Goal: Obtain resource: Download file/media

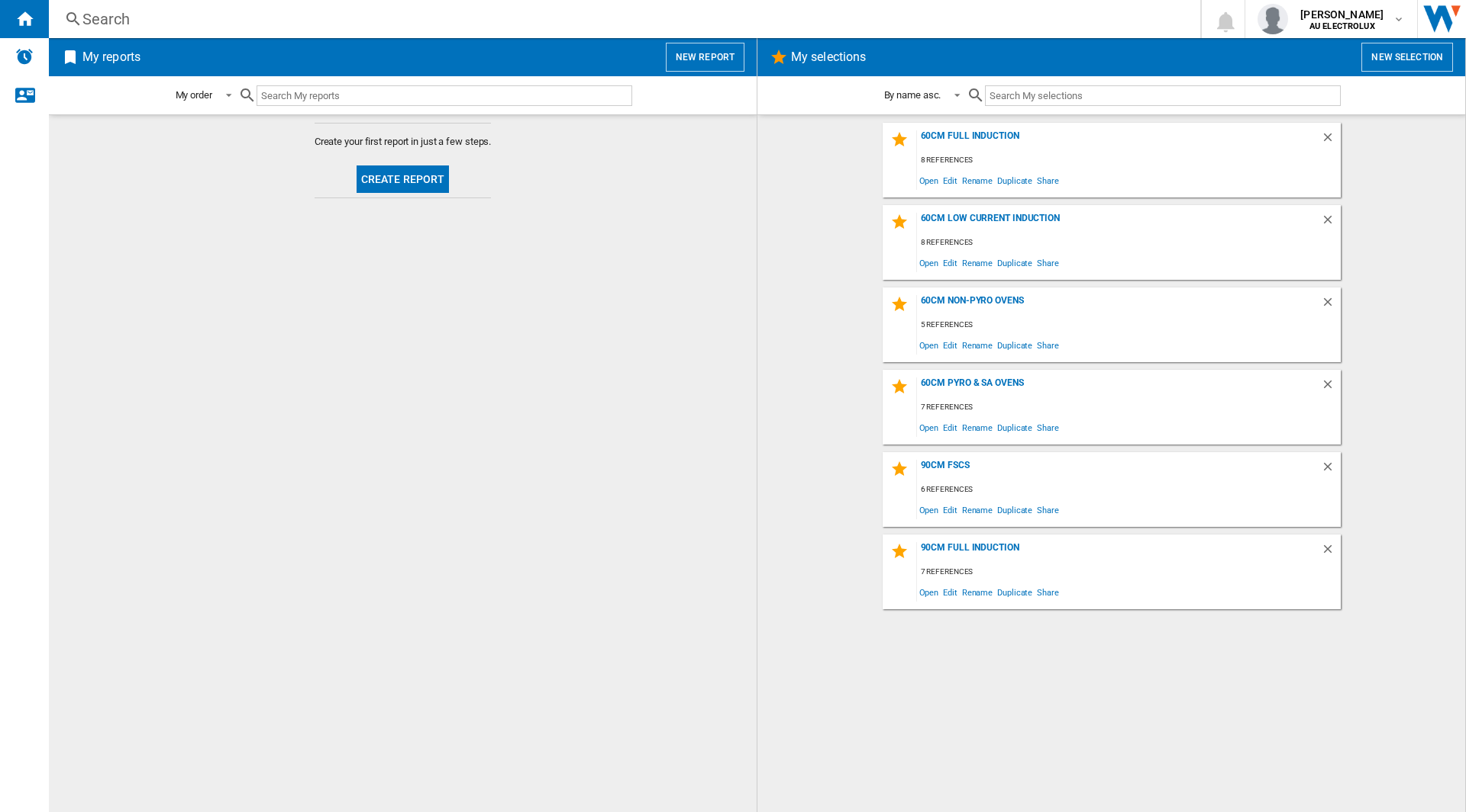
click at [701, 54] on button "New report" at bounding box center [704, 56] width 79 height 29
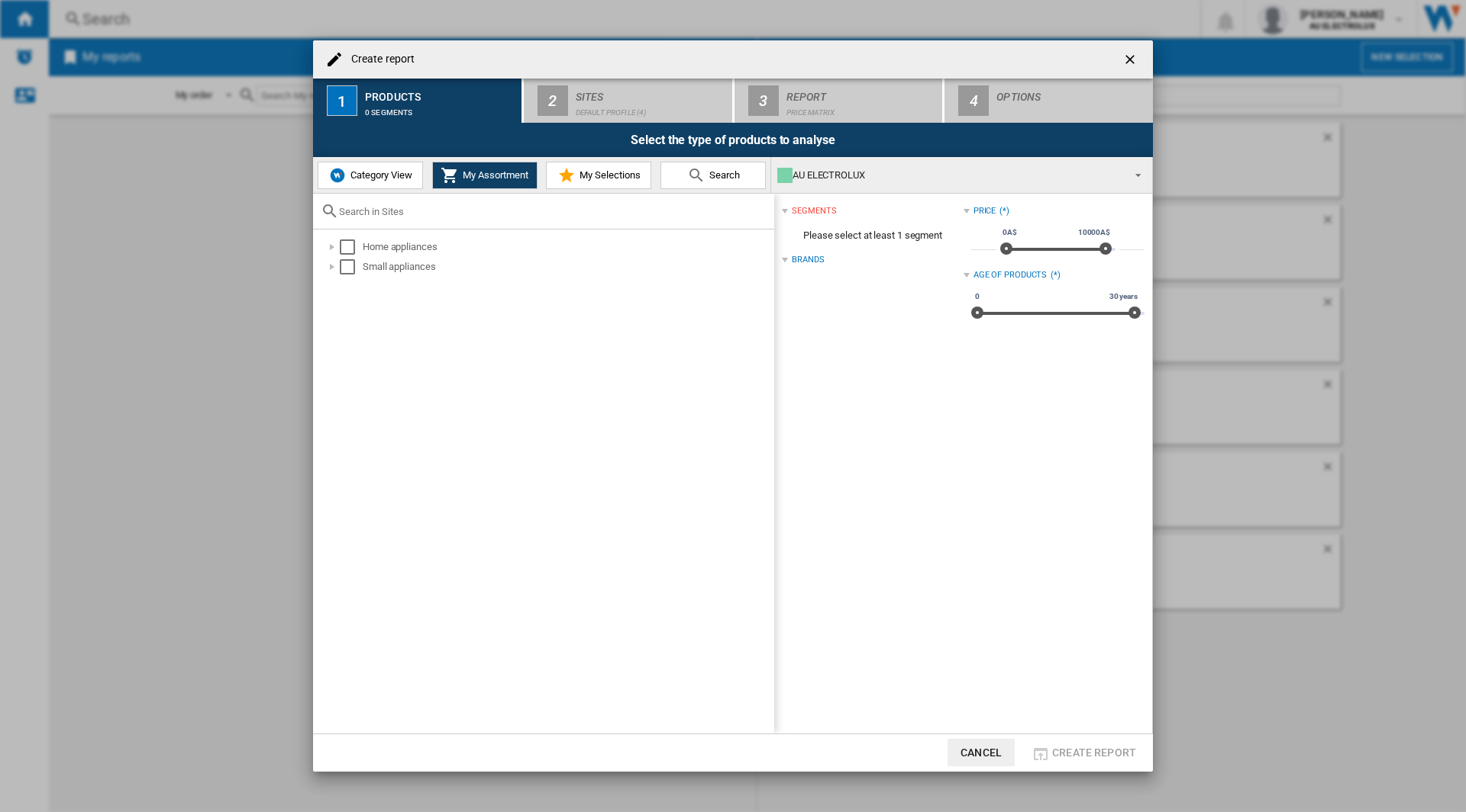
click at [379, 212] on input "text" at bounding box center [553, 212] width 427 height 11
type input "HBF134EB"
click at [728, 174] on span "Search" at bounding box center [722, 175] width 34 height 11
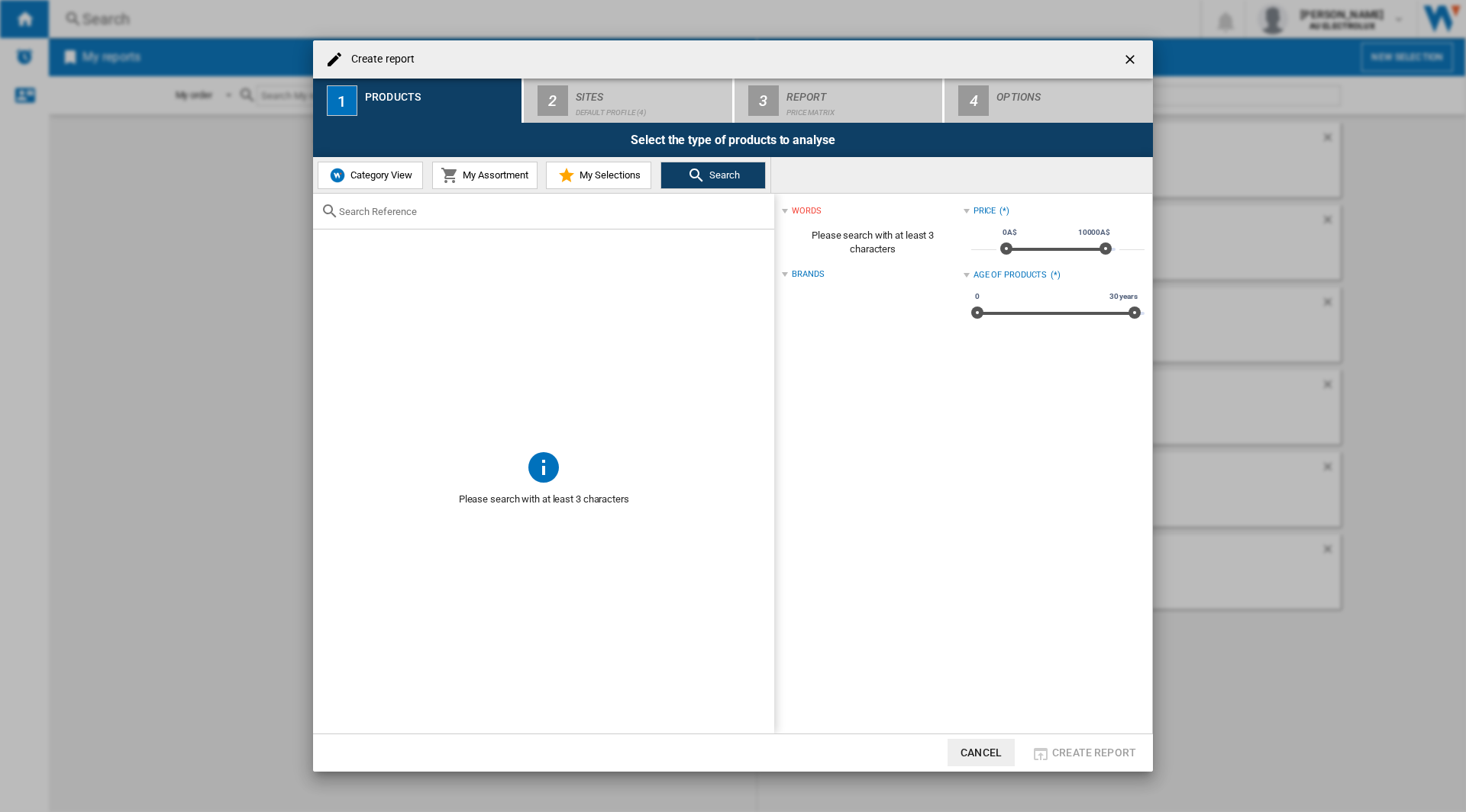
click at [413, 218] on div at bounding box center [544, 212] width 461 height 36
click at [374, 212] on input "text" at bounding box center [553, 212] width 427 height 11
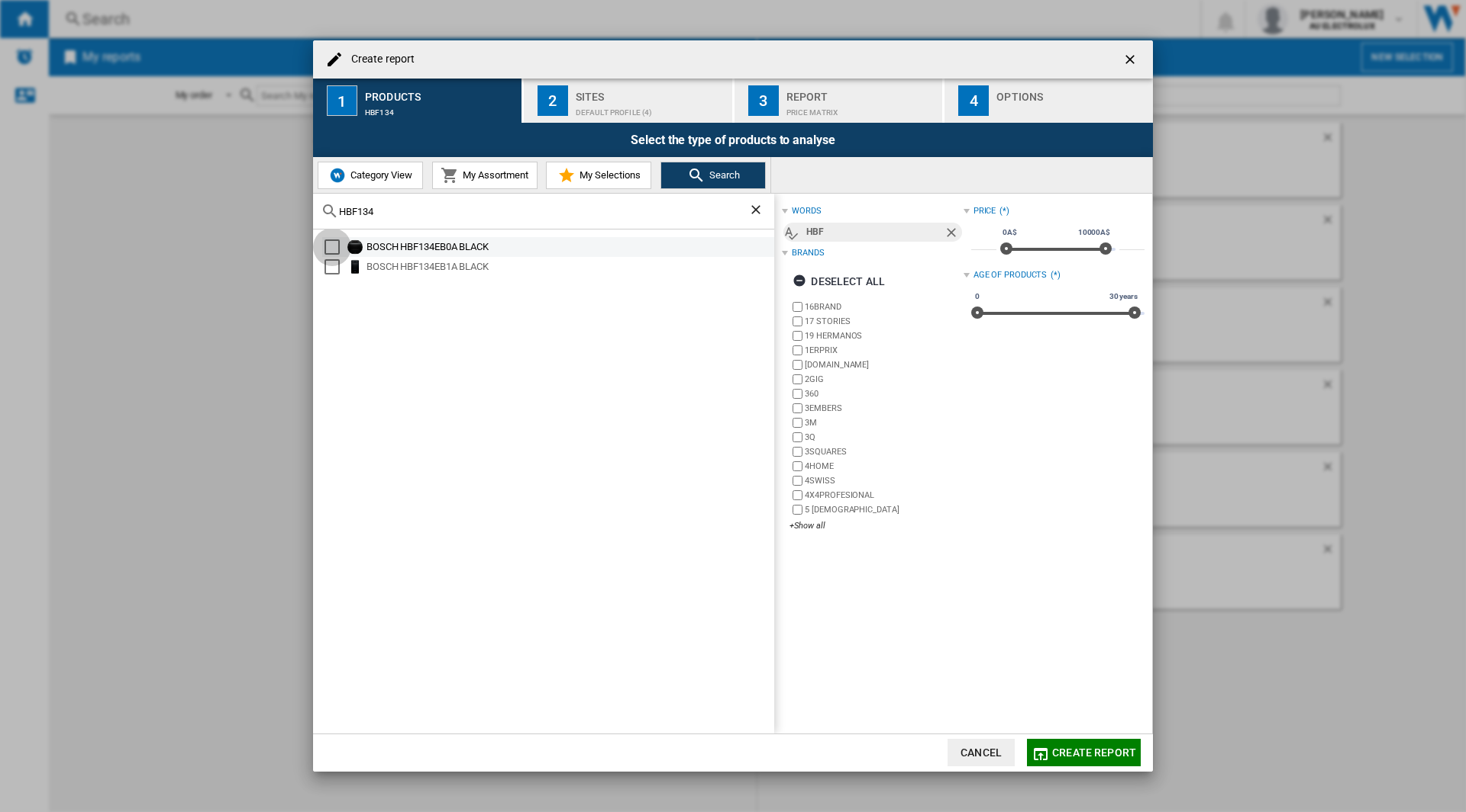
click at [331, 245] on div "Select" at bounding box center [332, 247] width 16 height 16
click at [438, 206] on input "HBF134" at bounding box center [544, 212] width 409 height 11
click at [417, 215] on input "HBF134" at bounding box center [544, 212] width 409 height 11
drag, startPoint x: 409, startPoint y: 212, endPoint x: 300, endPoint y: 221, distance: 109.4
click at [300, 221] on div "Create report 1 Products BOSCH HBF134EB0A BLACK 2 Sites Default profile (4) 3 R…" at bounding box center [733, 406] width 1466 height 812
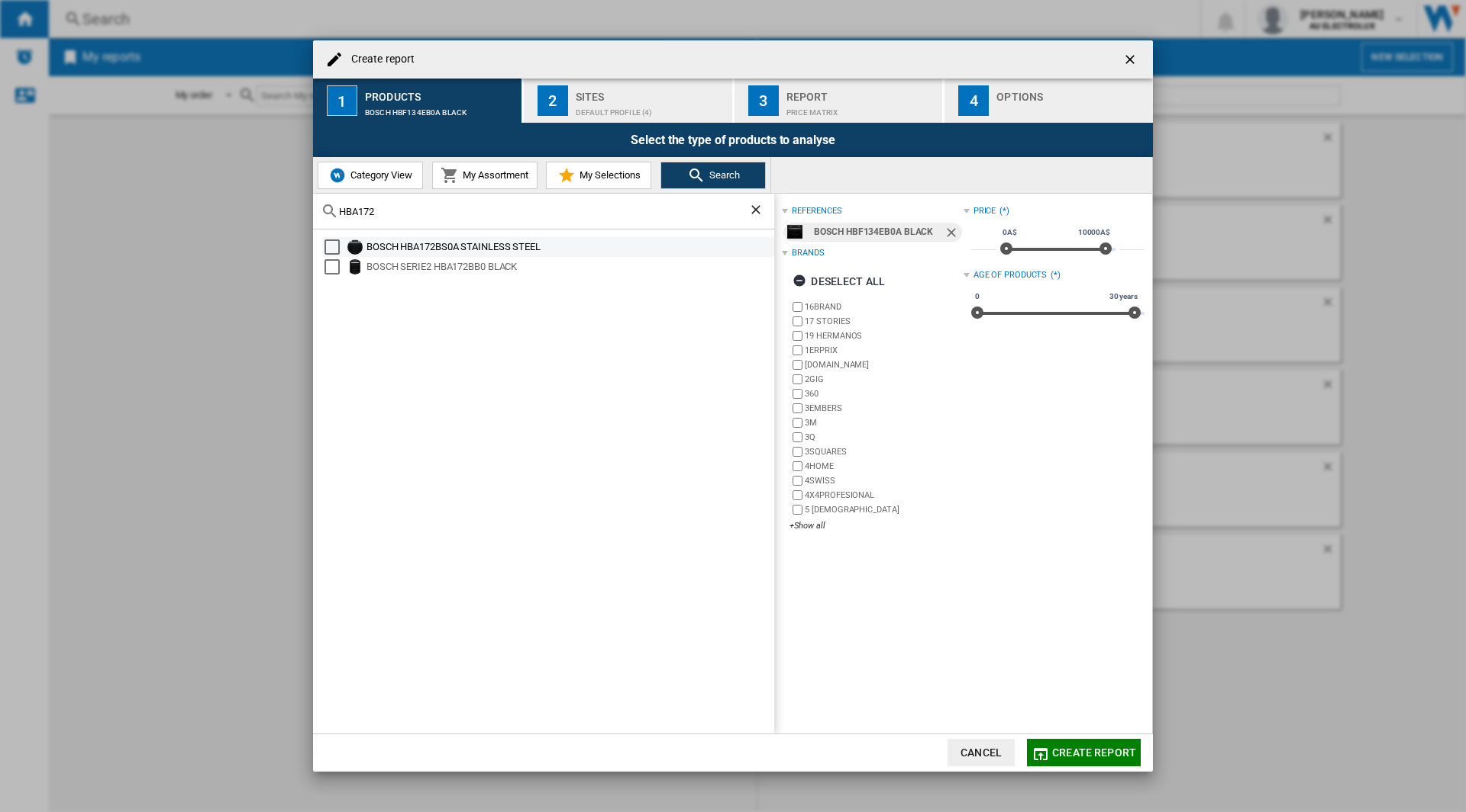
click at [419, 248] on div "BOSCH HBA172BS0A STAINLESS STEEL" at bounding box center [568, 247] width 406 height 16
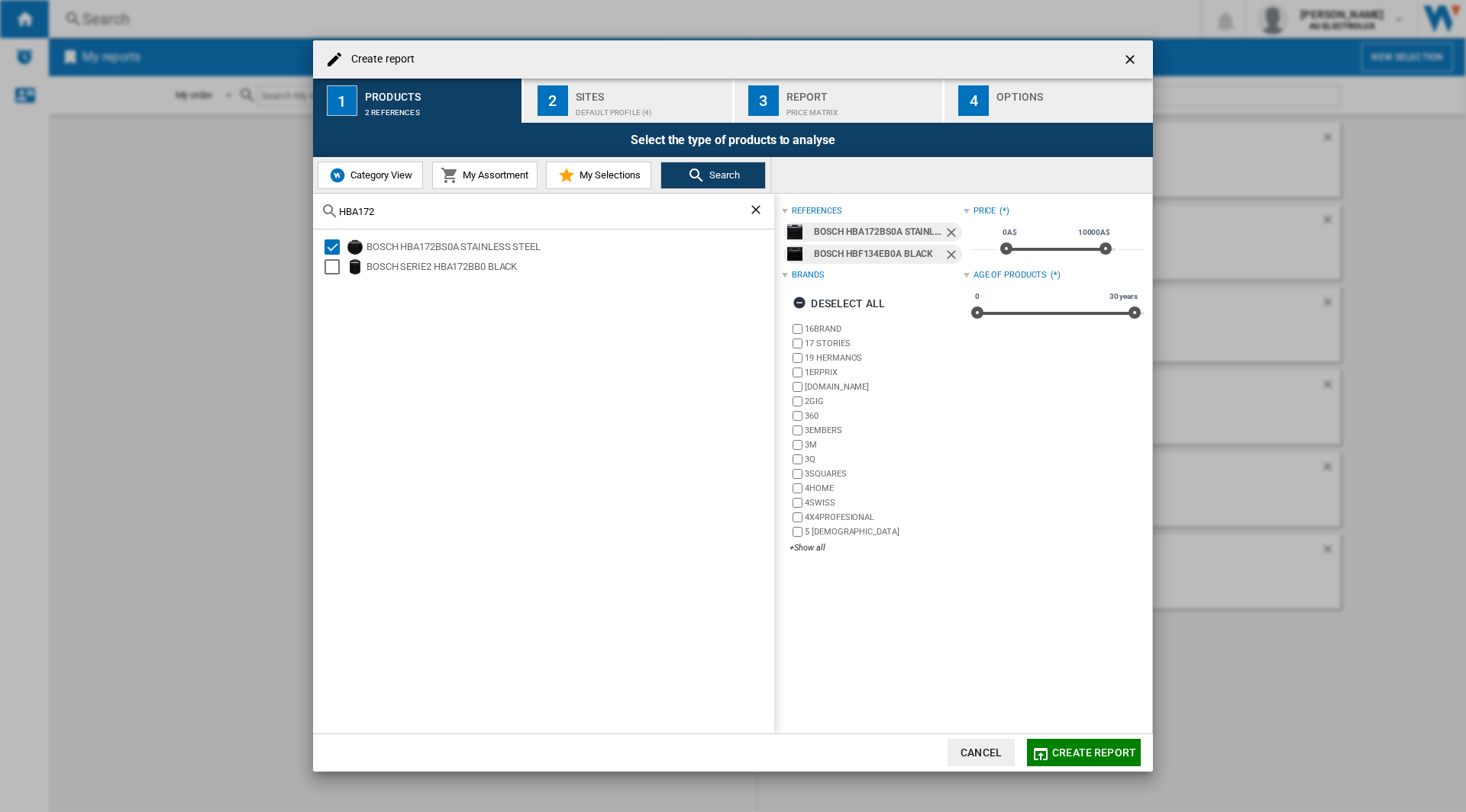
drag, startPoint x: 390, startPoint y: 207, endPoint x: 299, endPoint y: 213, distance: 91.2
click at [299, 213] on div "Create report 1 Products 2 references 2 Sites Default profile (4) 3 Report Pric…" at bounding box center [733, 406] width 1466 height 812
click at [335, 248] on div "Select" at bounding box center [332, 247] width 16 height 16
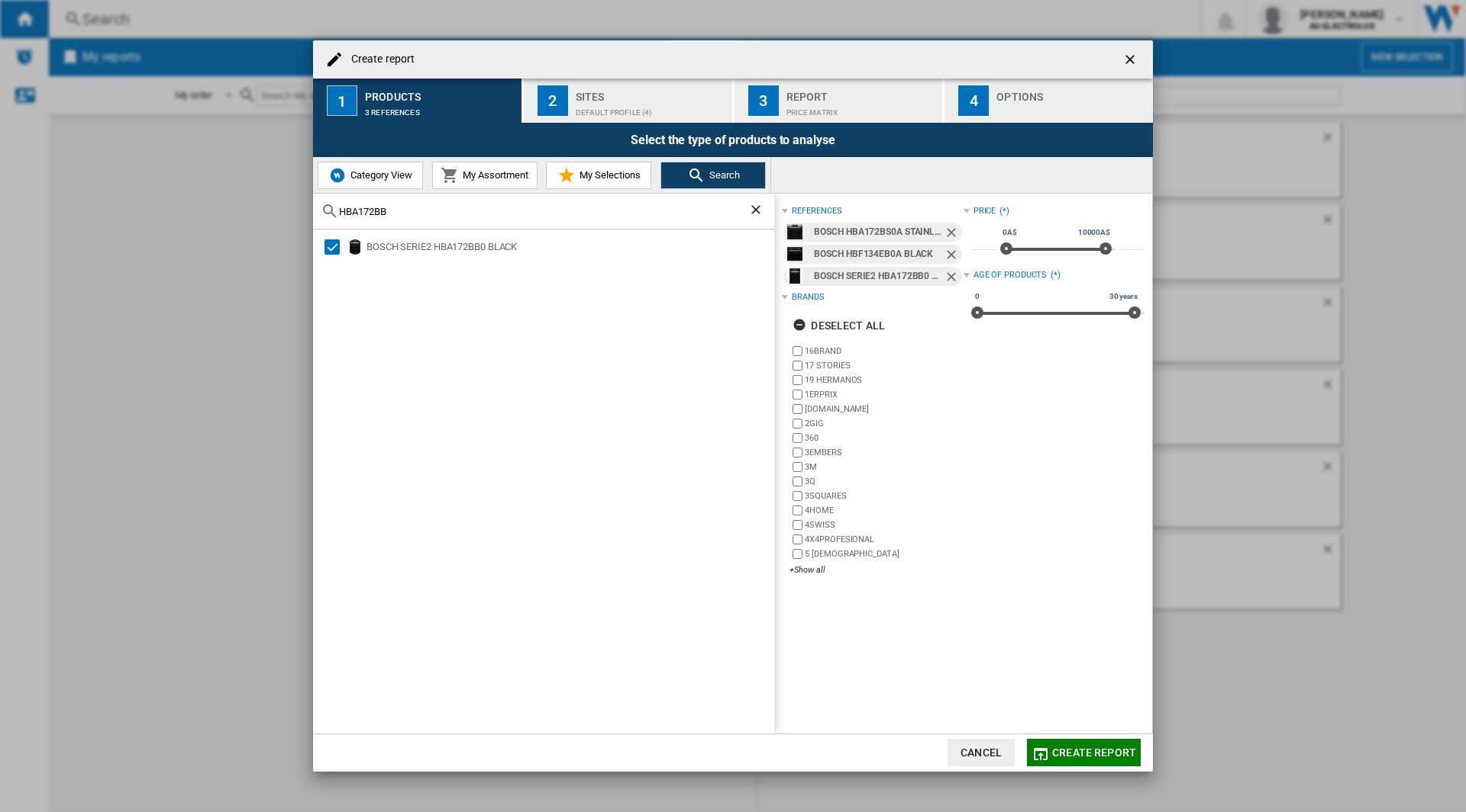
drag, startPoint x: 411, startPoint y: 208, endPoint x: 303, endPoint y: 202, distance: 108.2
click at [303, 202] on div "Create report 1 Products 3 references 2 Sites Default profile (4) 3 Report Pric…" at bounding box center [733, 406] width 1466 height 812
click at [397, 212] on input "HBA172BB" at bounding box center [544, 212] width 409 height 11
click at [409, 212] on input "HBA172BB" at bounding box center [544, 212] width 409 height 11
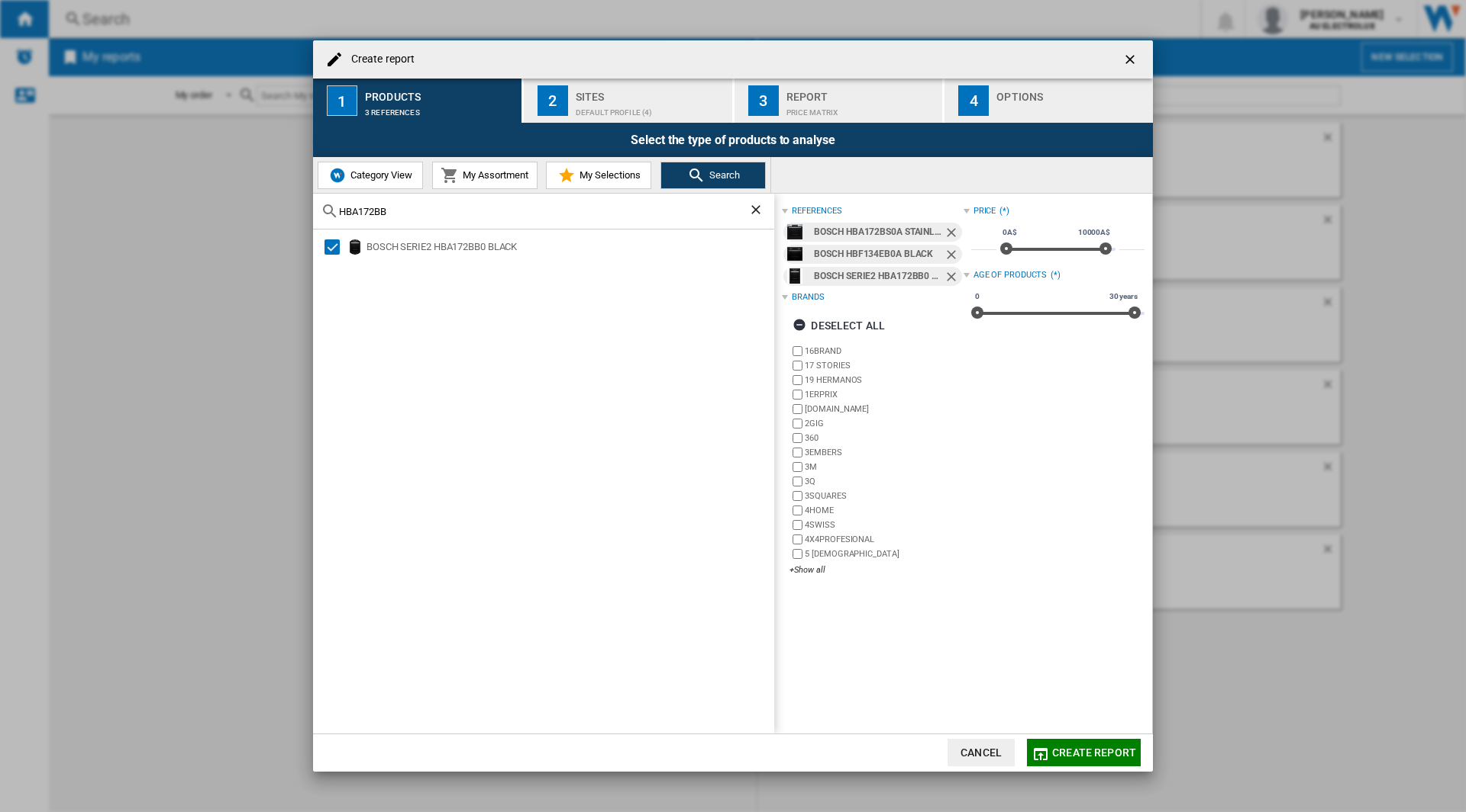
click at [409, 212] on input "HBA172BB" at bounding box center [544, 212] width 409 height 11
paste input "WO60S14EPB4"
click at [392, 244] on div "HAIER HWO60S14EPB4 BLACK" at bounding box center [568, 247] width 406 height 16
drag, startPoint x: 442, startPoint y: 213, endPoint x: 246, endPoint y: 190, distance: 197.3
click at [246, 190] on div "Create report 1 Products 4 references 2 Sites Default profile (4) 3 Report Pric…" at bounding box center [733, 406] width 1466 height 812
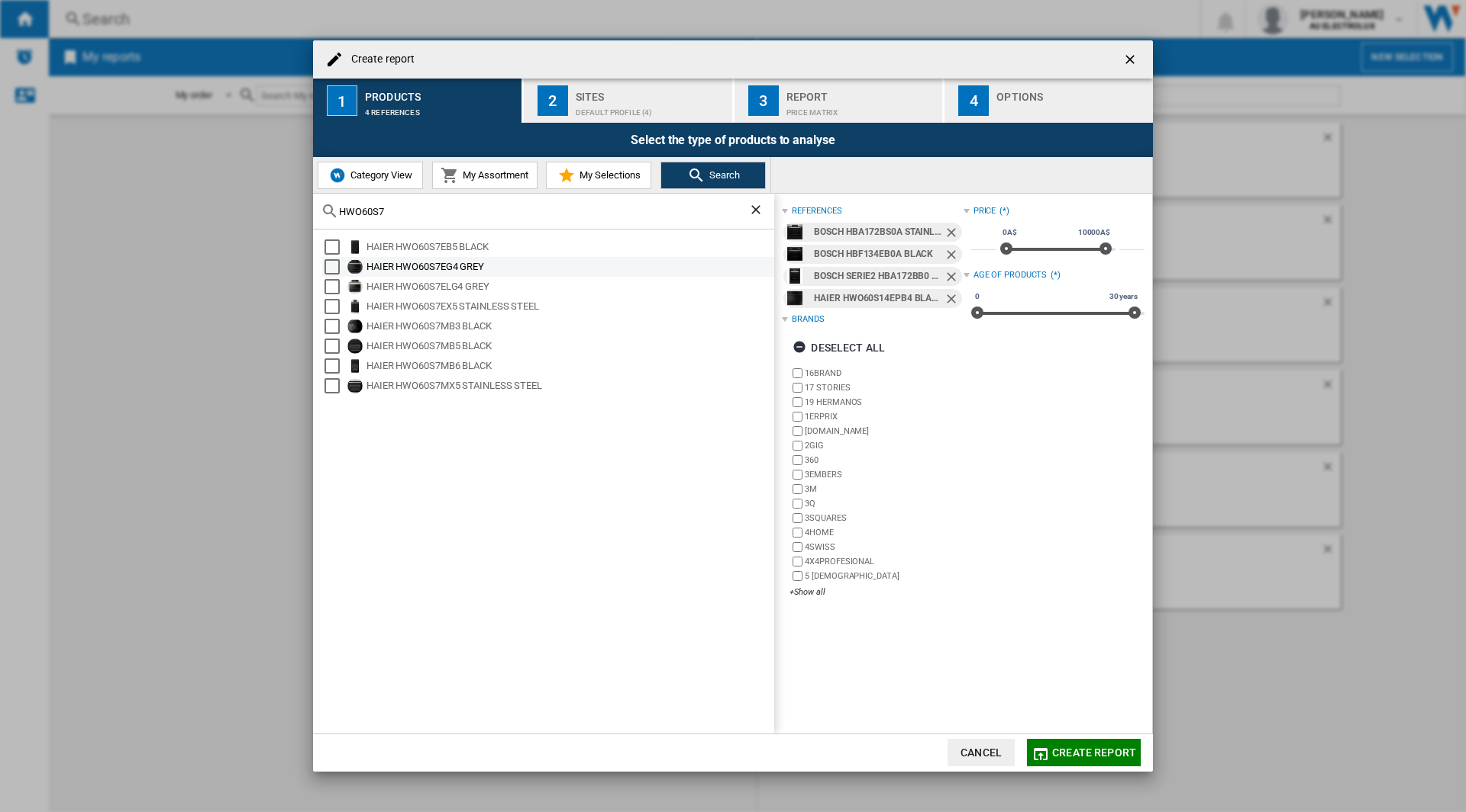
type input "HWO60S7"
drag, startPoint x: 331, startPoint y: 270, endPoint x: 331, endPoint y: 288, distance: 18.0
click at [331, 270] on div "Select" at bounding box center [332, 267] width 16 height 16
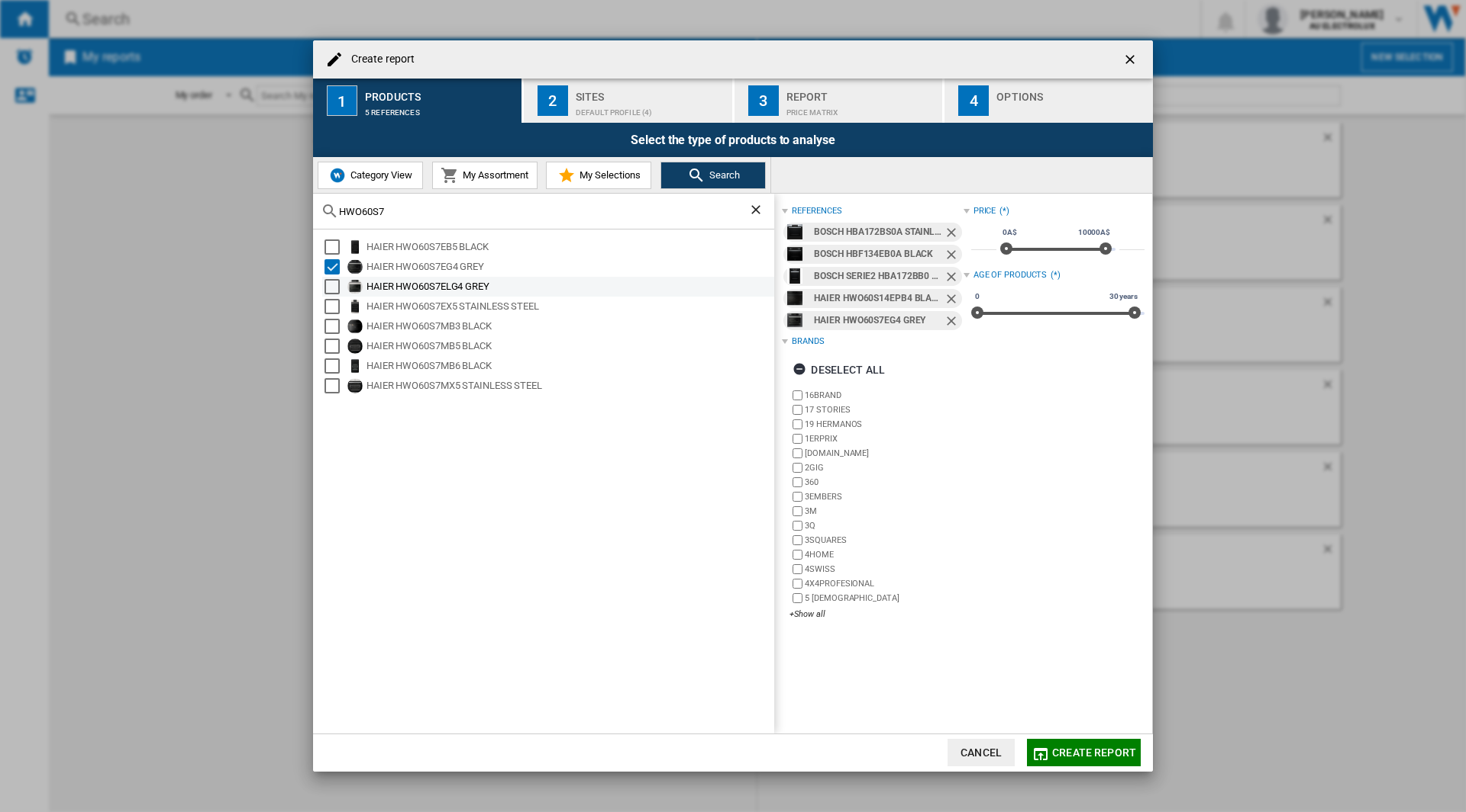
click at [331, 287] on div "Select" at bounding box center [332, 286] width 16 height 16
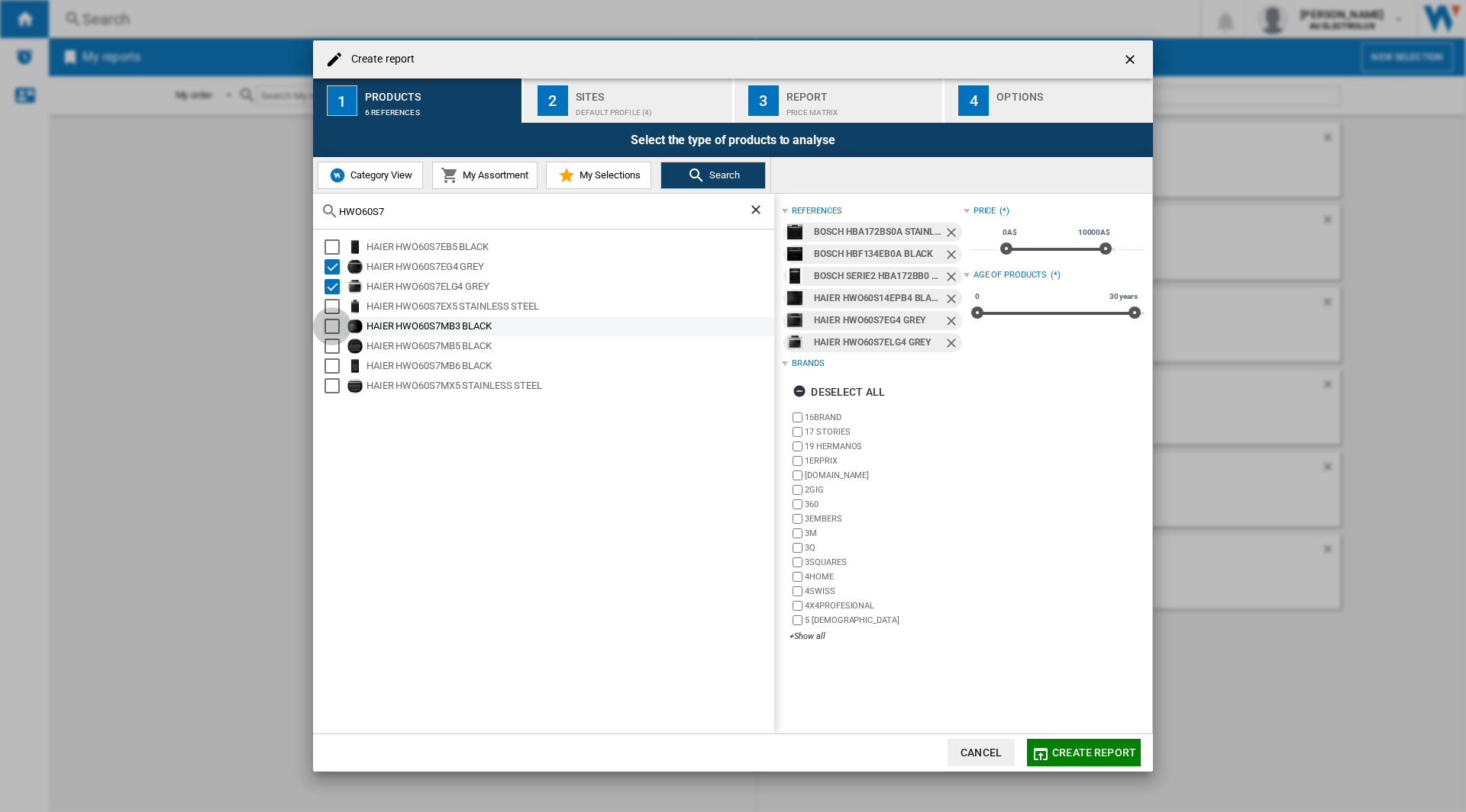
click at [333, 331] on div "Select" at bounding box center [332, 326] width 16 height 16
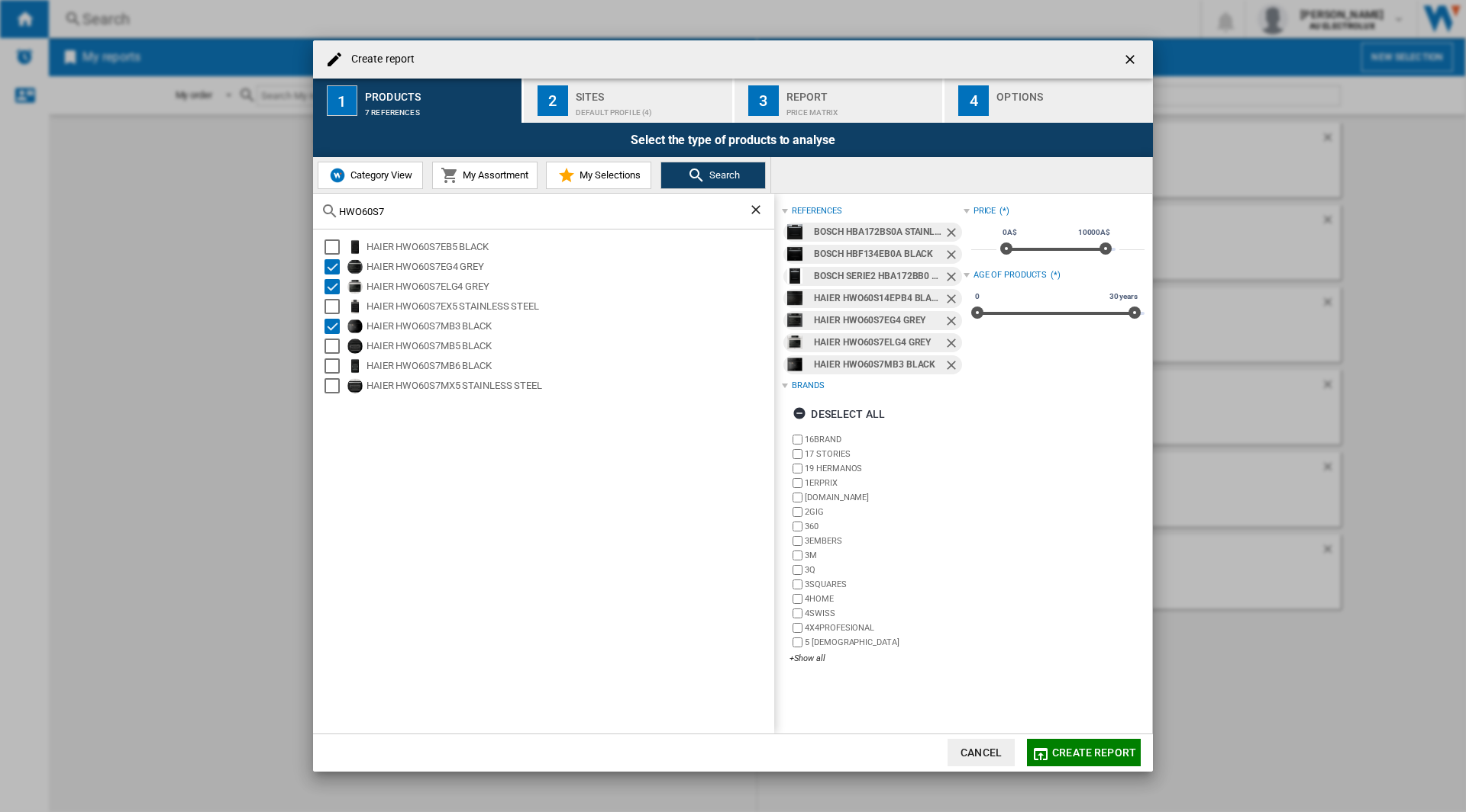
click at [633, 101] on div "Default profile (4)" at bounding box center [651, 108] width 151 height 16
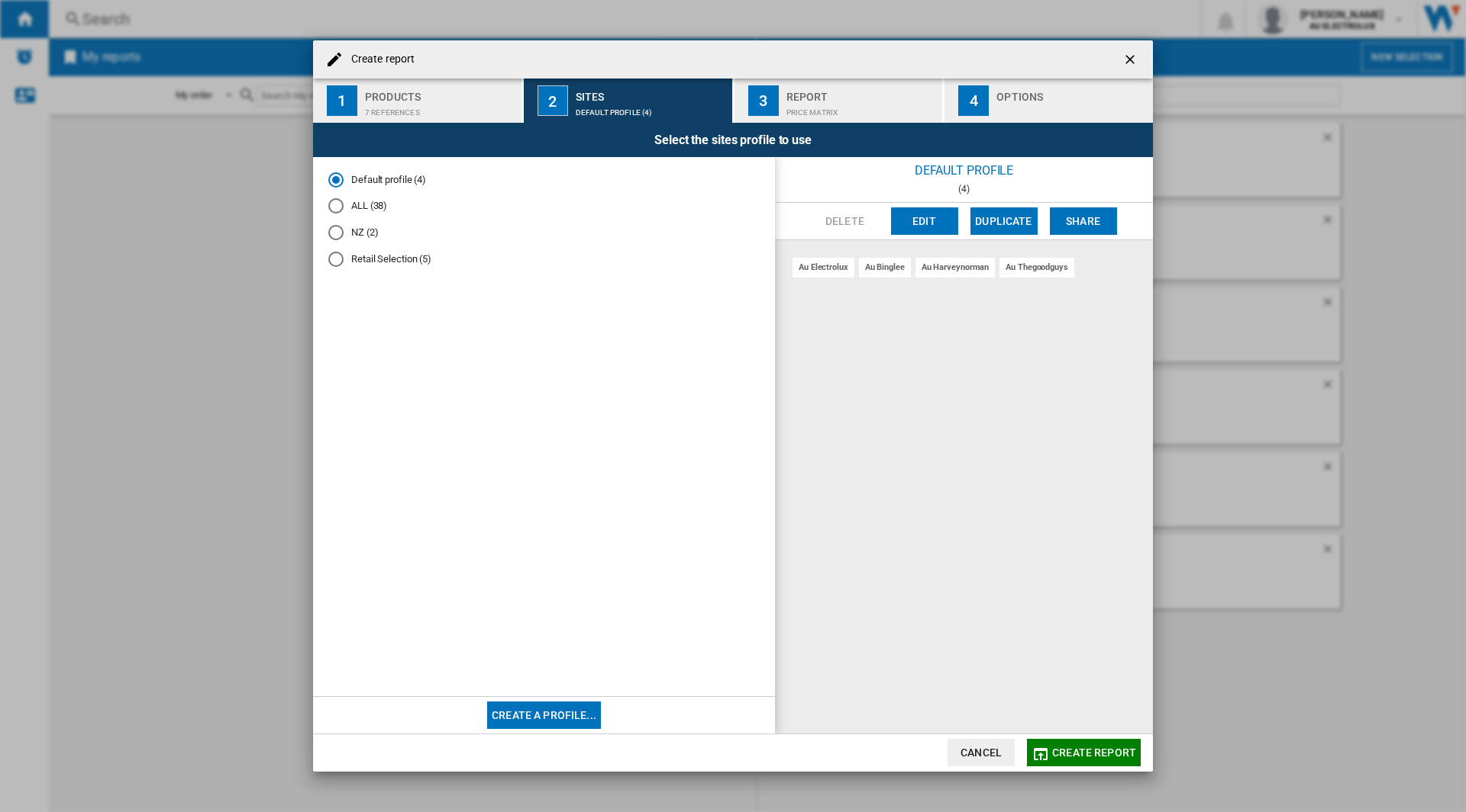
click at [371, 261] on md-radio-button "Retail Selection (5)" at bounding box center [544, 260] width 432 height 15
click at [842, 103] on div "Price Matrix" at bounding box center [861, 108] width 151 height 16
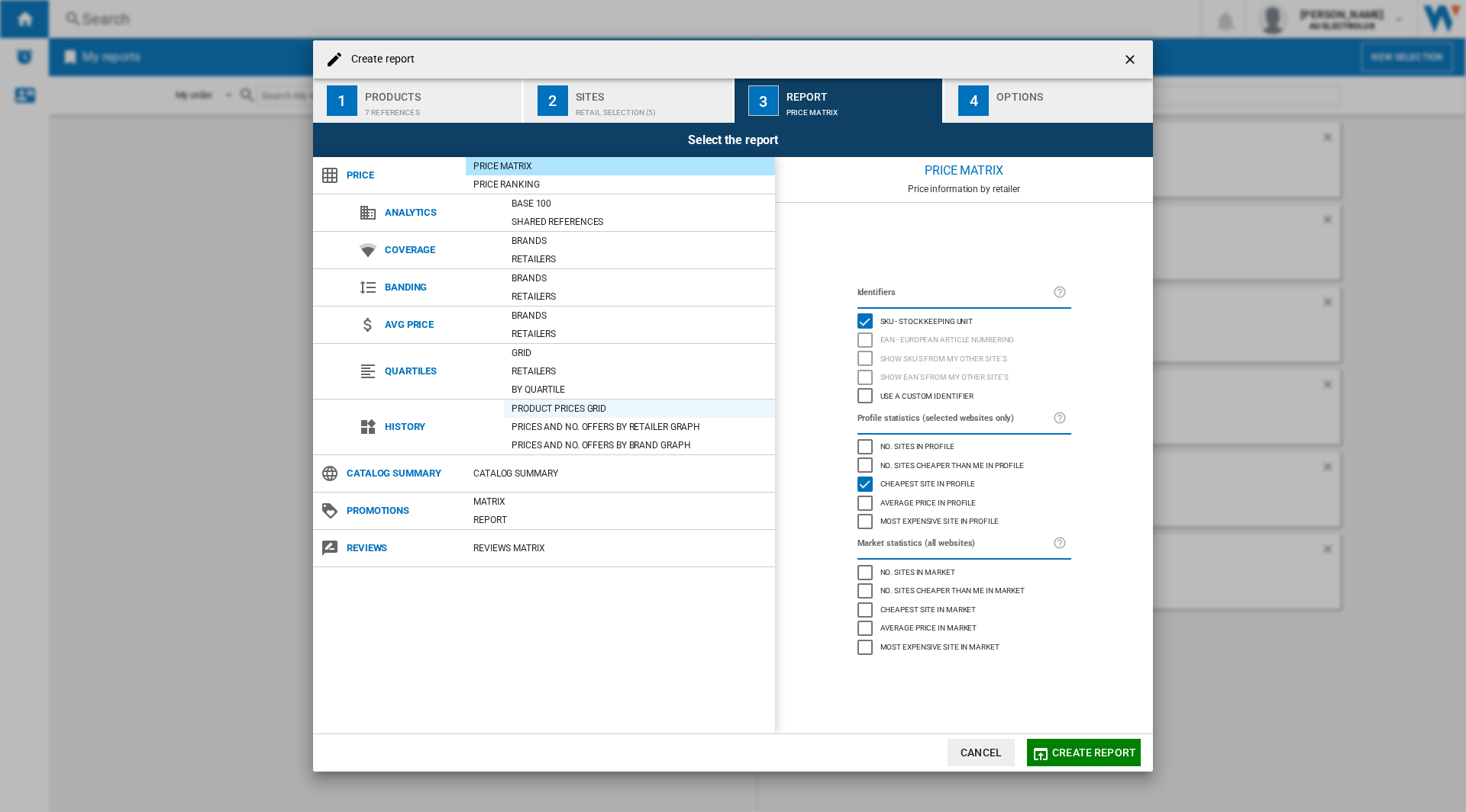
click at [575, 406] on div "Product prices grid" at bounding box center [639, 408] width 271 height 16
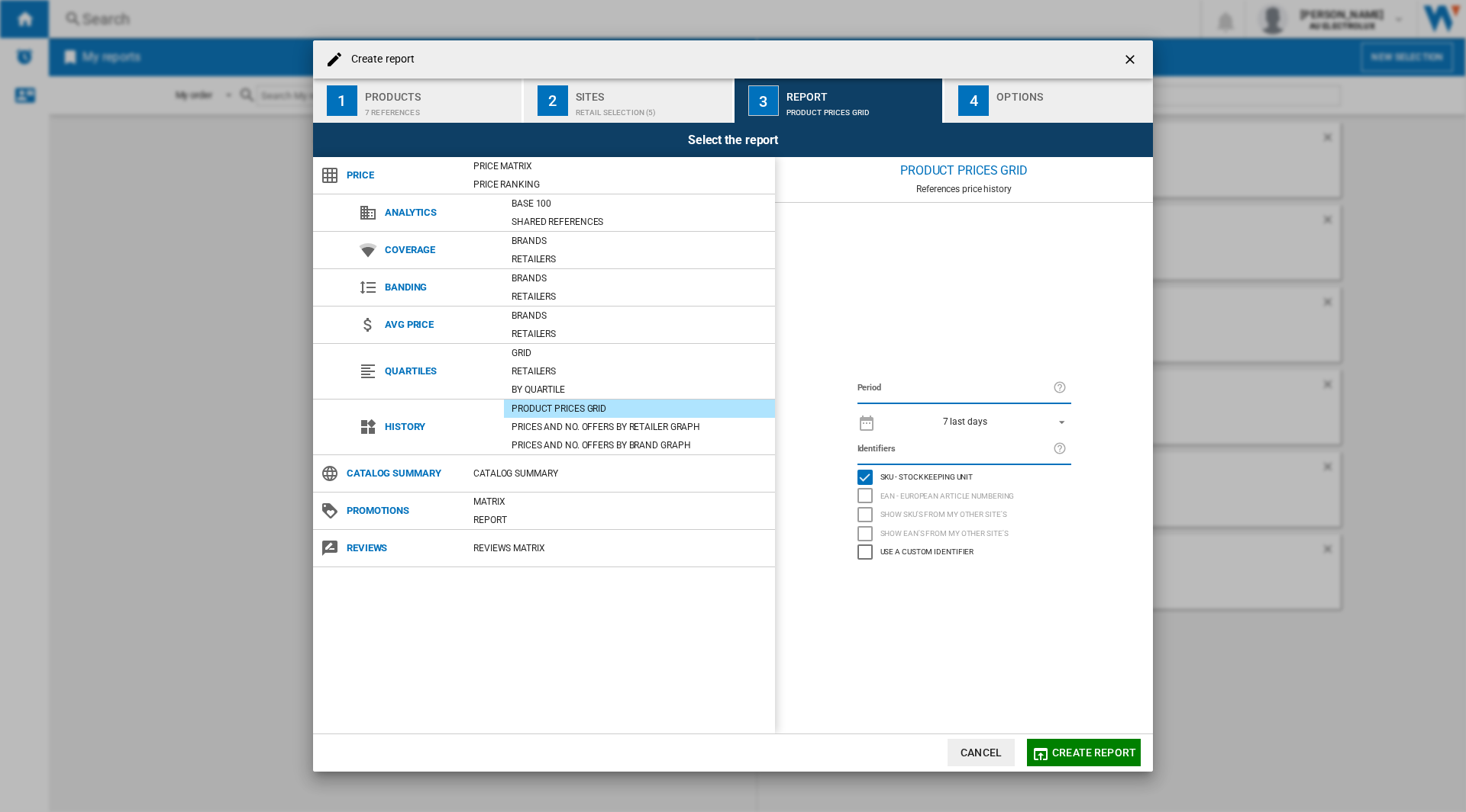
click at [1011, 419] on span "7 last days" at bounding box center [964, 422] width 160 height 13
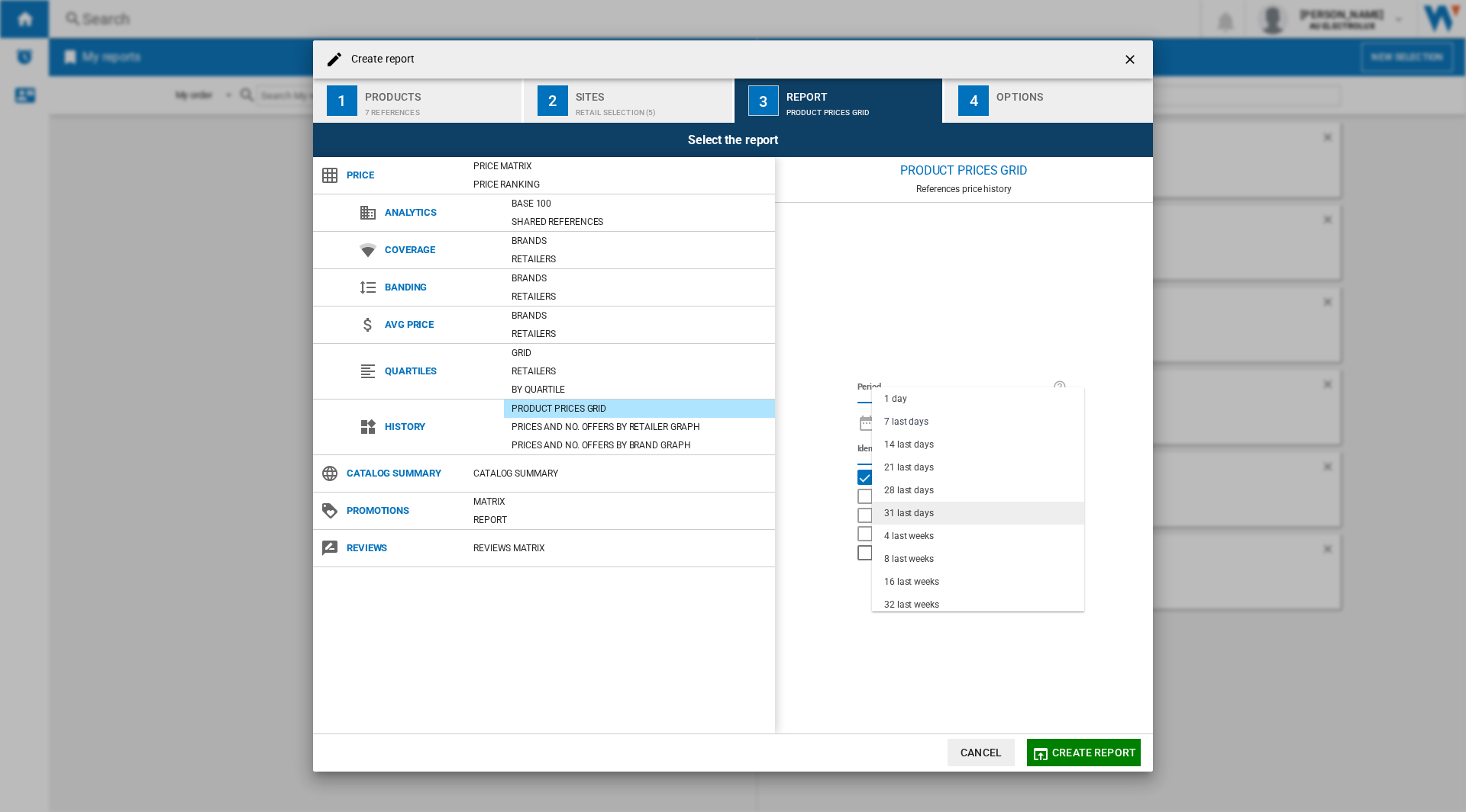
click at [953, 514] on md-option "31 last days" at bounding box center [978, 513] width 213 height 23
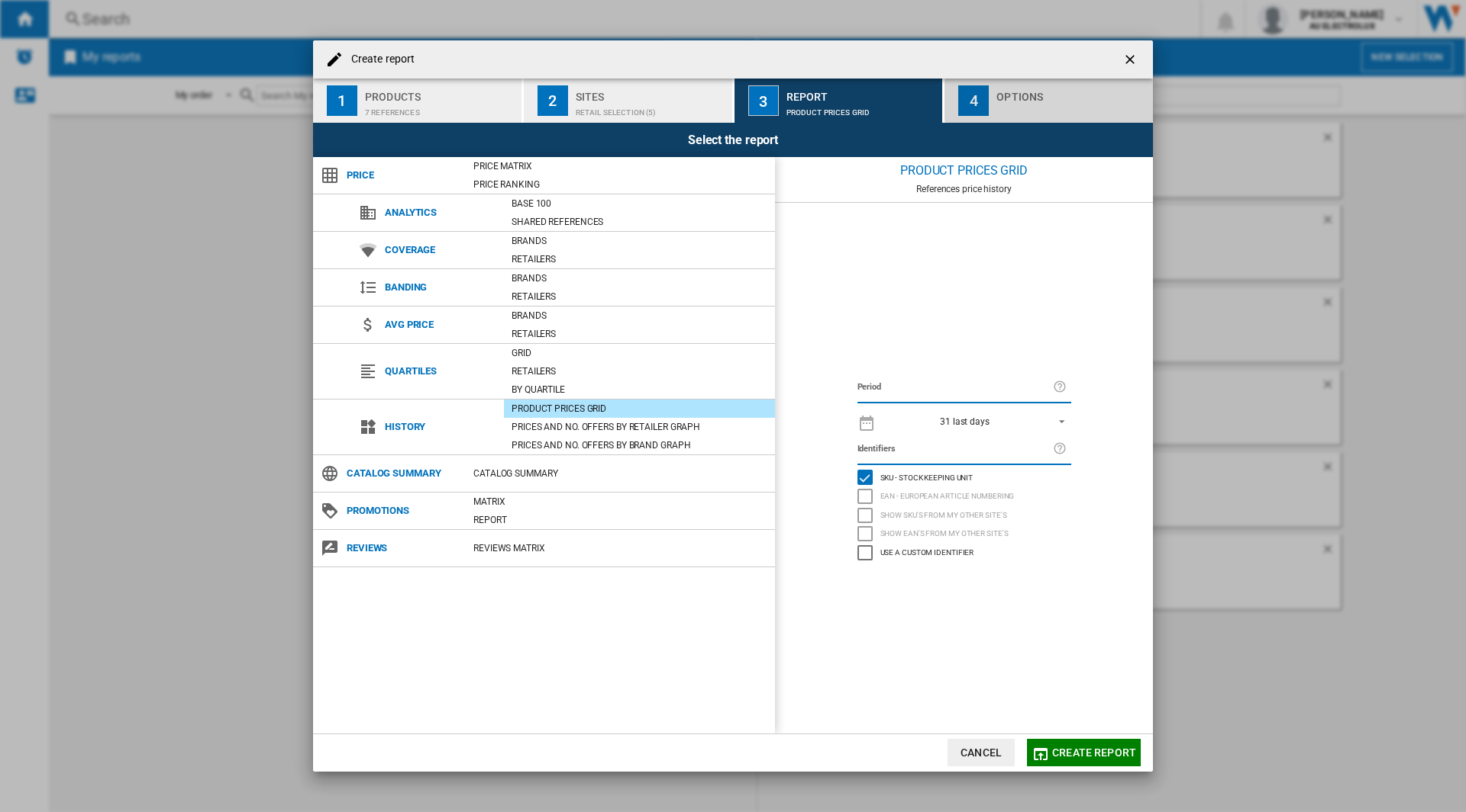
click at [1028, 100] on div "Options" at bounding box center [1071, 92] width 151 height 16
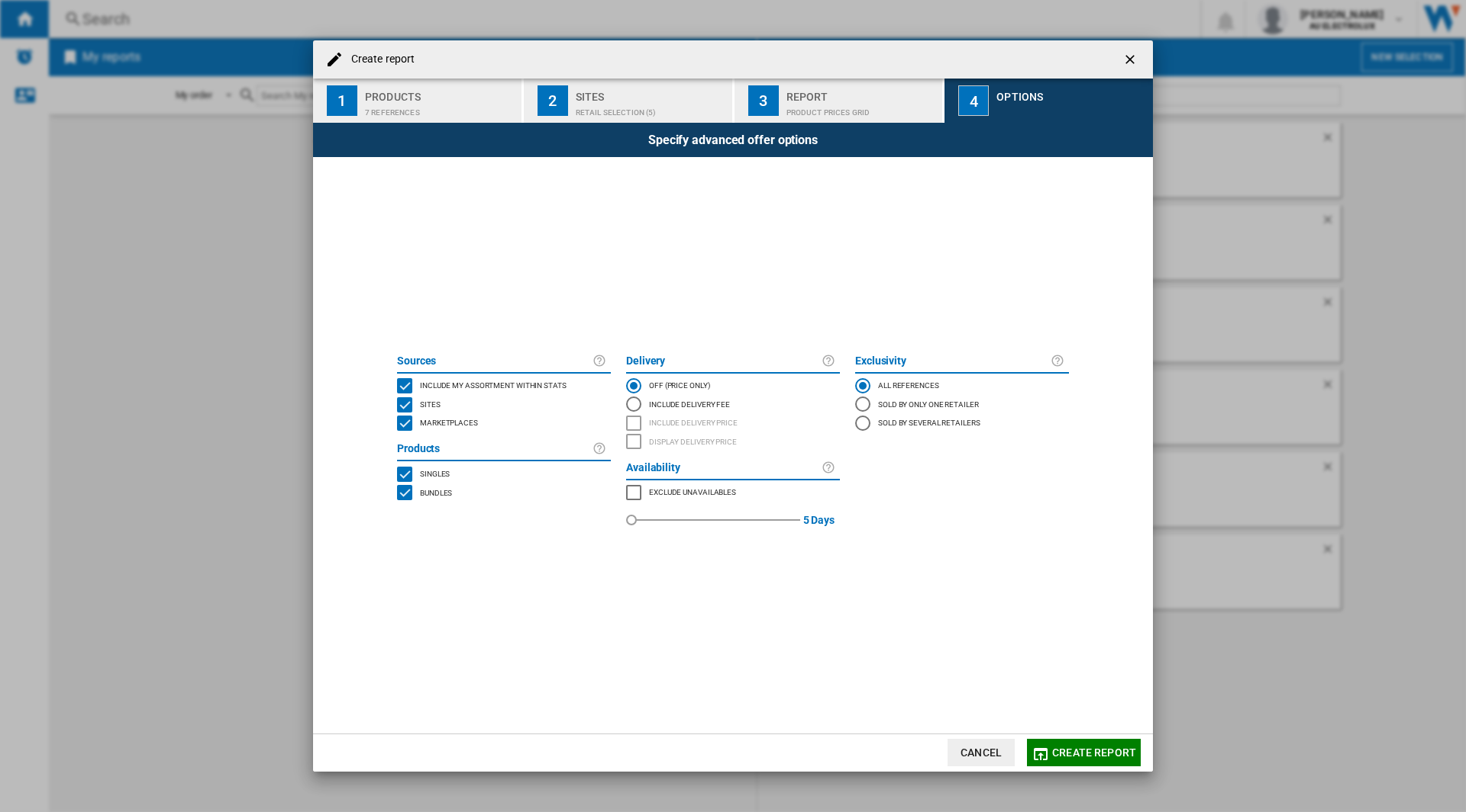
click at [409, 493] on div "BUNDLES" at bounding box center [404, 492] width 16 height 16
click at [1084, 751] on span "Create report" at bounding box center [1093, 752] width 84 height 12
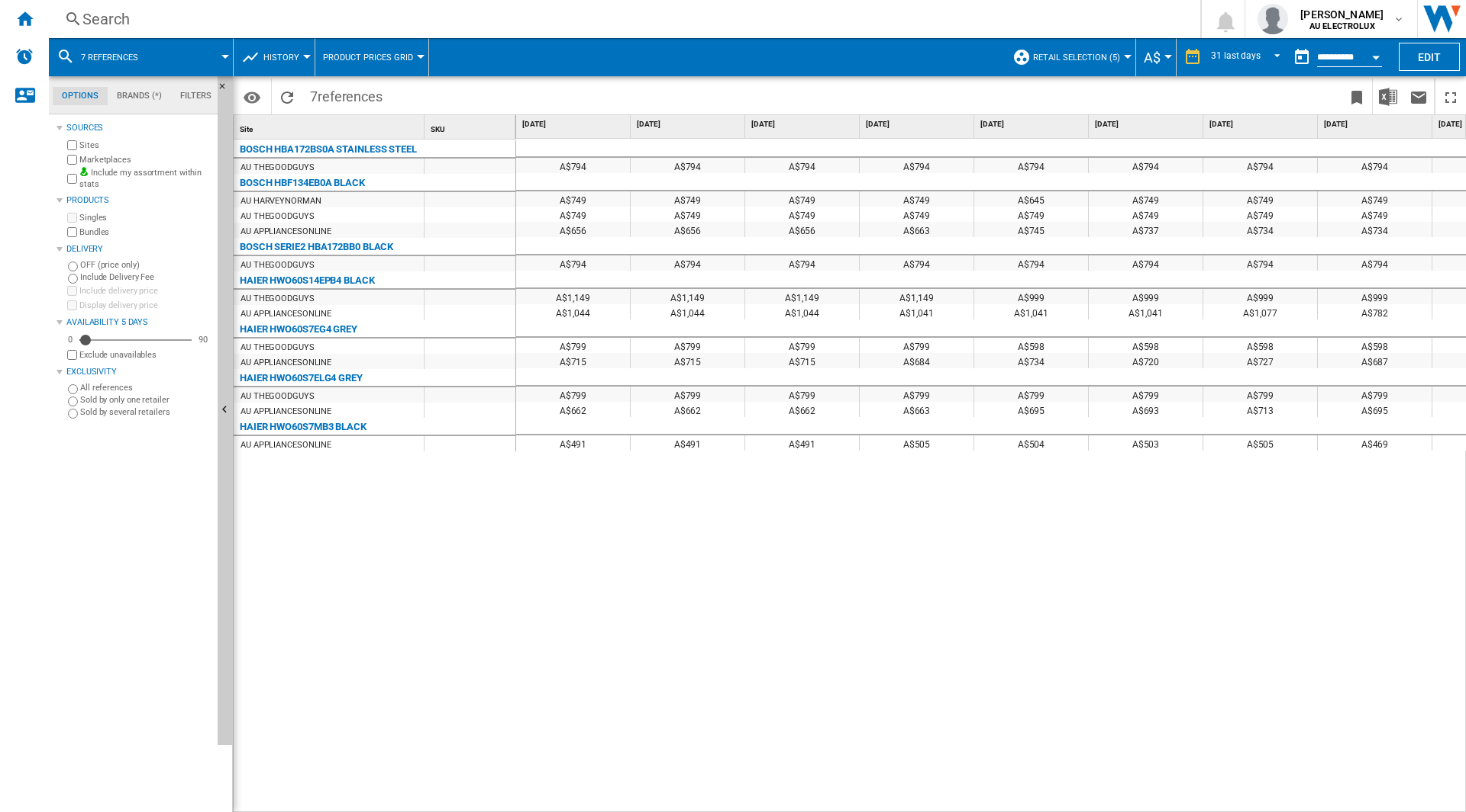
click at [1373, 55] on div "Open calendar" at bounding box center [1375, 57] width 7 height 4
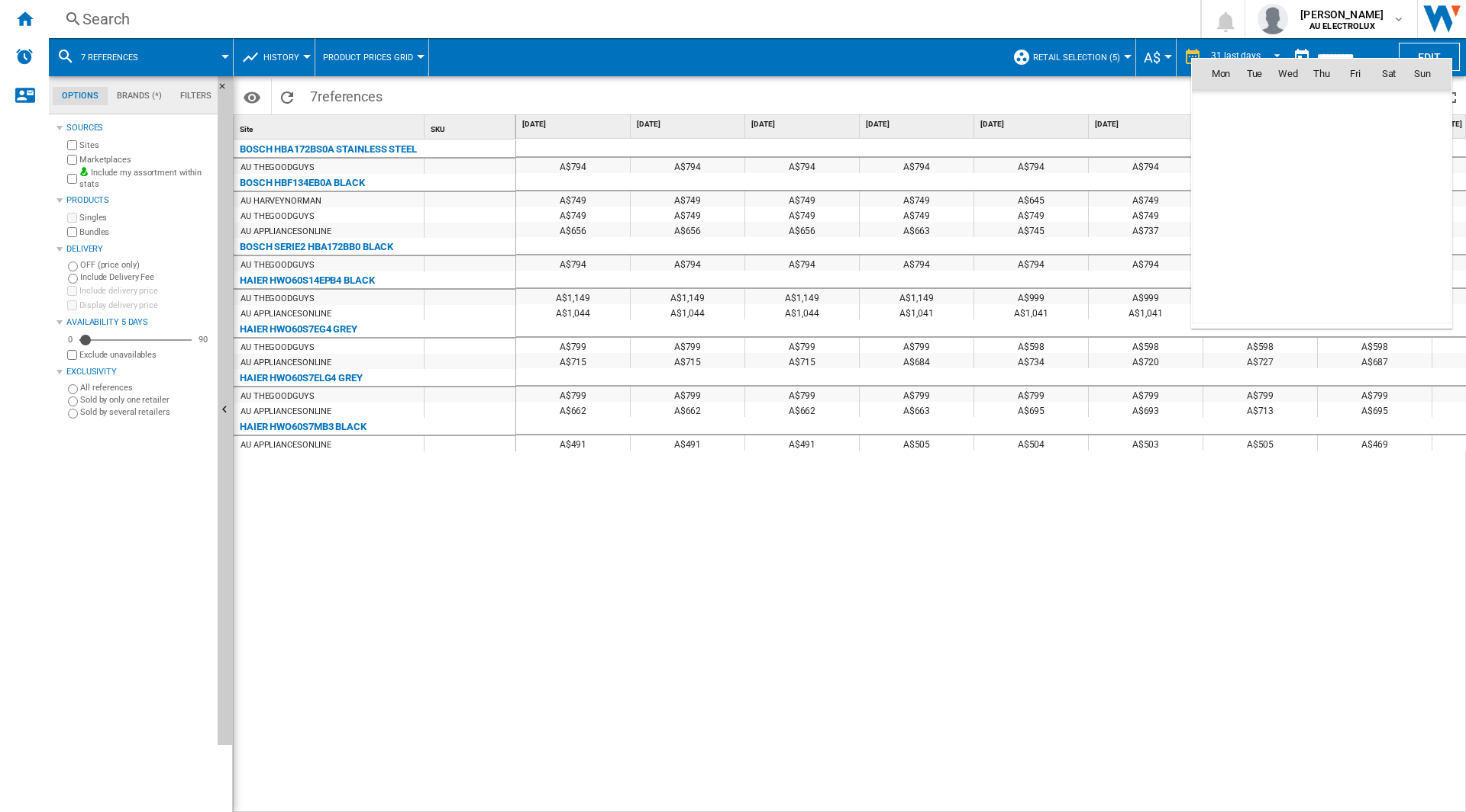
scroll to position [7278, 0]
click at [1233, 107] on span "[DATE]" at bounding box center [1226, 105] width 31 height 12
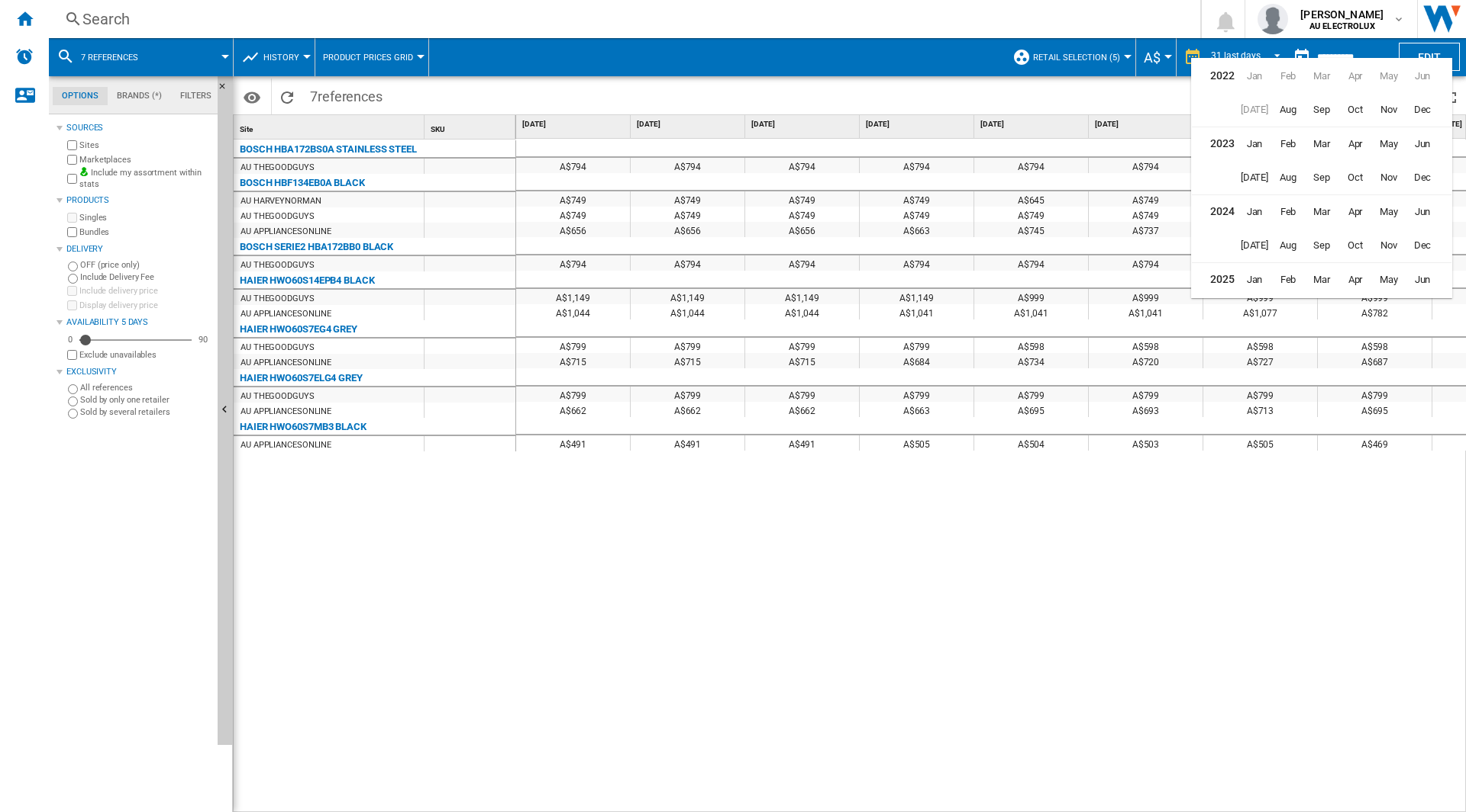
scroll to position [37, 0]
click at [1418, 180] on span "Jun" at bounding box center [1422, 175] width 31 height 30
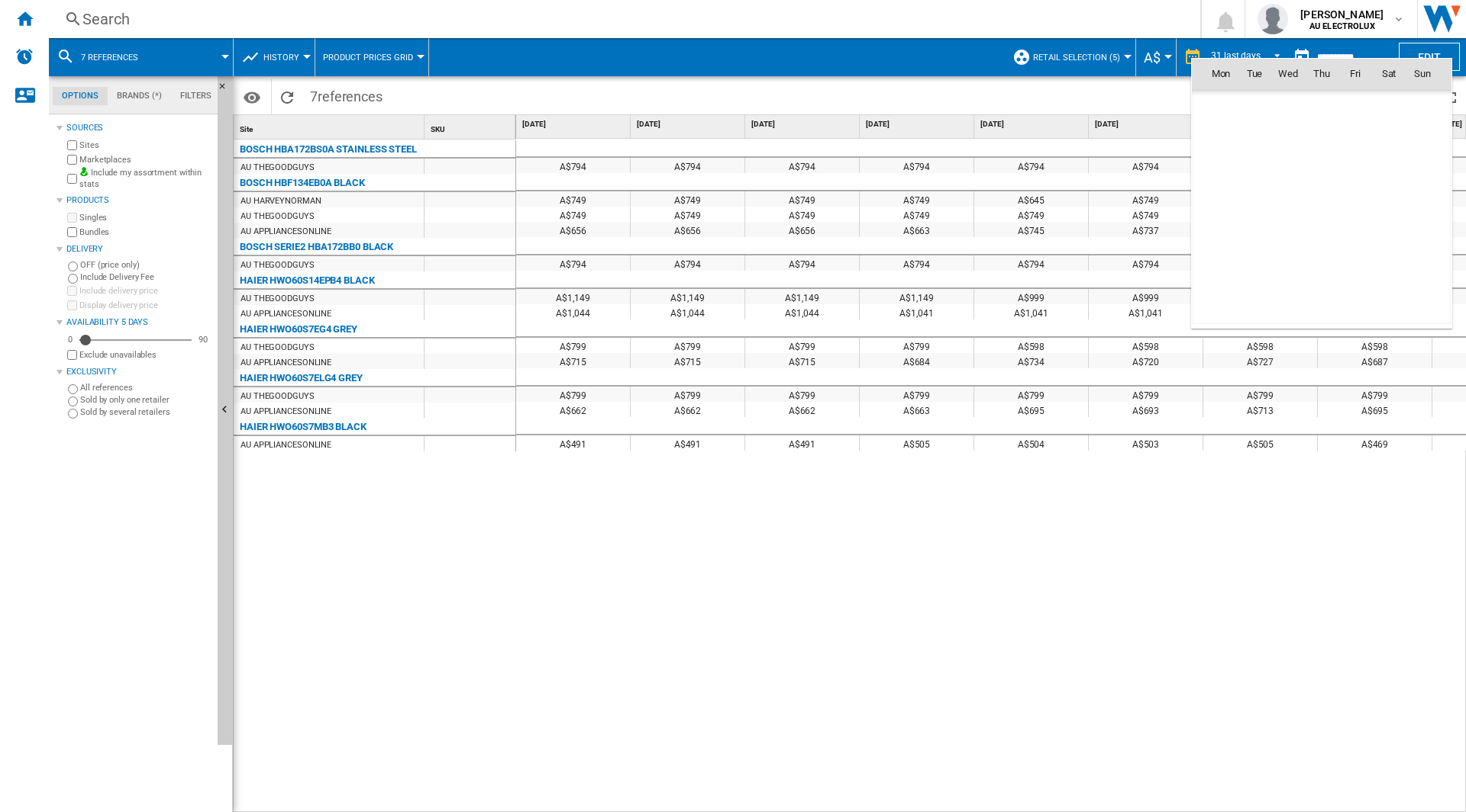
scroll to position [4447, 0]
click at [1386, 107] on span "1" at bounding box center [1388, 106] width 31 height 30
type input "**********"
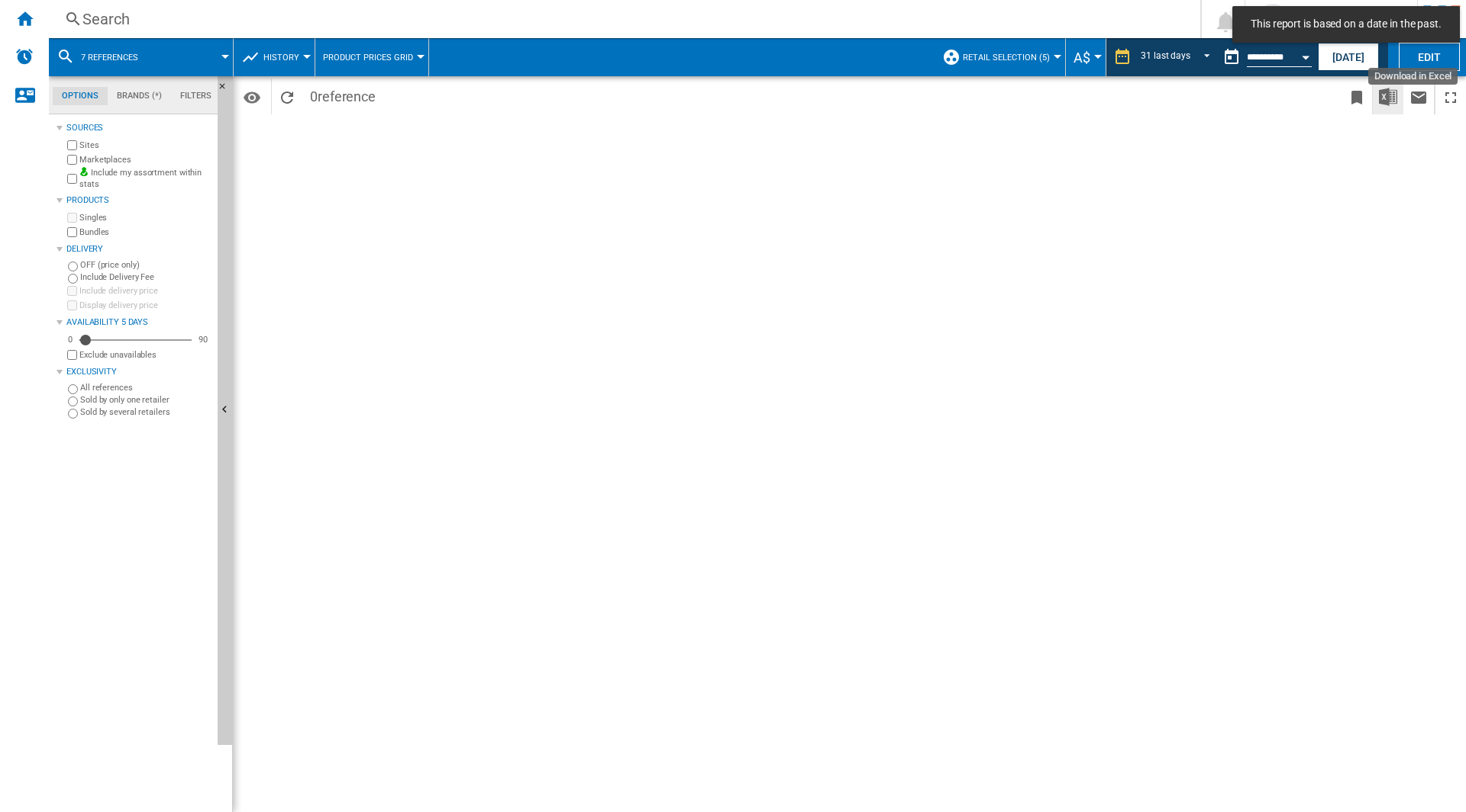
click at [1392, 99] on img "Download in Excel" at bounding box center [1387, 97] width 18 height 18
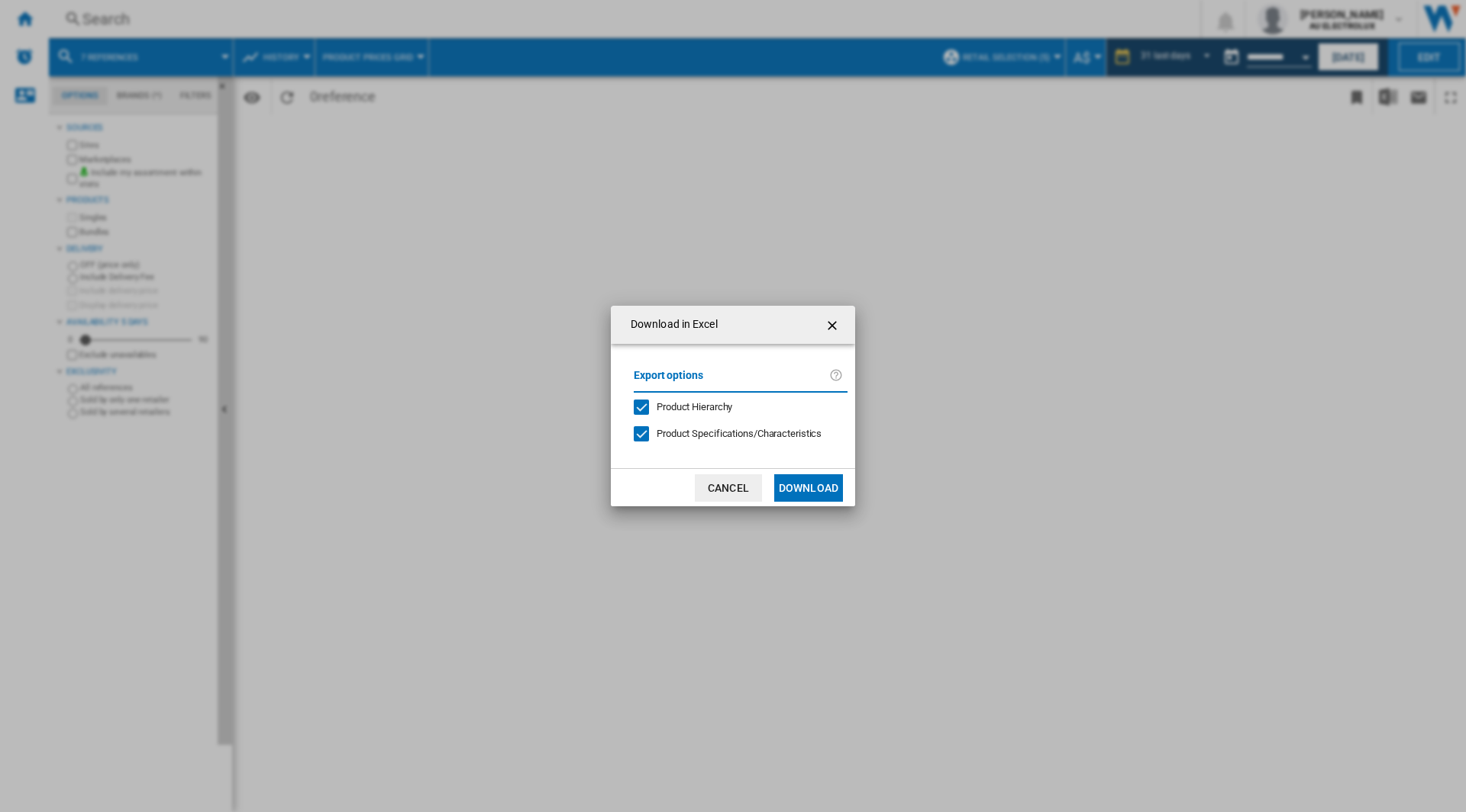
click at [809, 479] on button "Download" at bounding box center [808, 489] width 68 height 28
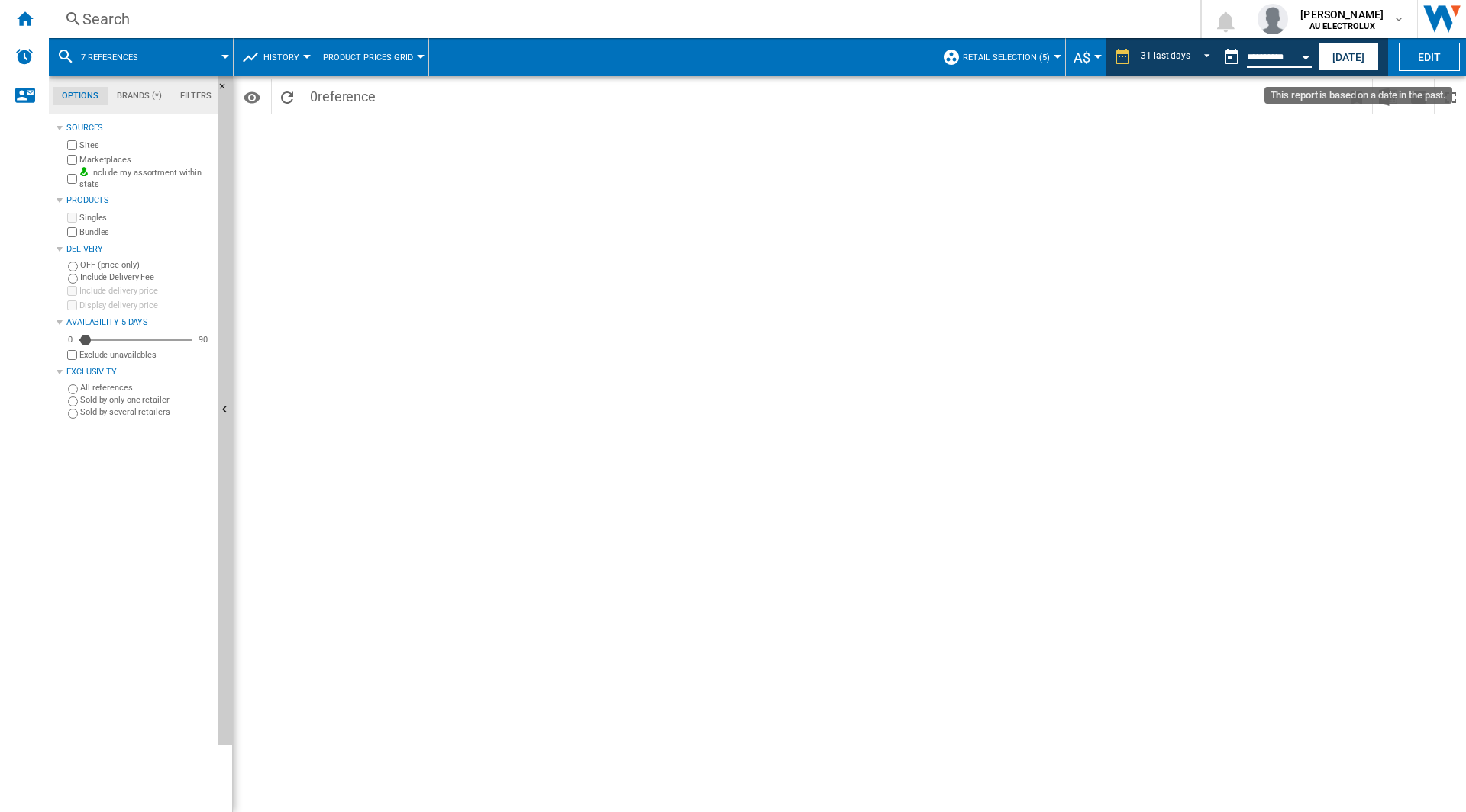
click at [1288, 58] on input "**********" at bounding box center [1279, 59] width 65 height 14
click at [1308, 51] on button "Open calendar" at bounding box center [1305, 55] width 28 height 28
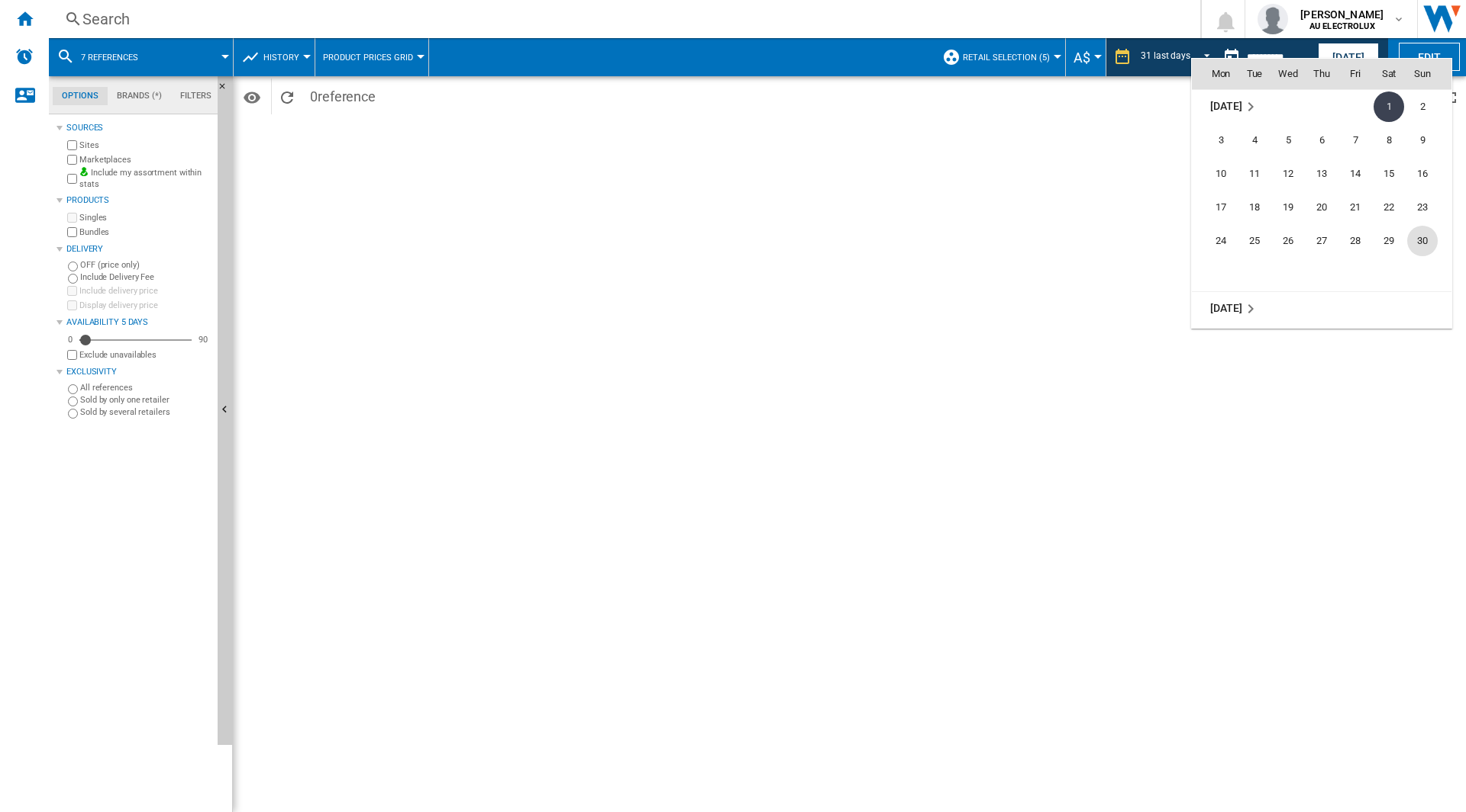
click at [1430, 239] on span "30" at bounding box center [1422, 240] width 31 height 30
type input "**********"
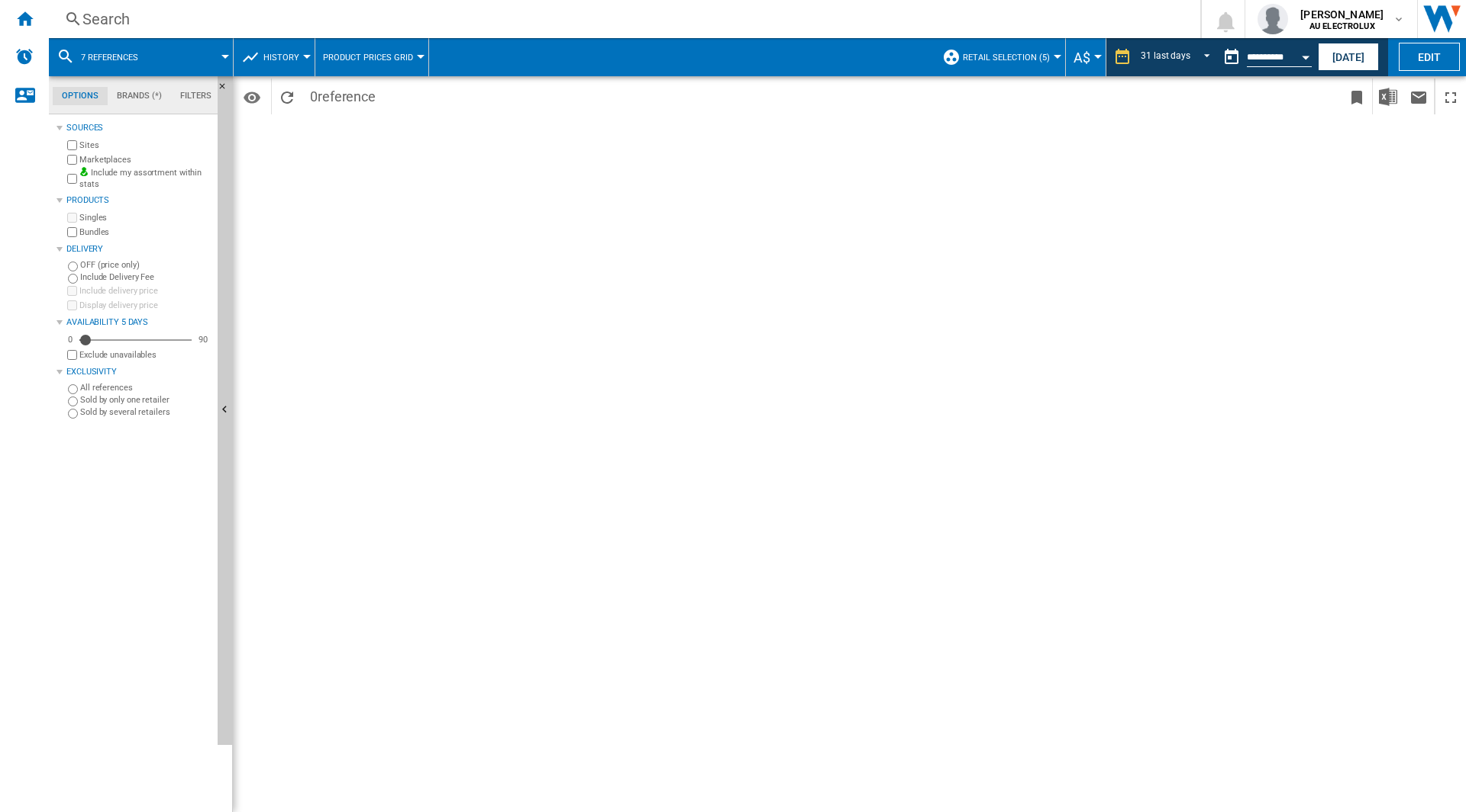
click at [1082, 59] on span "A$" at bounding box center [1081, 57] width 17 height 16
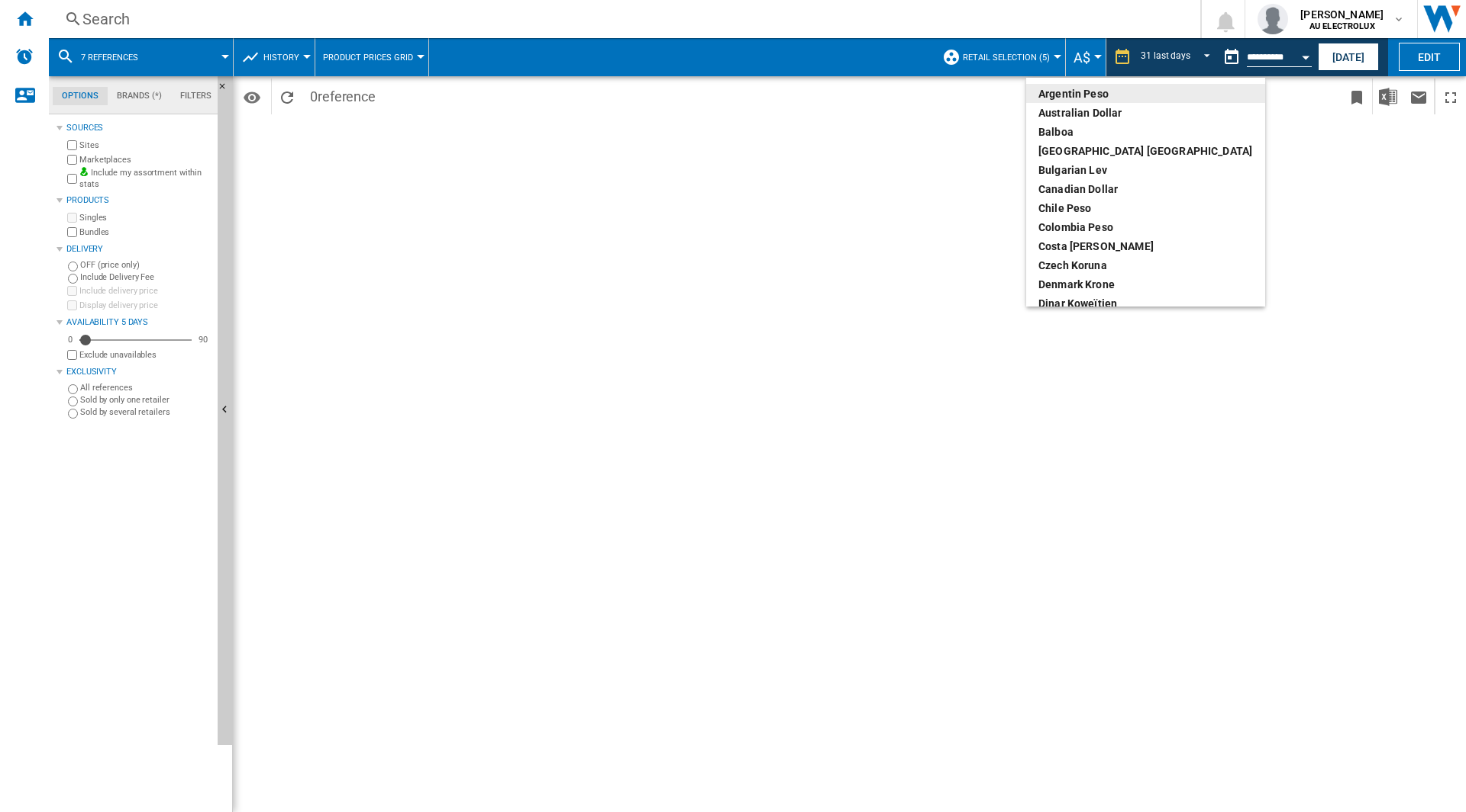
click at [1082, 59] on md-backdrop at bounding box center [733, 406] width 1466 height 812
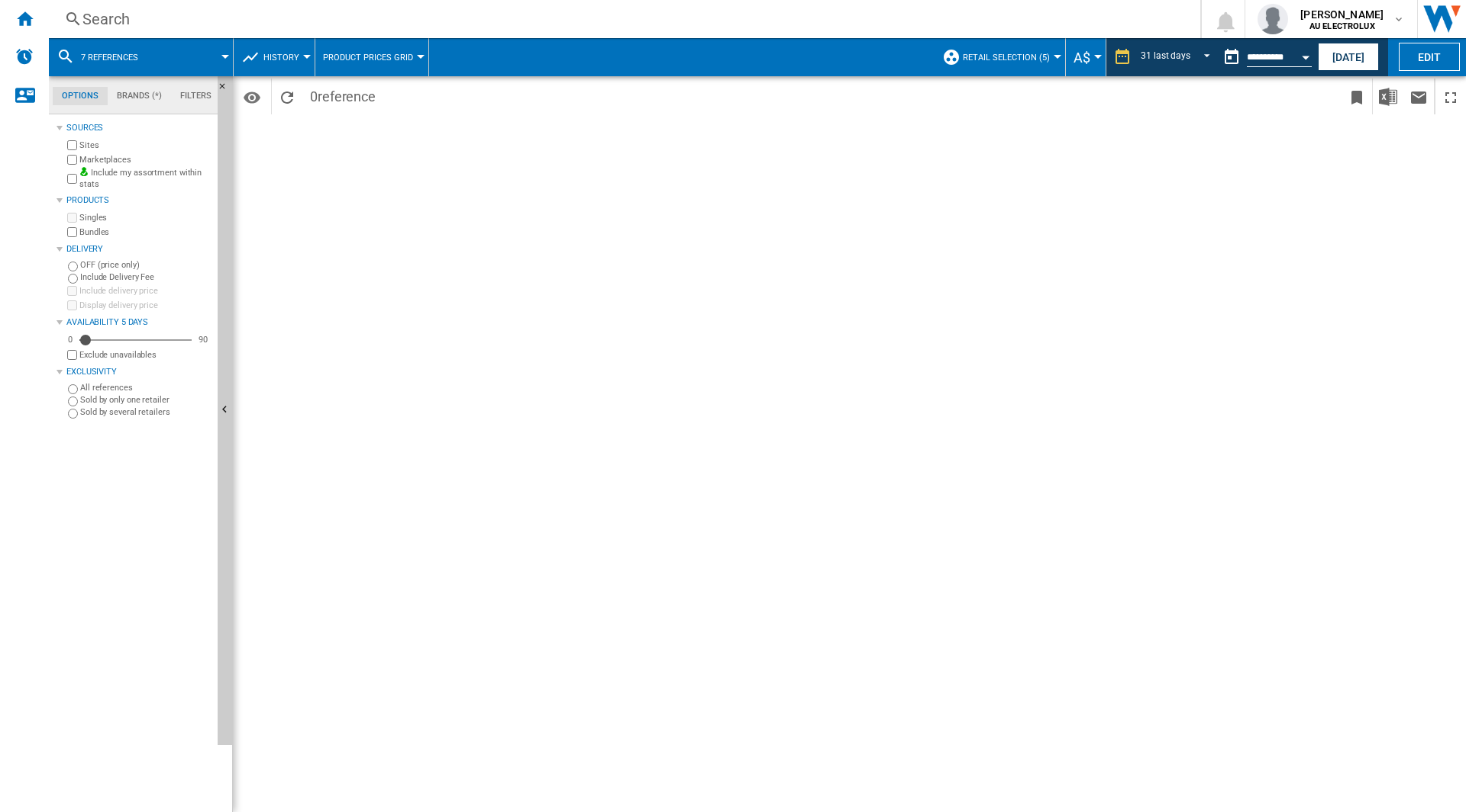
click at [1009, 59] on span "Retail Selection (5)" at bounding box center [1006, 57] width 87 height 10
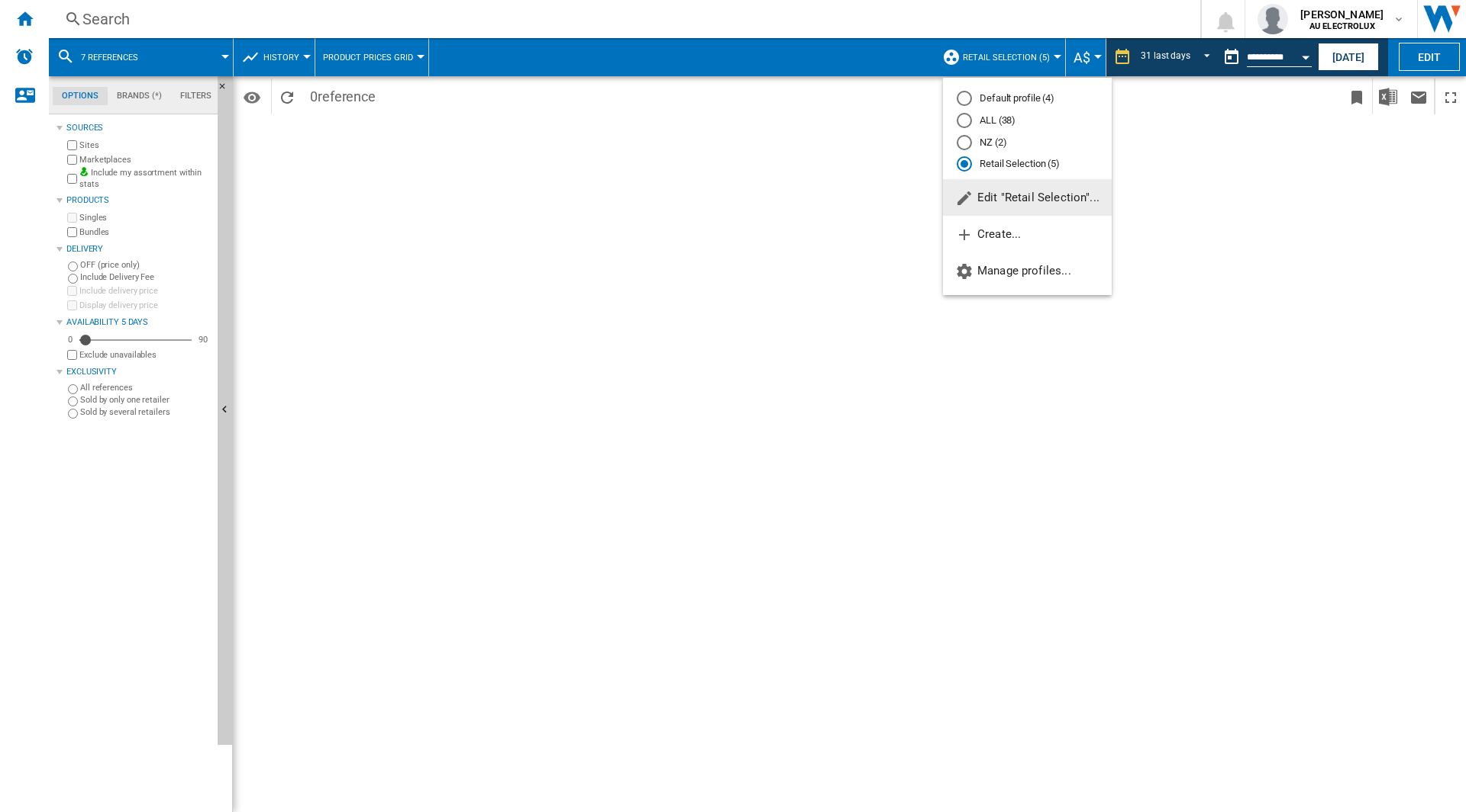
click at [1009, 59] on md-backdrop at bounding box center [733, 406] width 1466 height 812
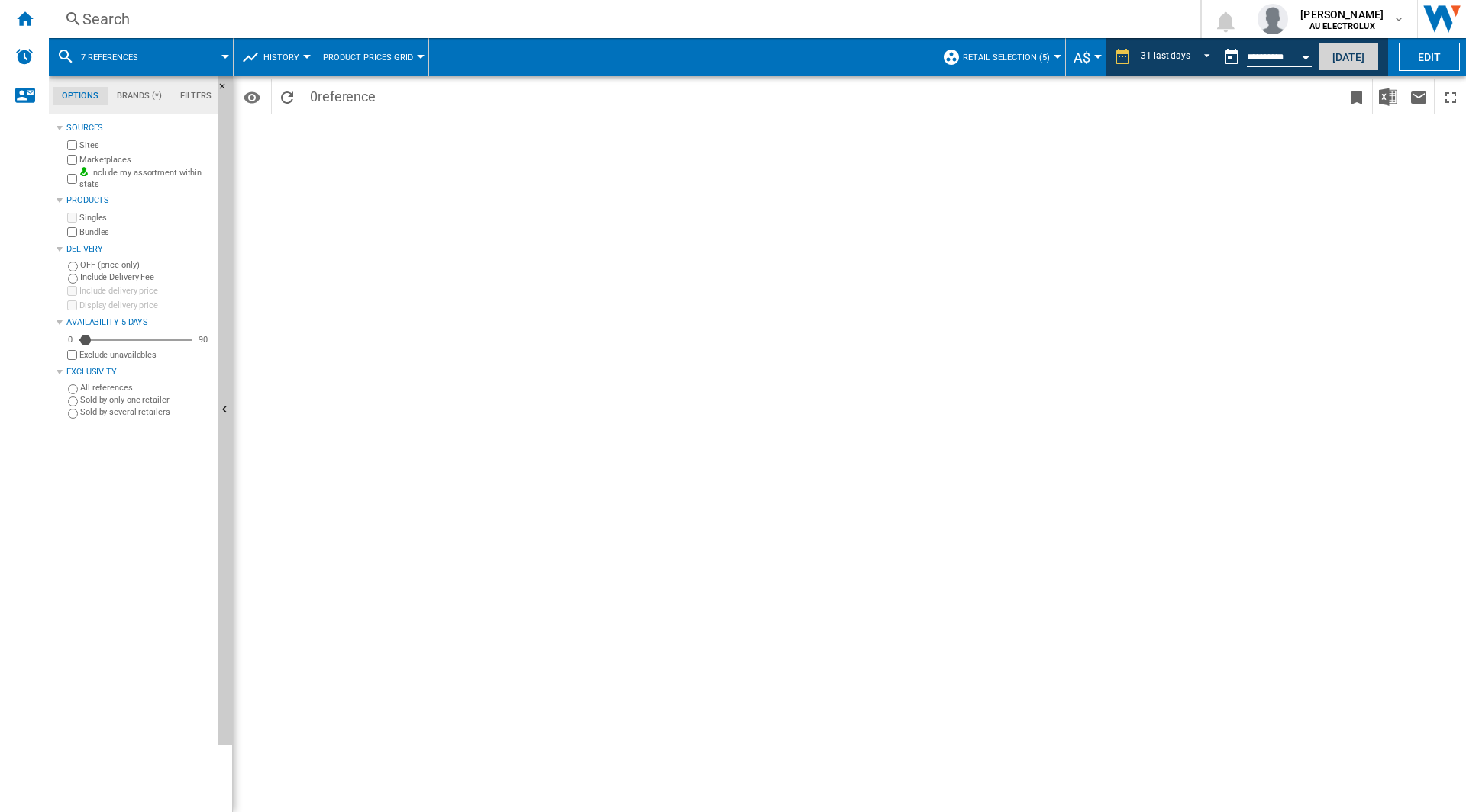
click at [1327, 52] on button "[DATE]" at bounding box center [1348, 56] width 61 height 29
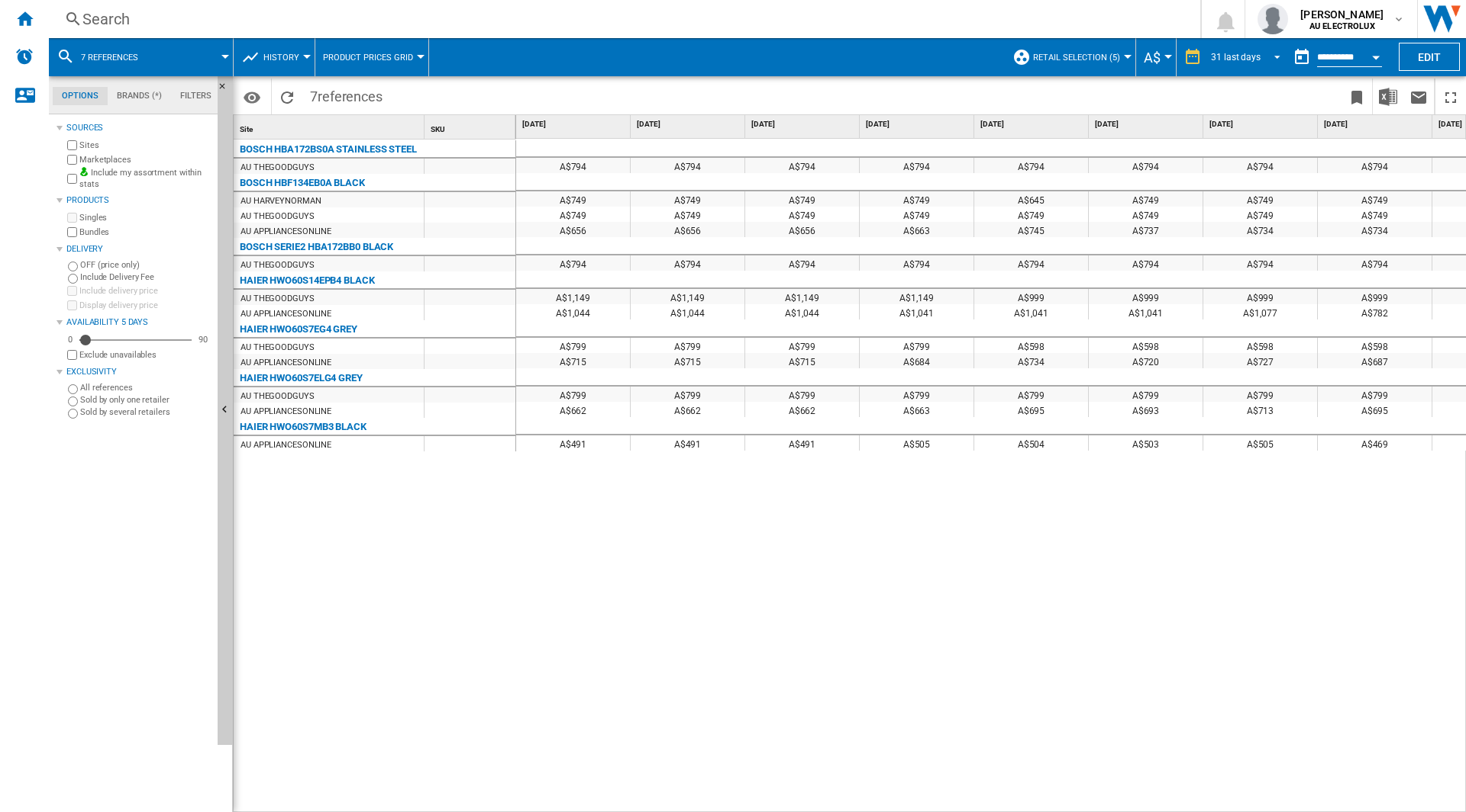
click at [1240, 59] on div "31 last days" at bounding box center [1236, 57] width 50 height 11
click at [1362, 67] on md-backdrop at bounding box center [733, 406] width 1466 height 812
click at [1380, 53] on button "Open calendar" at bounding box center [1375, 55] width 28 height 28
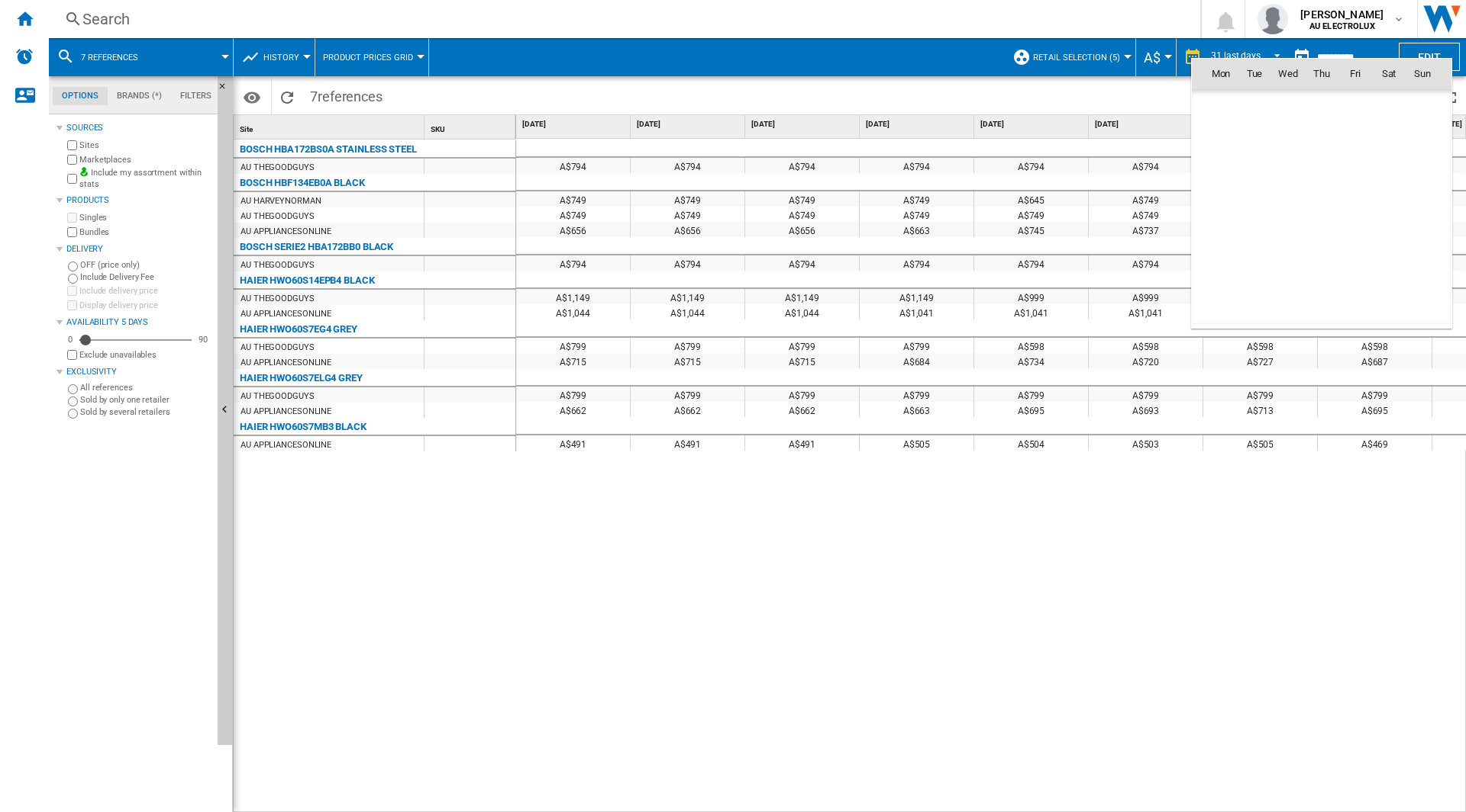
scroll to position [7278, 0]
click at [1233, 107] on span "[DATE]" at bounding box center [1226, 105] width 31 height 12
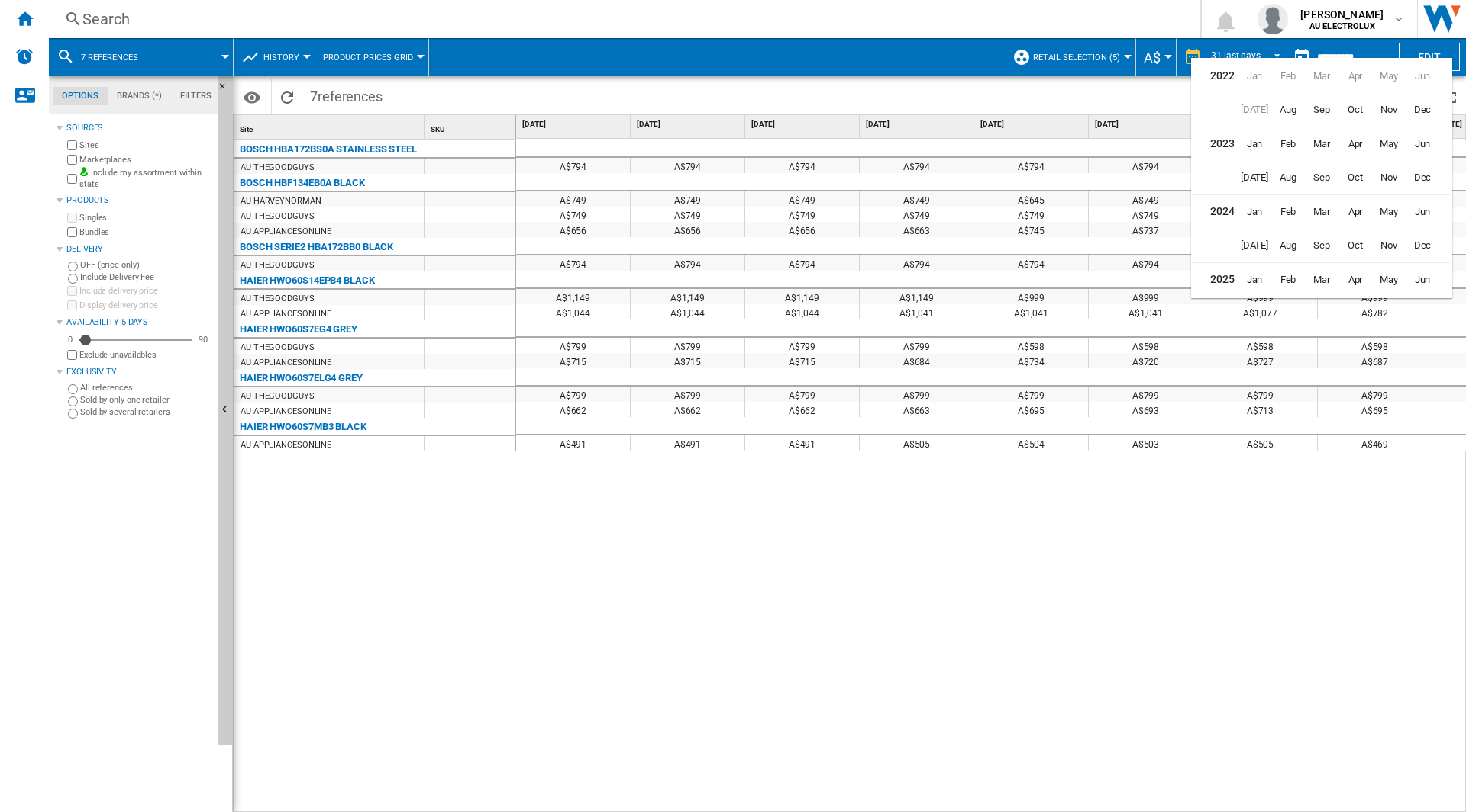
scroll to position [37, 0]
click at [1255, 273] on span "[DATE]" at bounding box center [1253, 275] width 31 height 30
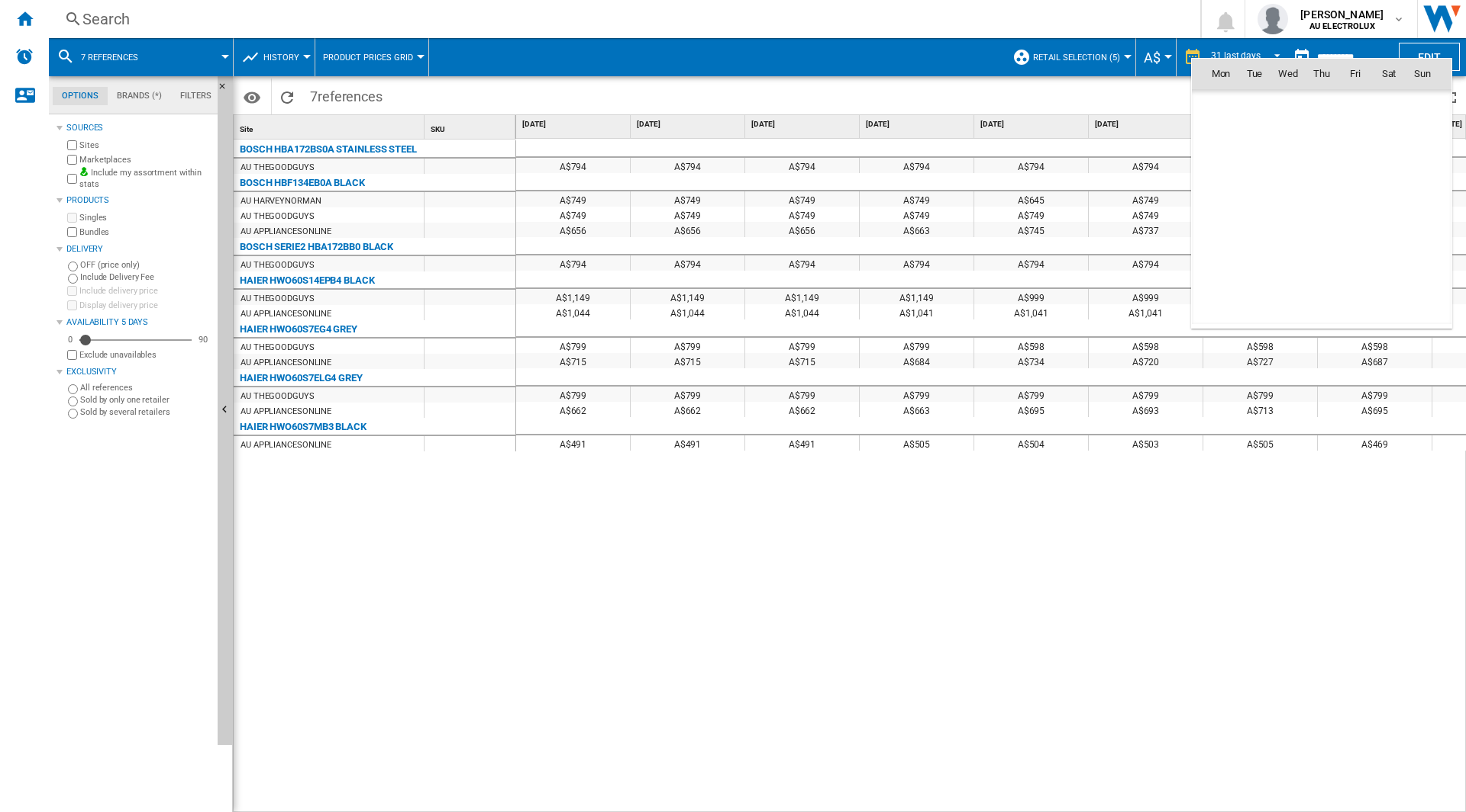
scroll to position [7075, 0]
click at [1321, 273] on span "31" at bounding box center [1321, 274] width 31 height 30
type input "**********"
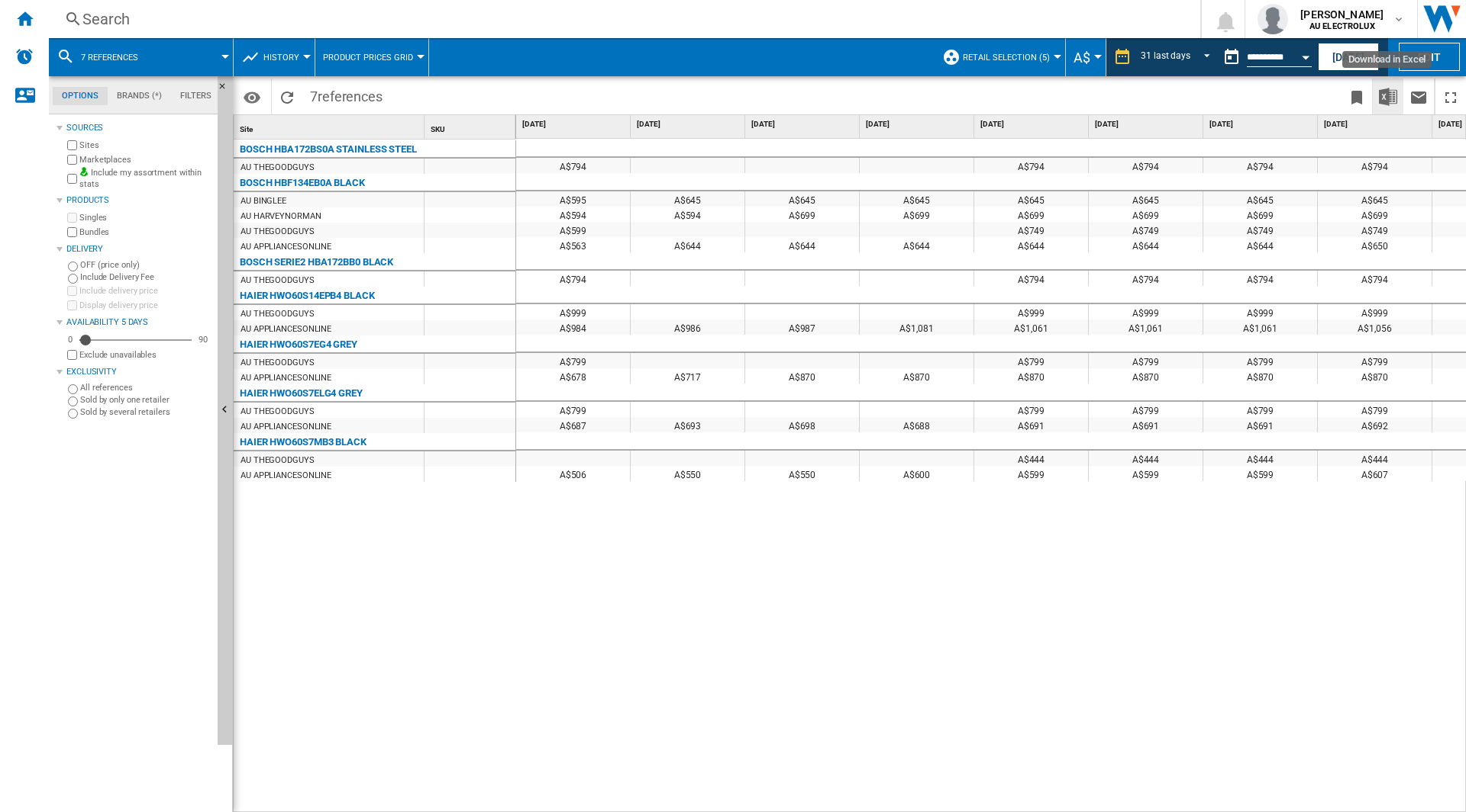
click at [1393, 97] on img "Download in Excel" at bounding box center [1387, 97] width 18 height 18
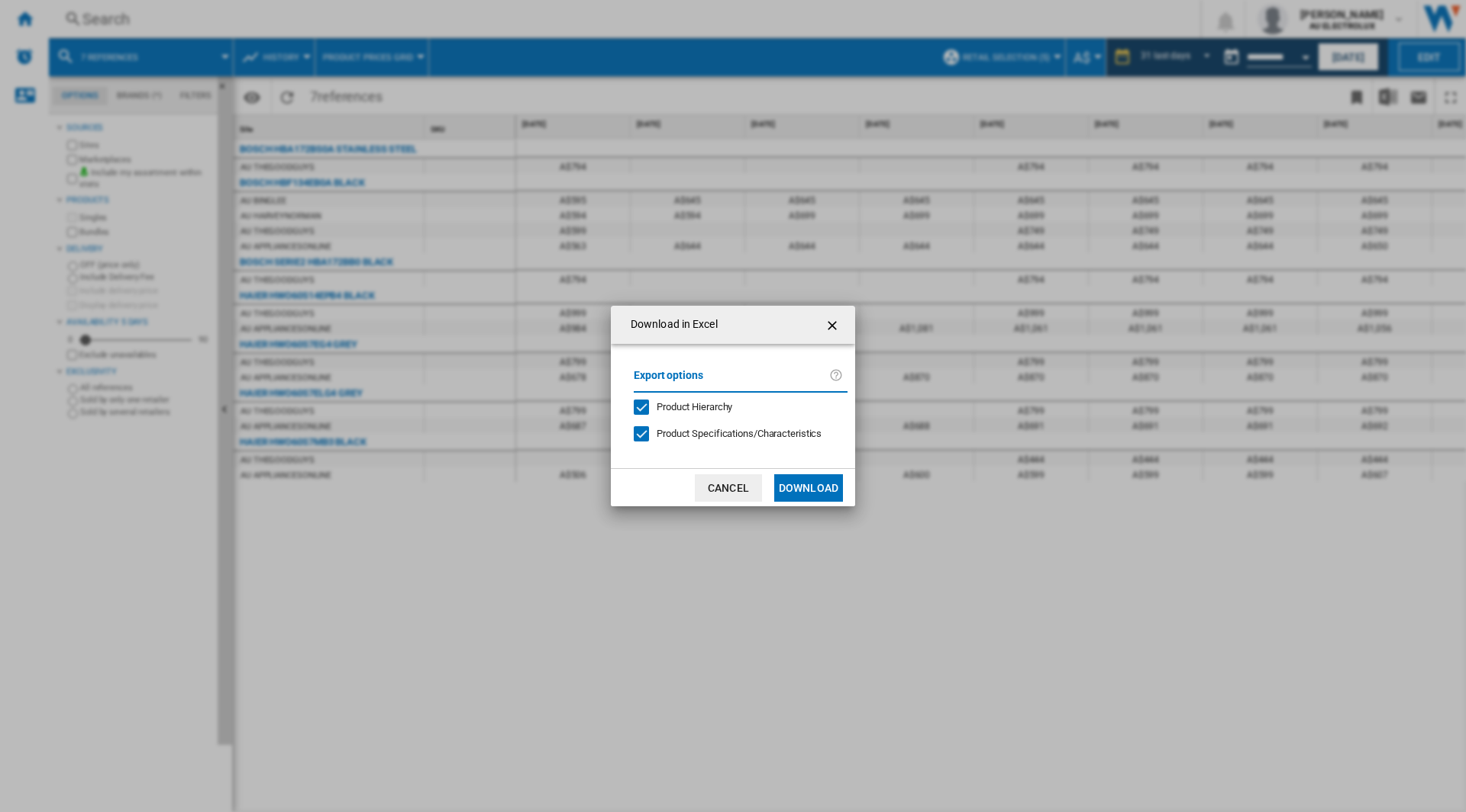
click at [791, 493] on button "Download" at bounding box center [808, 489] width 68 height 28
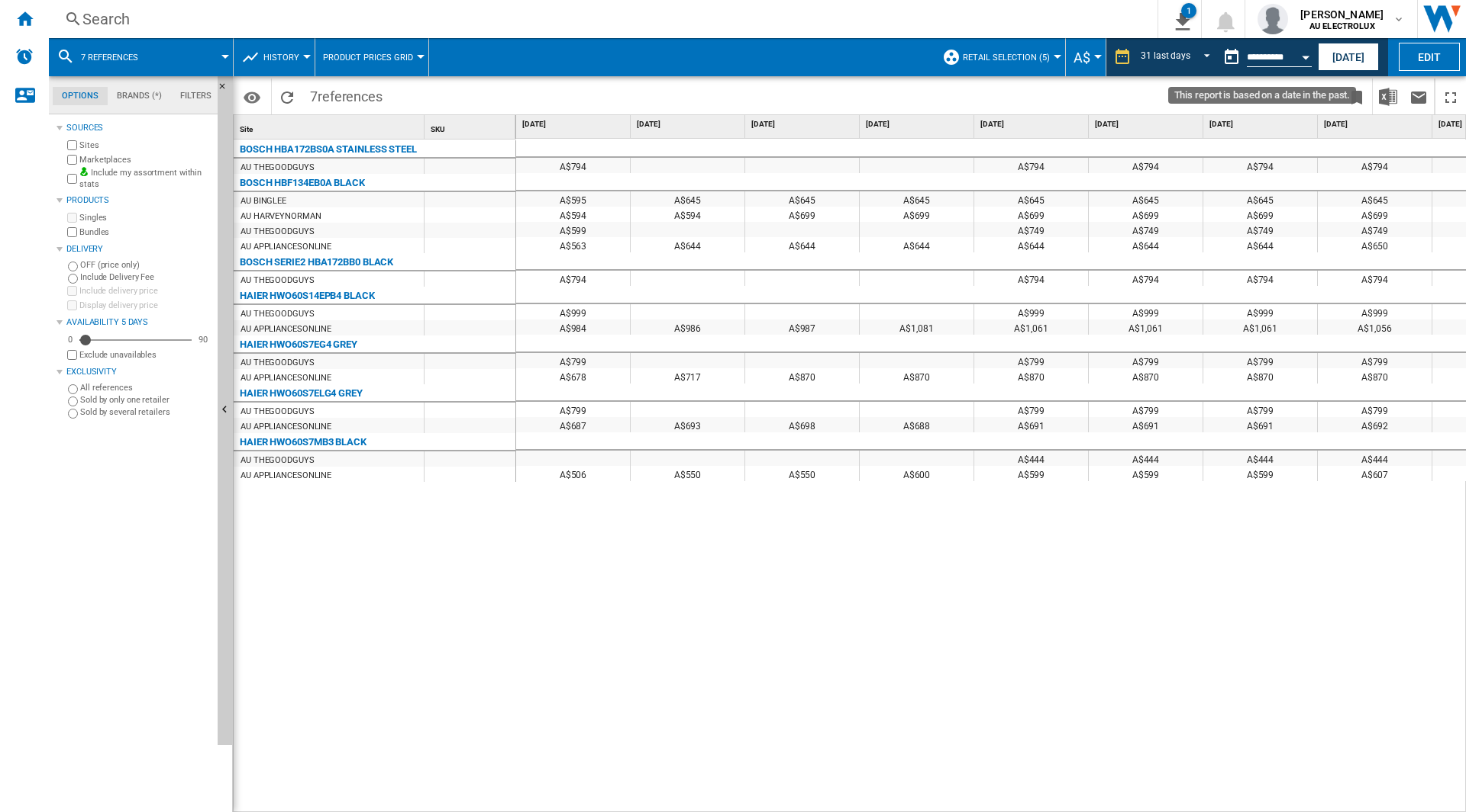
click at [1307, 55] on button "Open calendar" at bounding box center [1305, 55] width 28 height 28
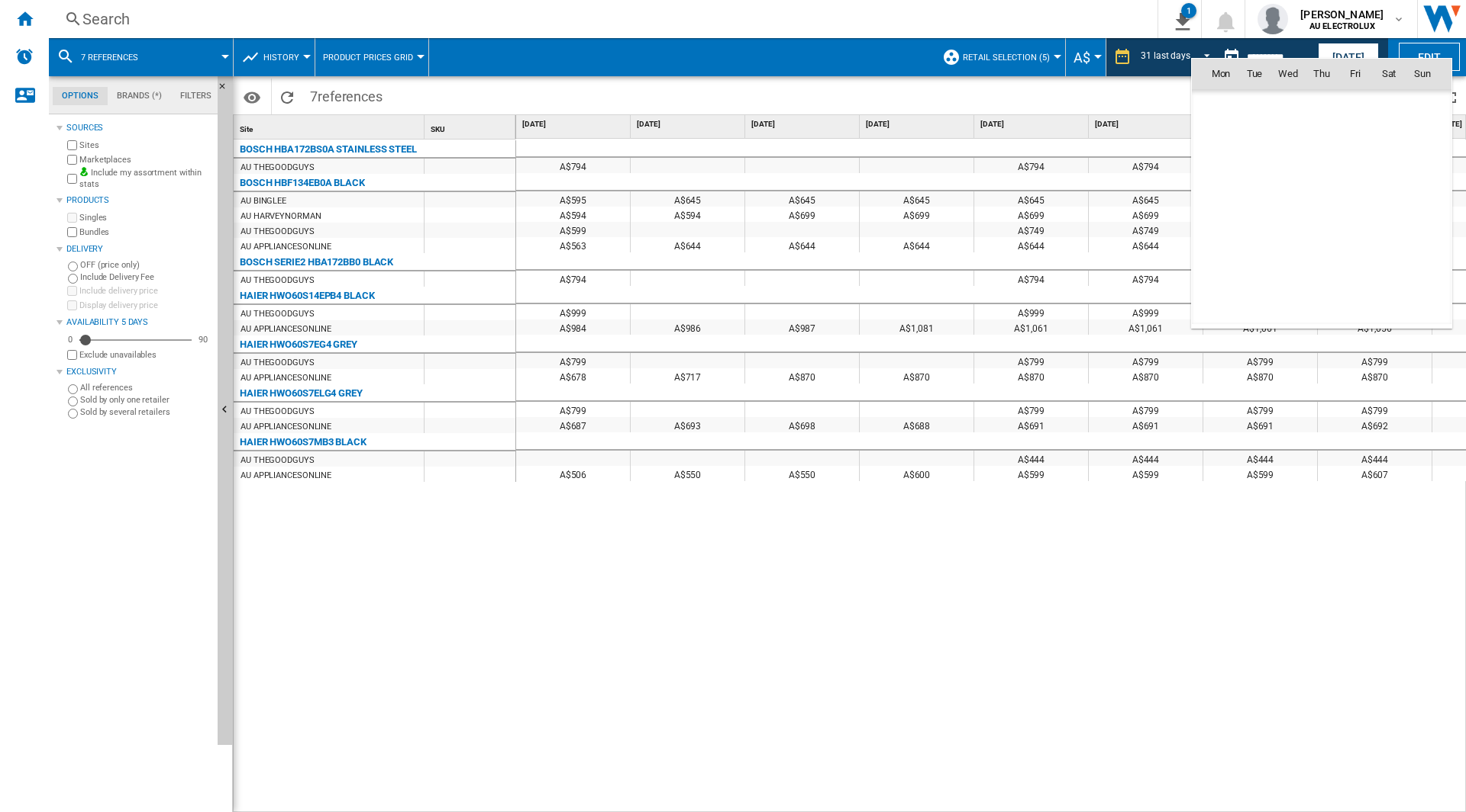
scroll to position [7075, 0]
click at [1244, 104] on md-icon "July 2025" at bounding box center [1251, 107] width 18 height 18
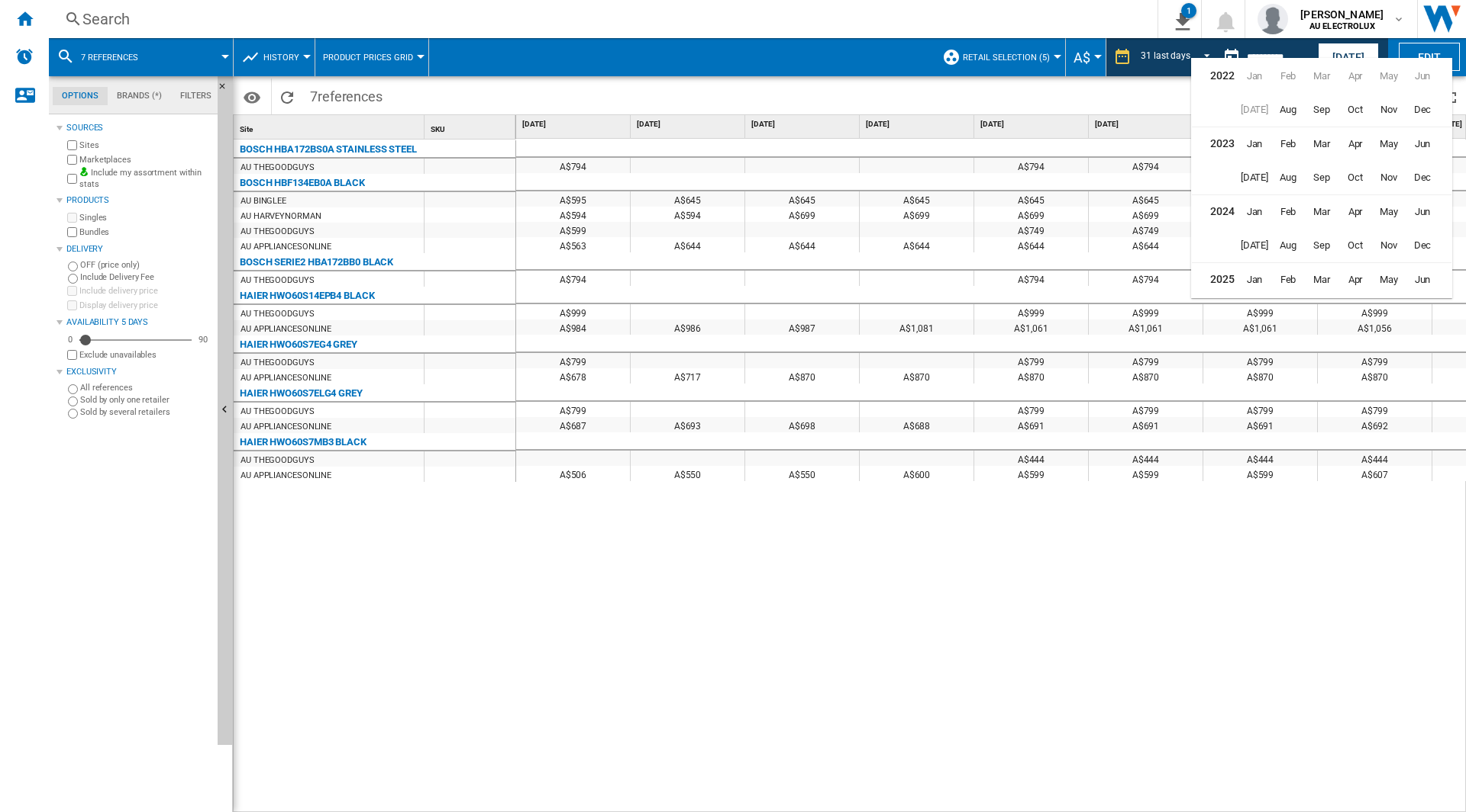
scroll to position [37, 0]
click at [1416, 238] on span "Jun" at bounding box center [1422, 242] width 31 height 30
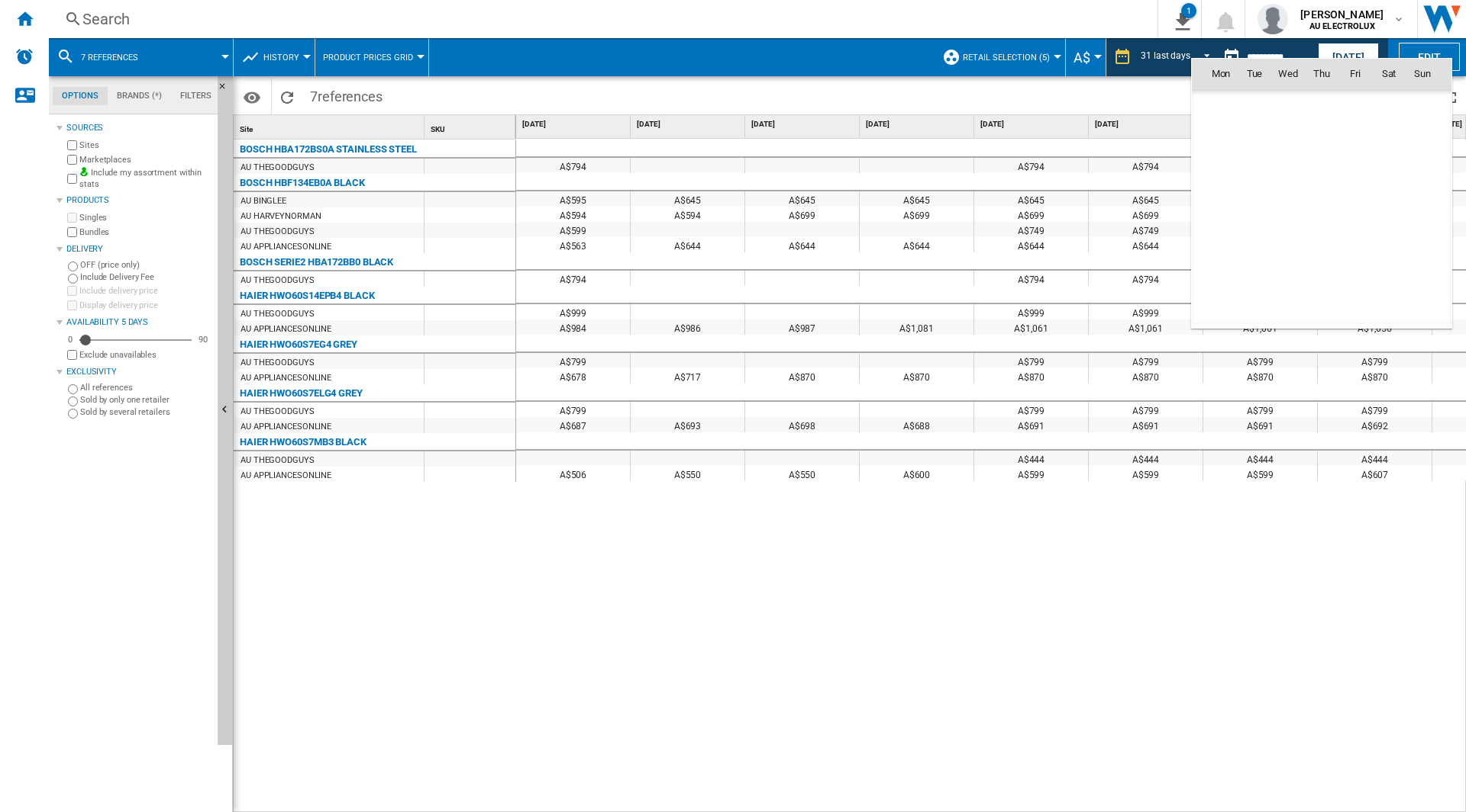
scroll to position [6874, 0]
click at [1222, 274] on span "30" at bounding box center [1220, 274] width 31 height 30
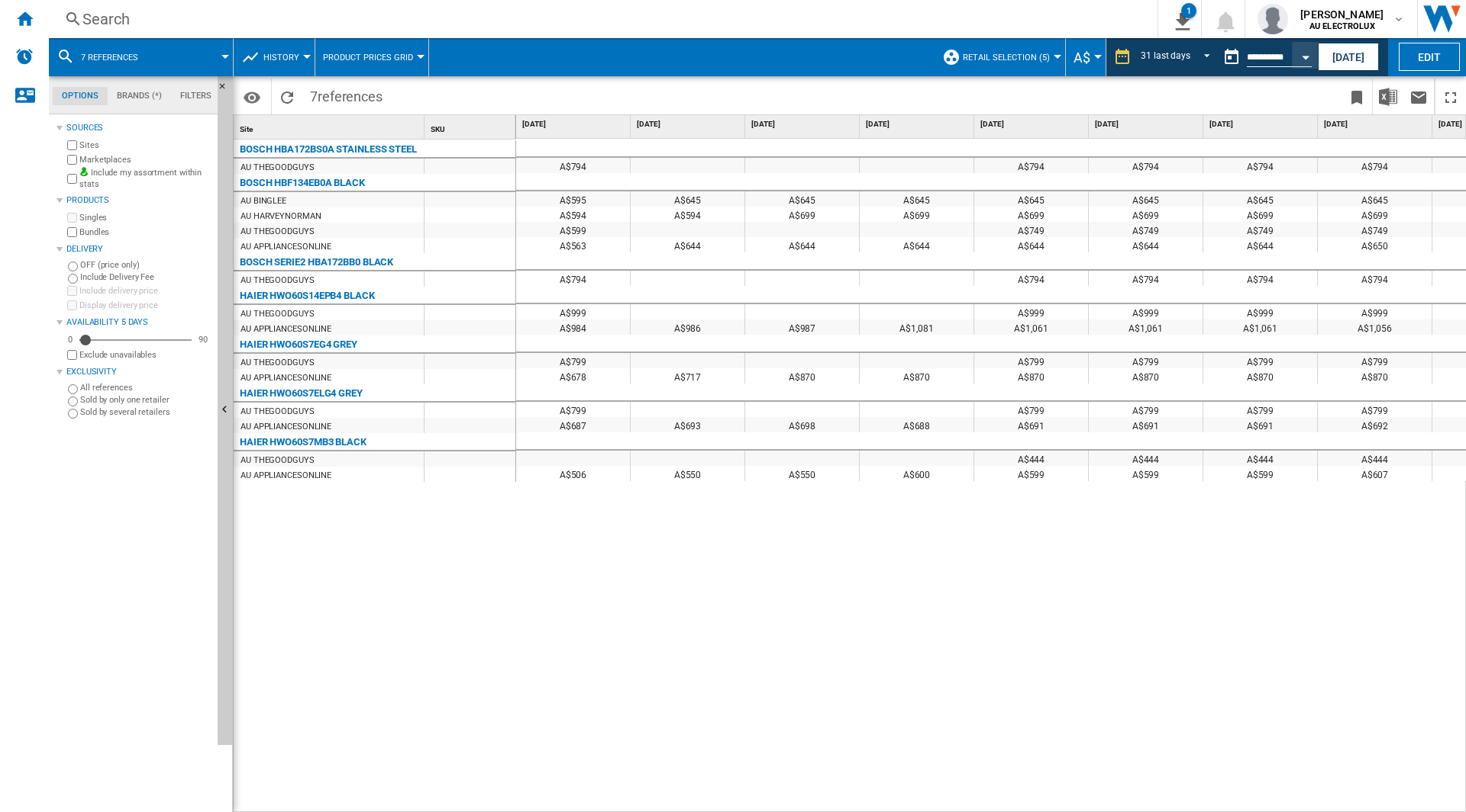
type input "**********"
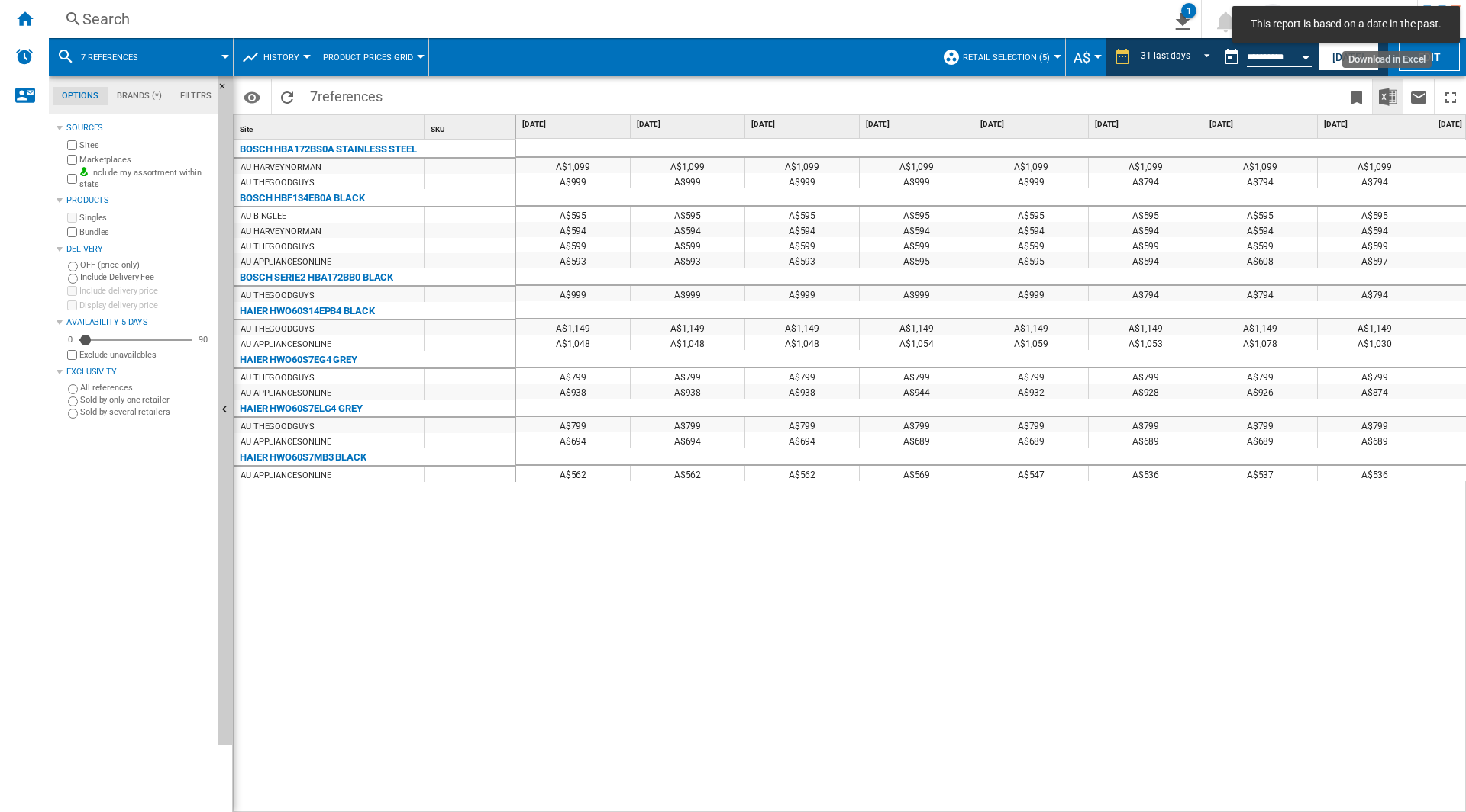
click at [1396, 107] on button "Download in Excel" at bounding box center [1387, 96] width 31 height 36
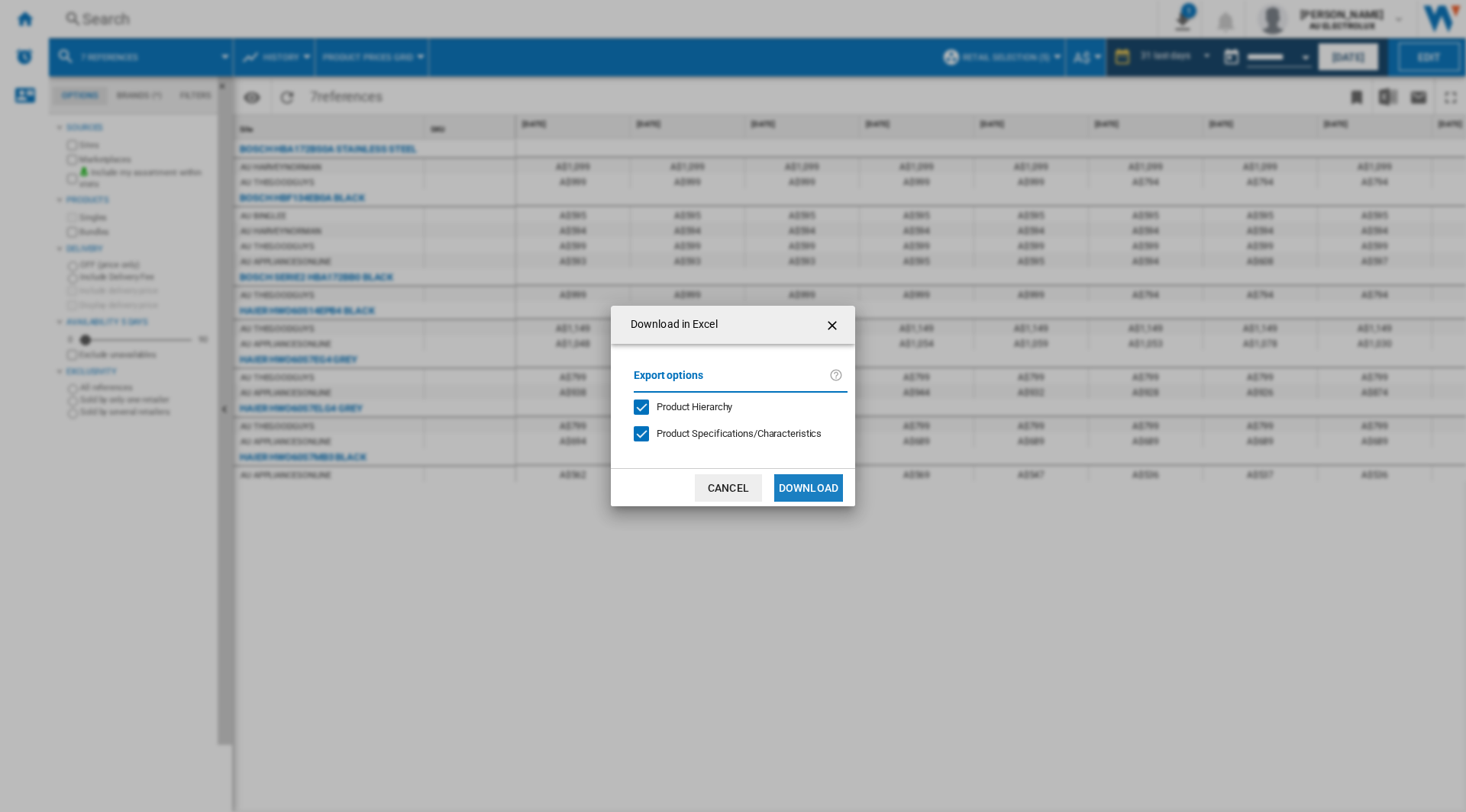
click at [825, 483] on button "Download" at bounding box center [808, 489] width 68 height 28
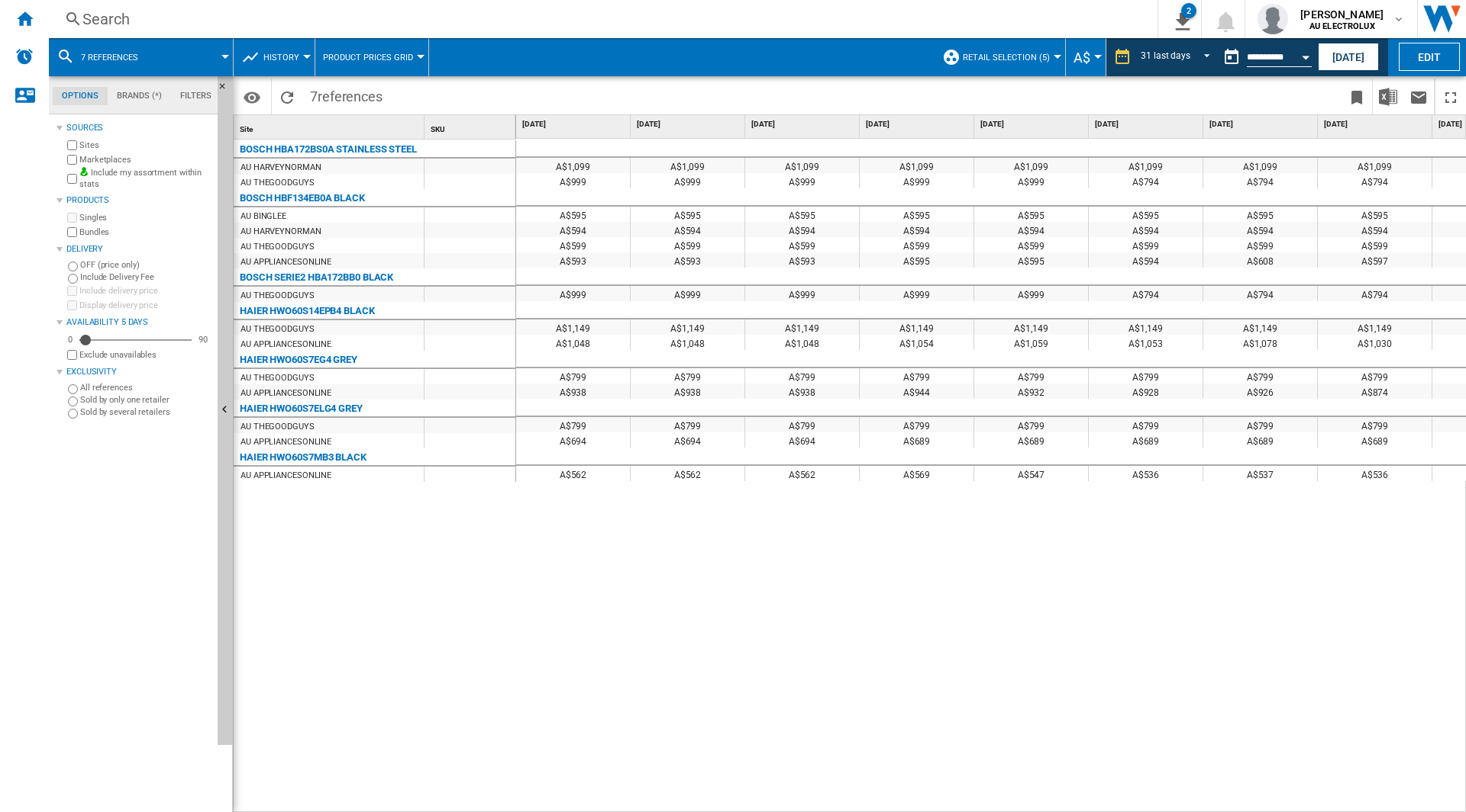
click at [1102, 97] on span at bounding box center [1103, 96] width 475 height 36
click at [1301, 55] on button "Open calendar" at bounding box center [1305, 55] width 28 height 28
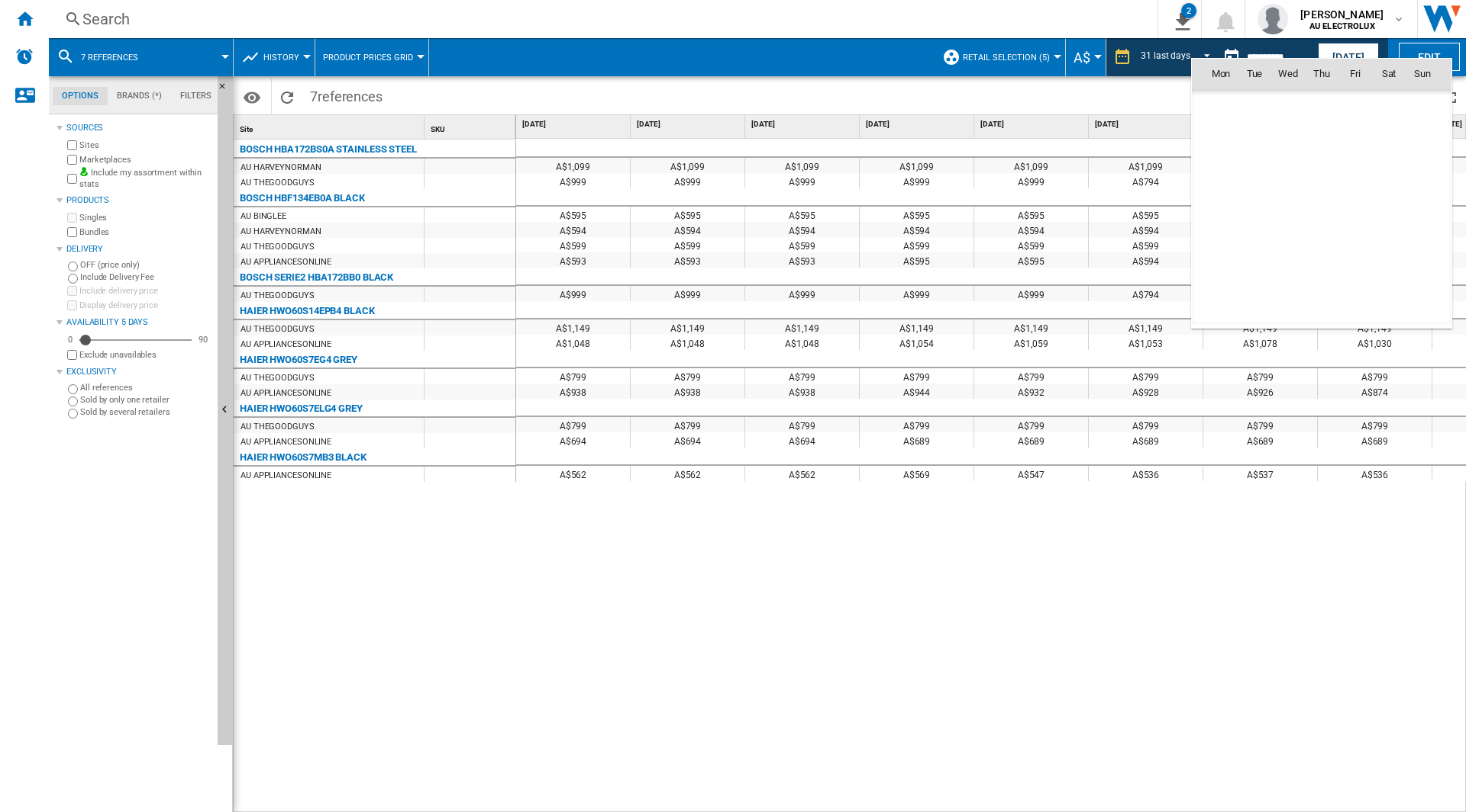
scroll to position [6874, 0]
click at [1241, 114] on td "[DATE]" at bounding box center [1248, 106] width 113 height 34
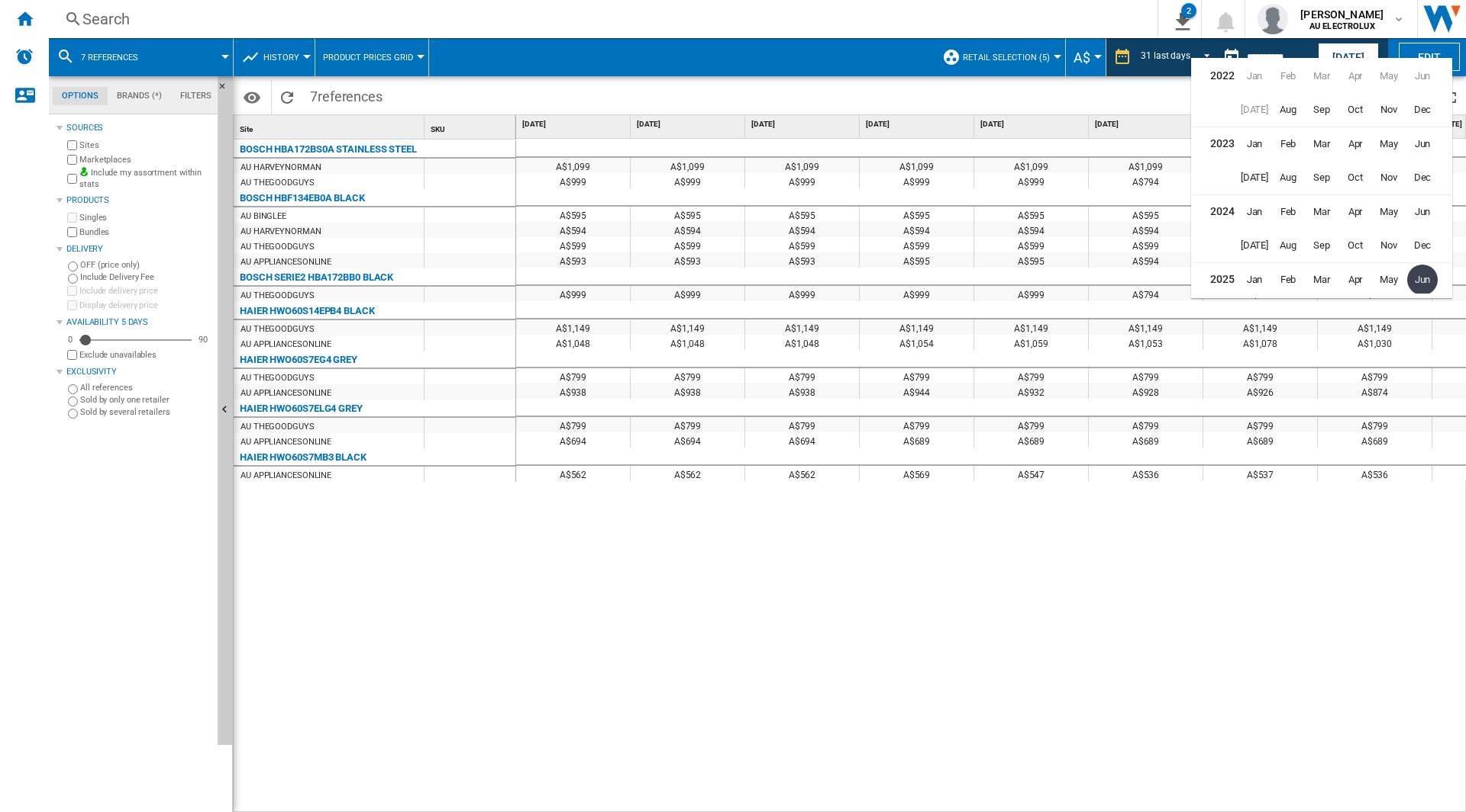
scroll to position [33, 0]
click at [1390, 248] on span "May" at bounding box center [1388, 246] width 31 height 30
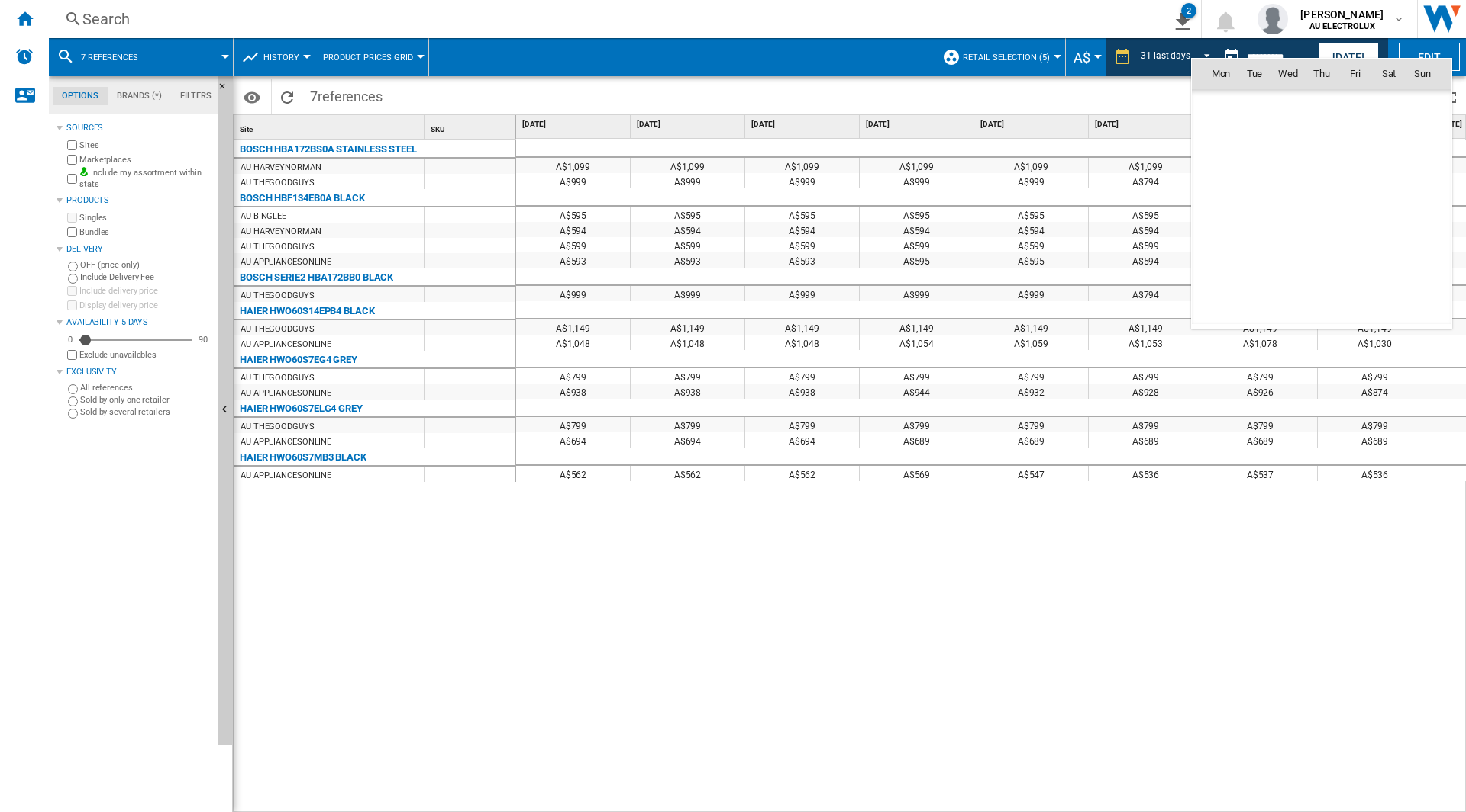
scroll to position [6672, 0]
click at [1380, 248] on span "31" at bounding box center [1388, 240] width 31 height 30
type input "**********"
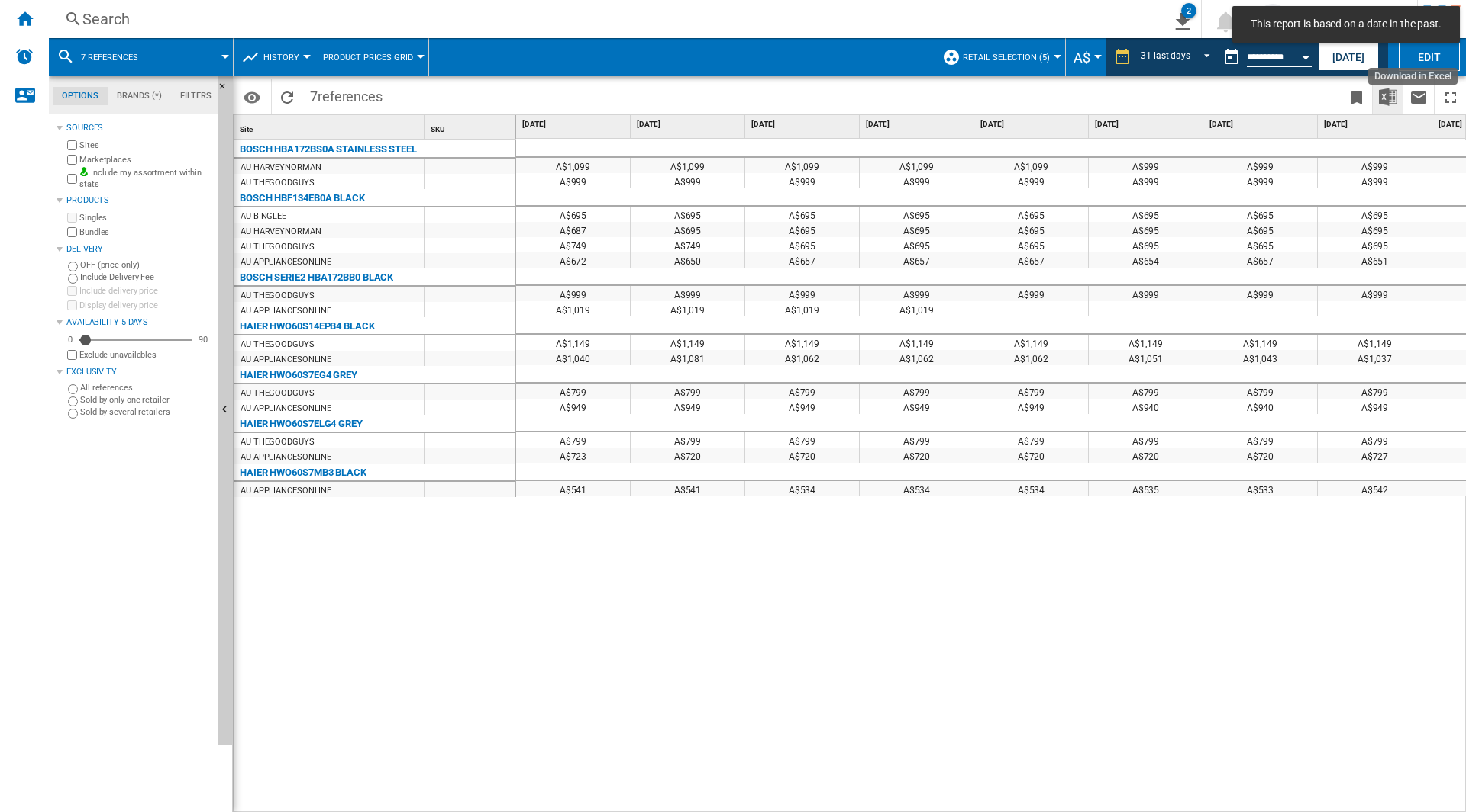
click at [1396, 96] on img "Download in Excel" at bounding box center [1387, 97] width 18 height 18
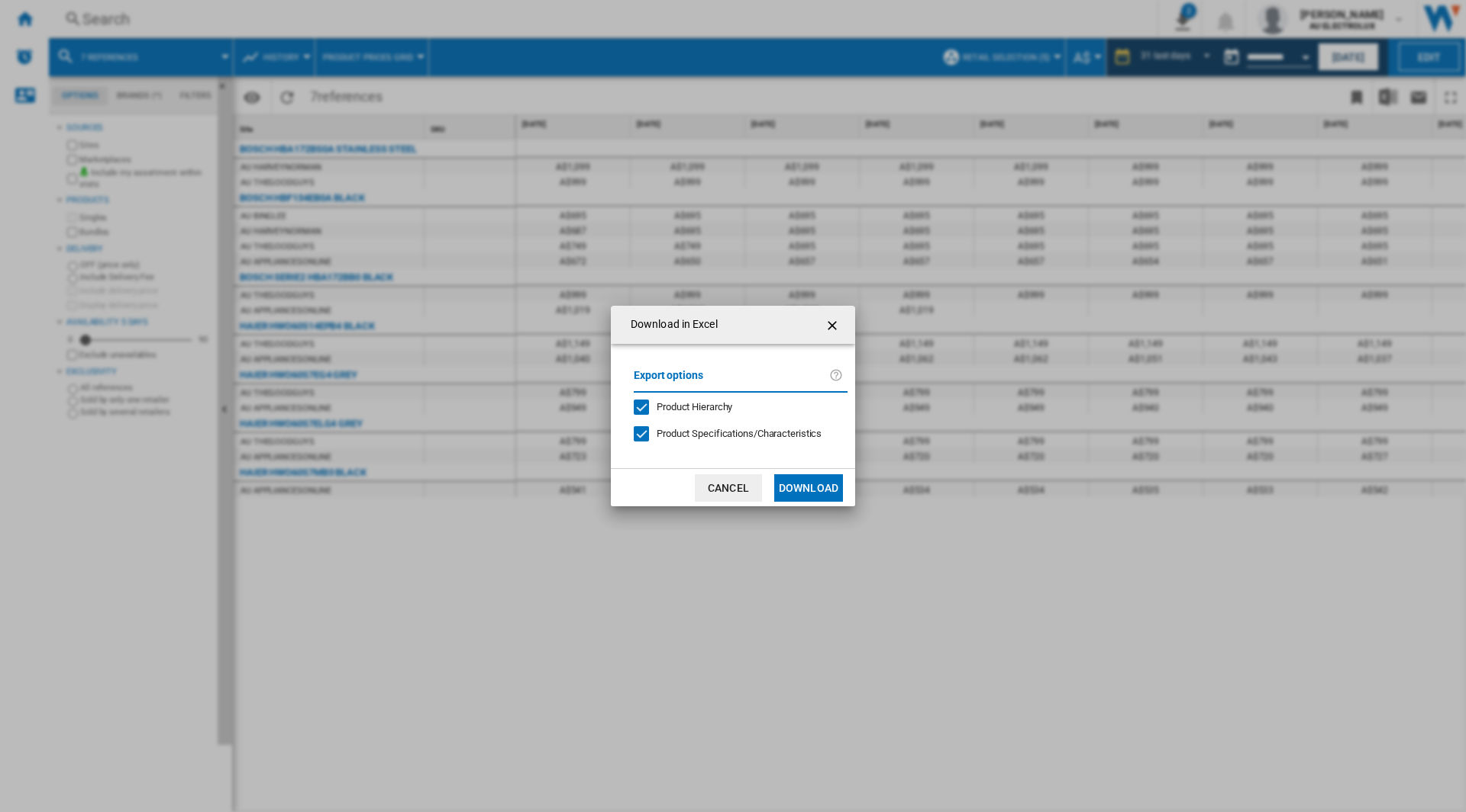
click at [819, 484] on button "Download" at bounding box center [808, 489] width 68 height 28
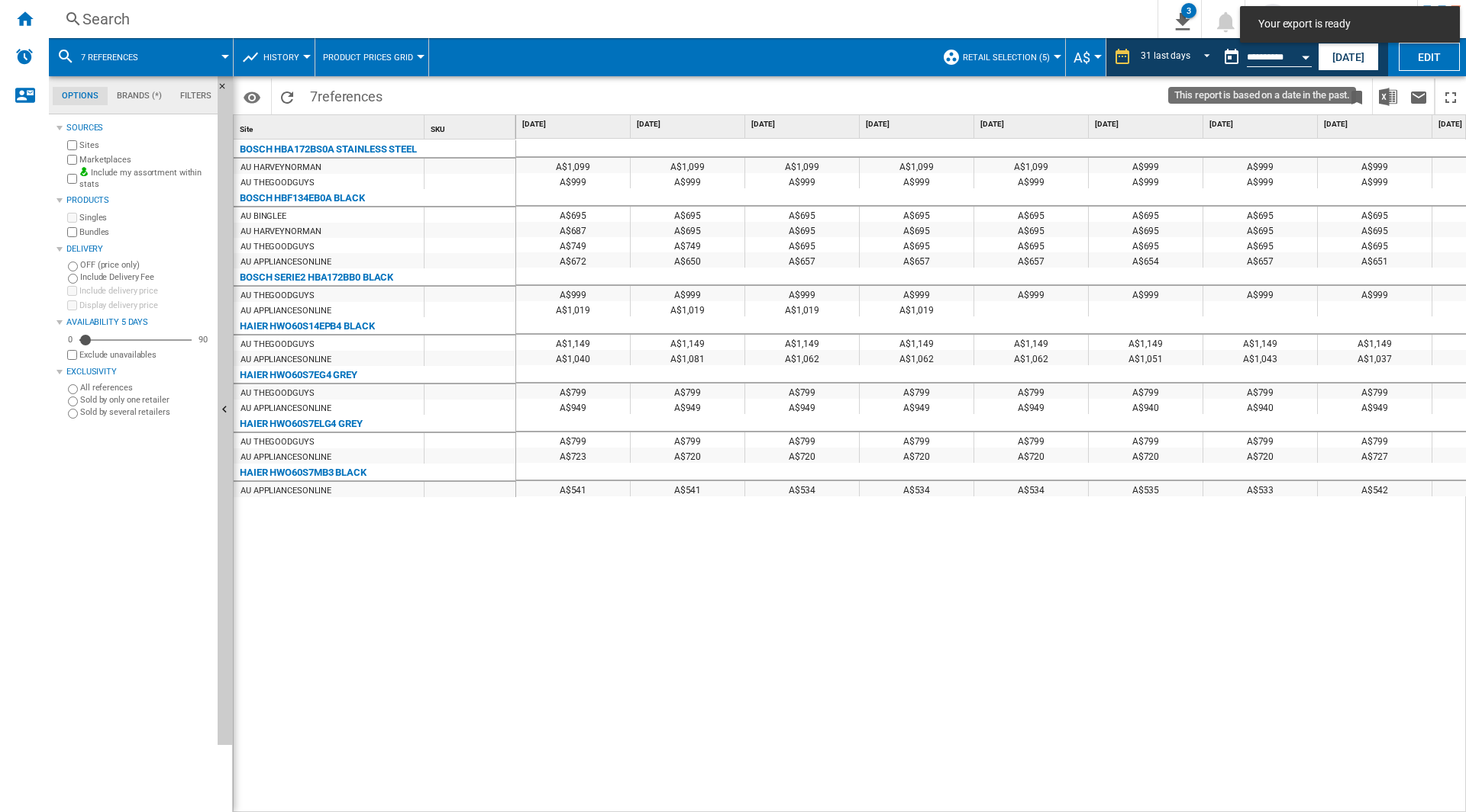
click at [1307, 54] on button "Open calendar" at bounding box center [1305, 55] width 28 height 28
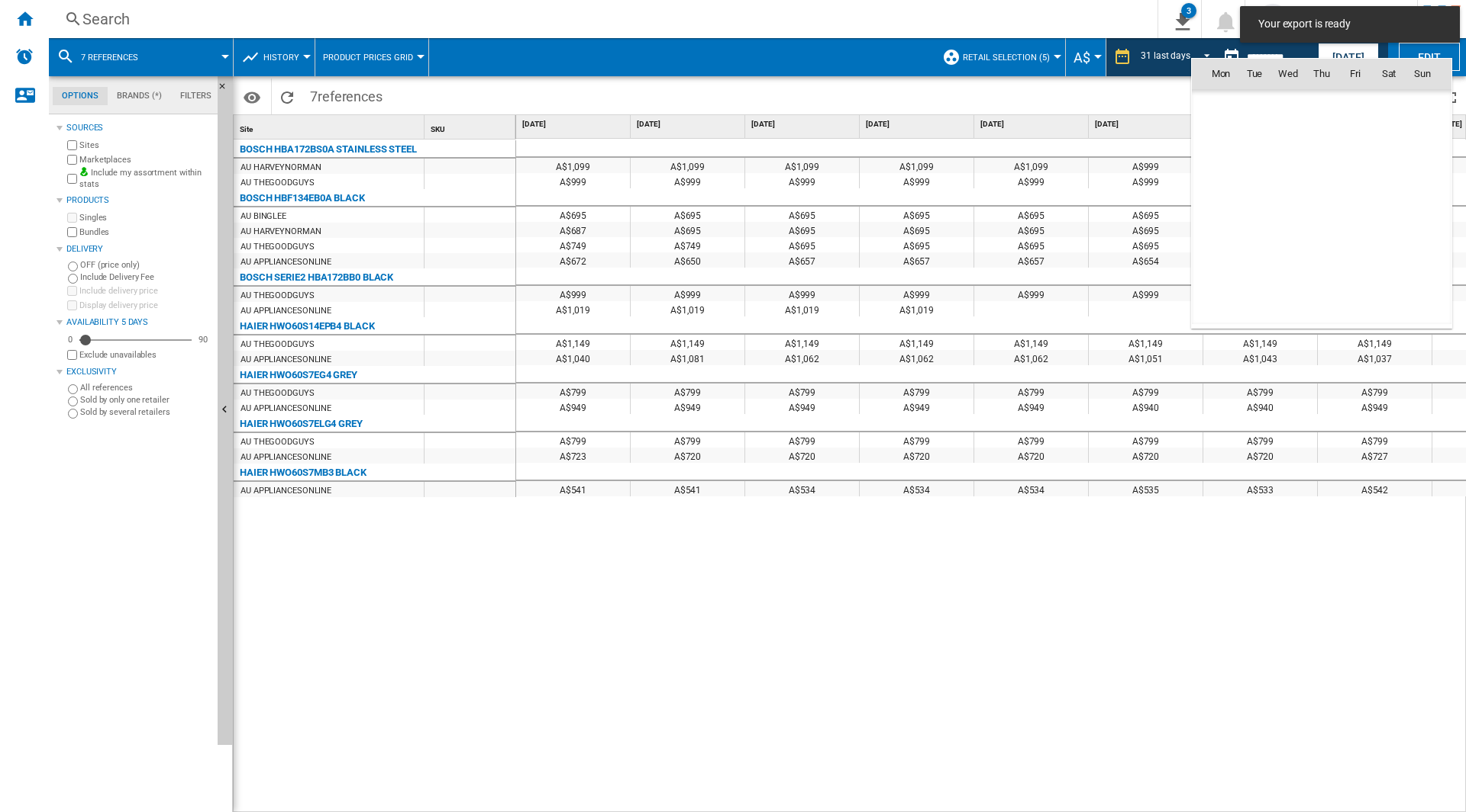
scroll to position [6672, 0]
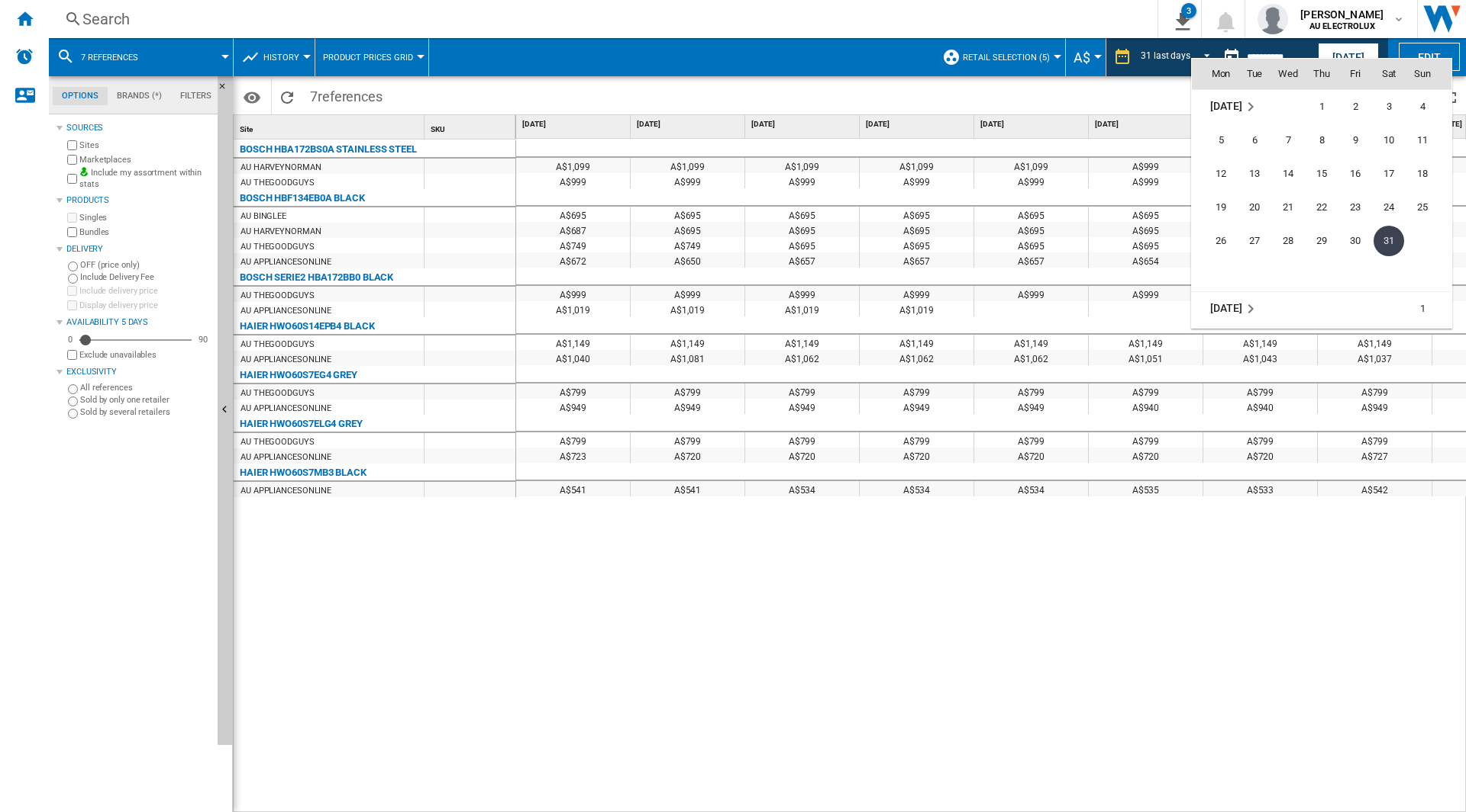
click at [1233, 302] on span "[DATE]" at bounding box center [1226, 308] width 31 height 12
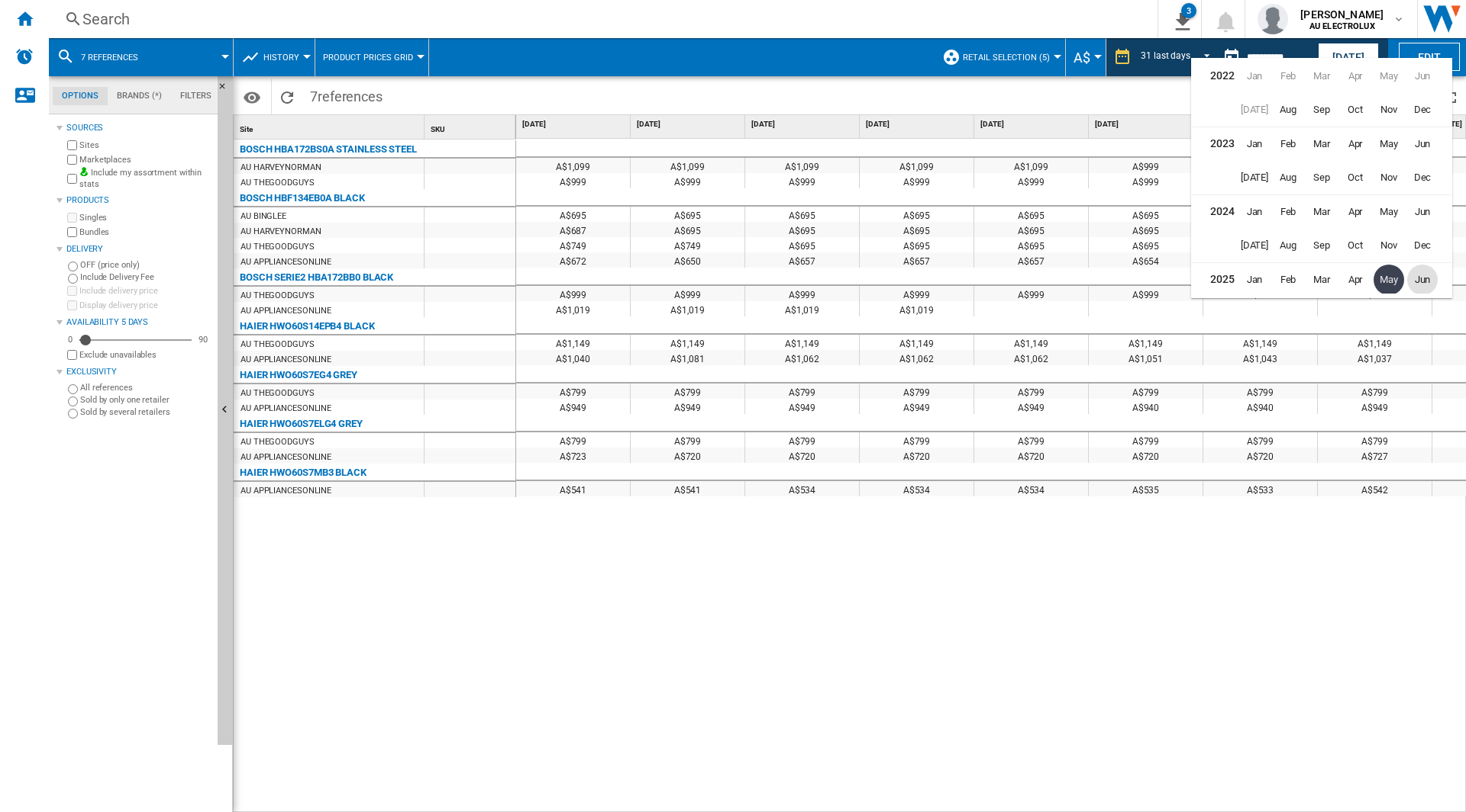
scroll to position [33, 0]
click at [1357, 248] on span "Apr" at bounding box center [1354, 246] width 31 height 30
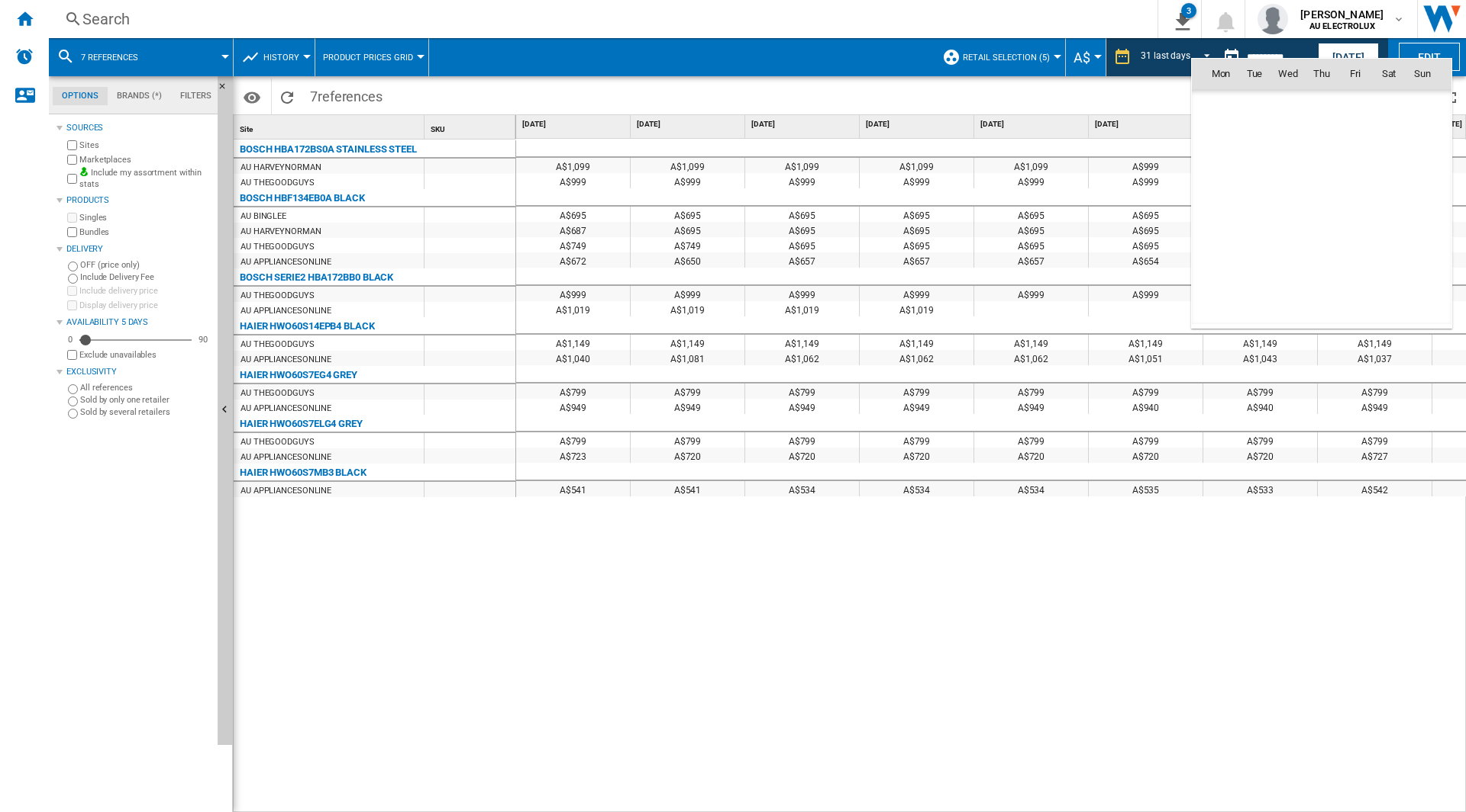
scroll to position [6469, 0]
click at [1282, 267] on span "30" at bounding box center [1288, 274] width 31 height 30
type input "**********"
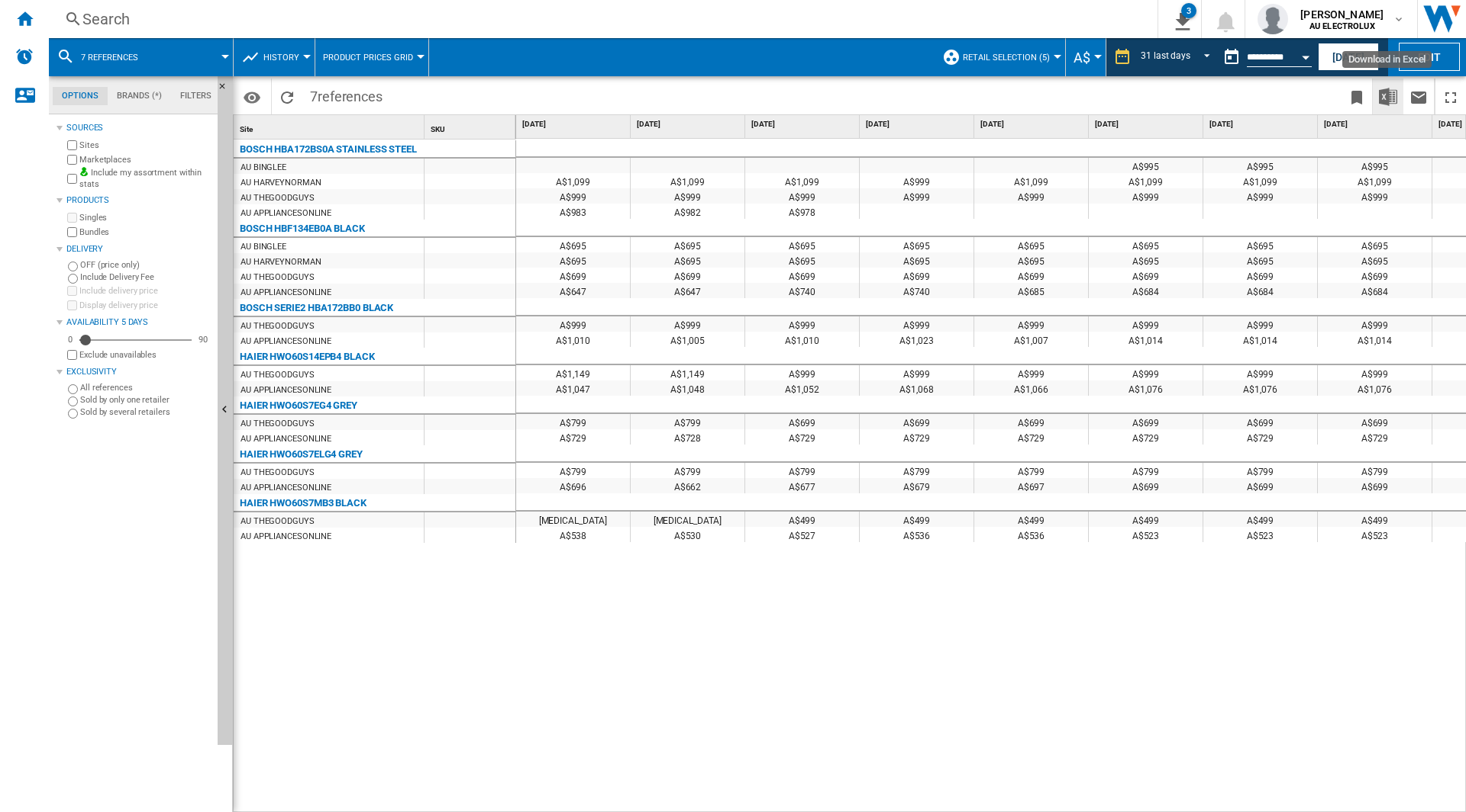
click at [1394, 101] on img "Download in Excel" at bounding box center [1387, 97] width 18 height 18
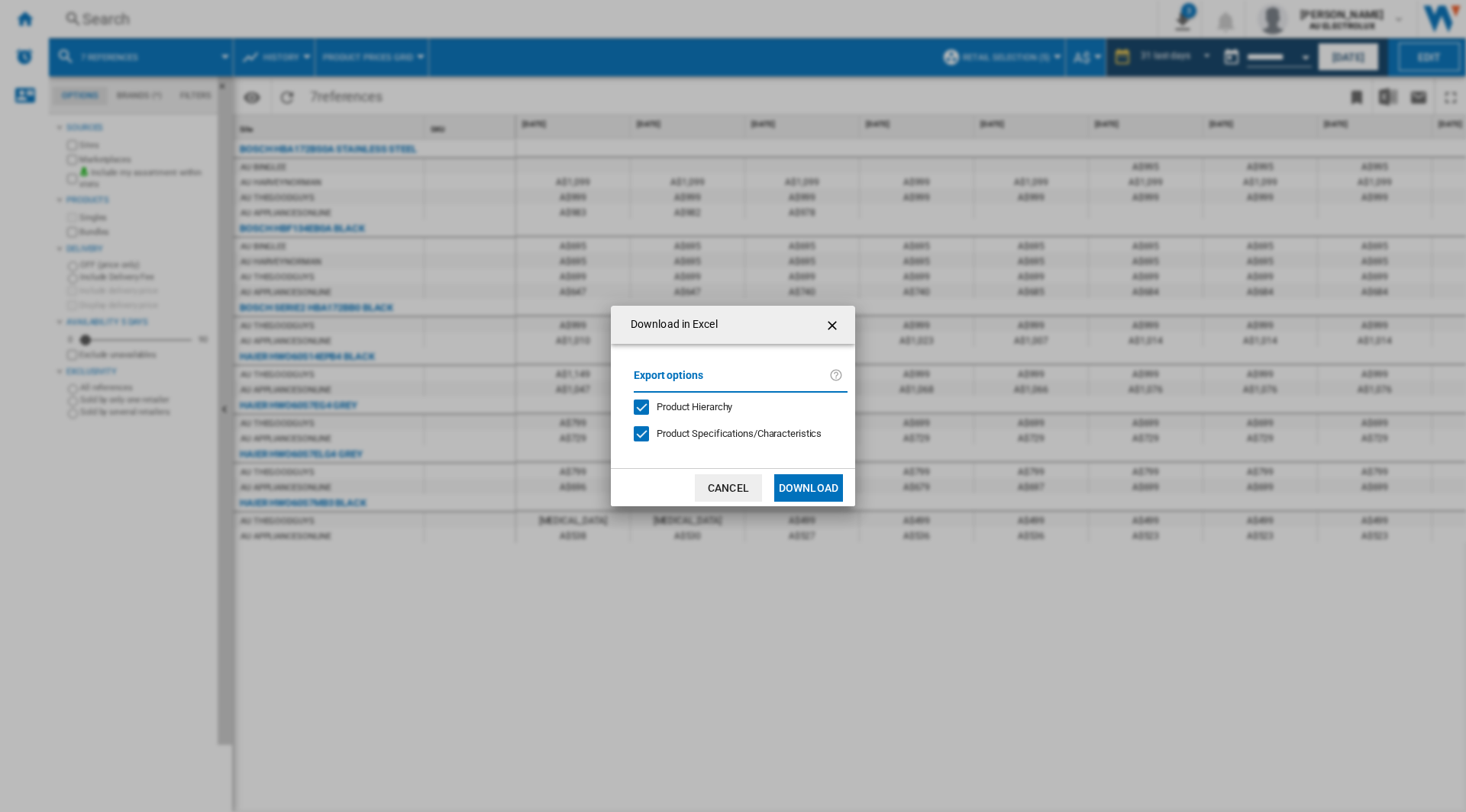
click at [822, 479] on button "Download" at bounding box center [808, 489] width 68 height 28
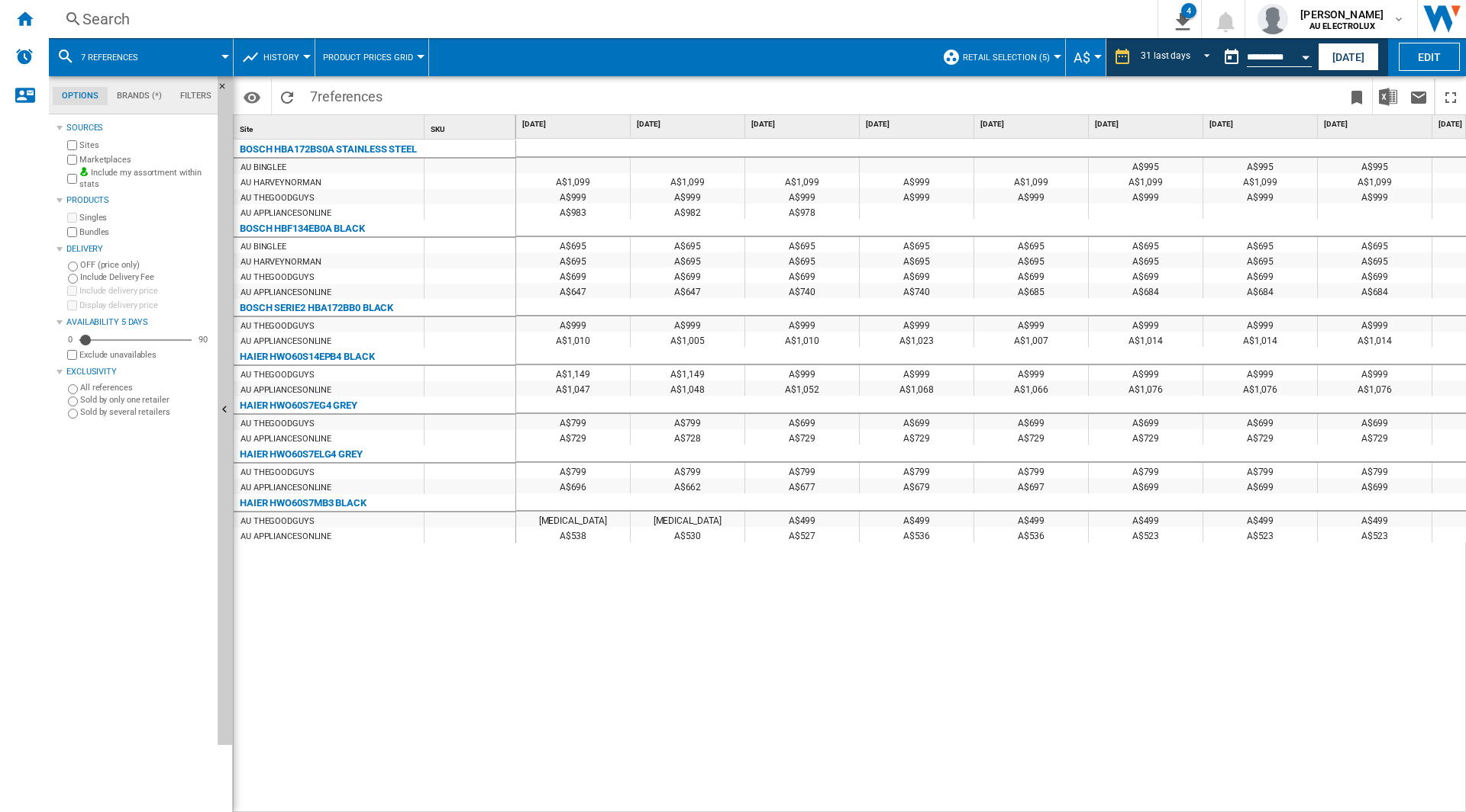
click at [1306, 57] on div "Open calendar" at bounding box center [1305, 57] width 7 height 4
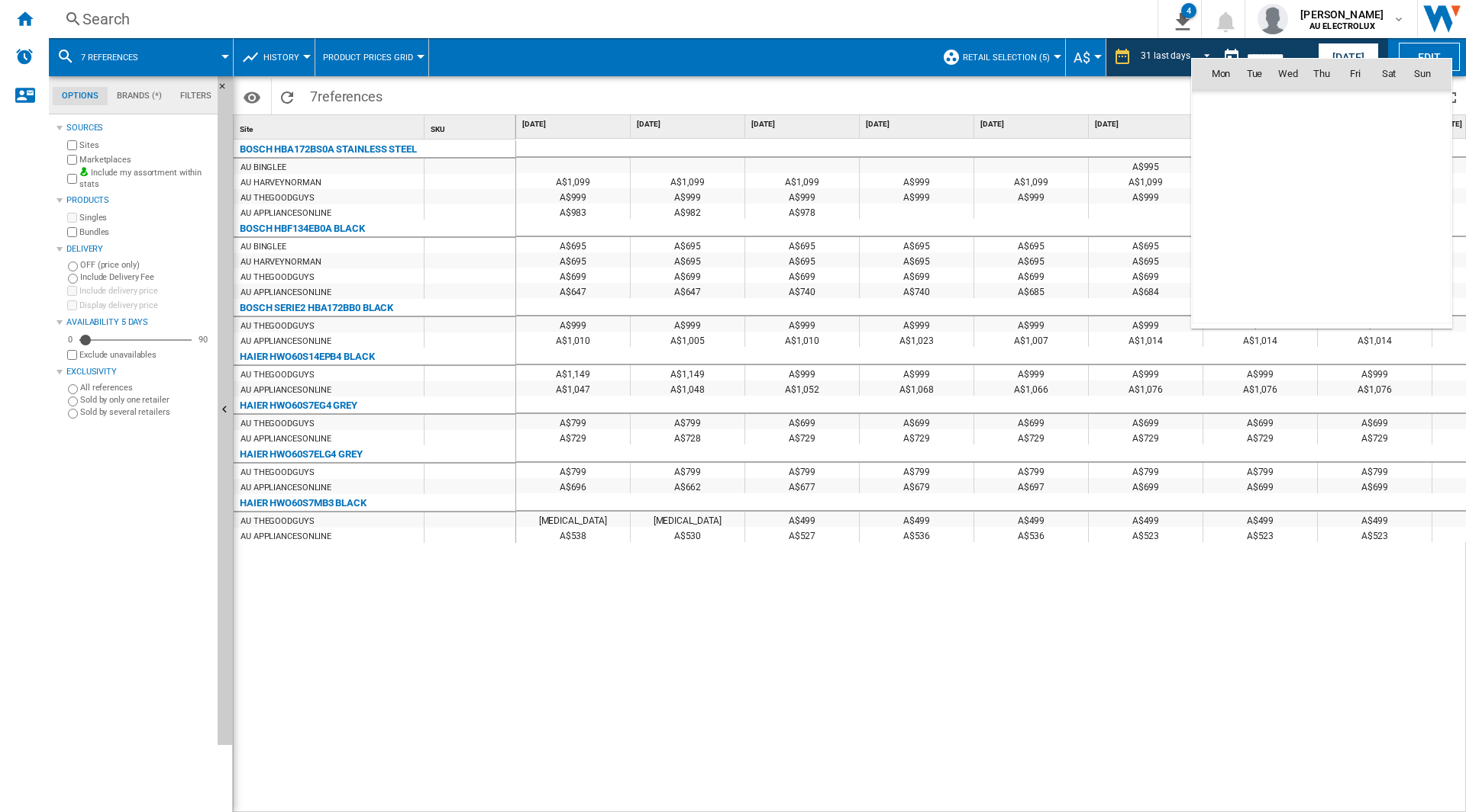
scroll to position [6469, 0]
click at [1231, 308] on span "[DATE]" at bounding box center [1226, 308] width 31 height 12
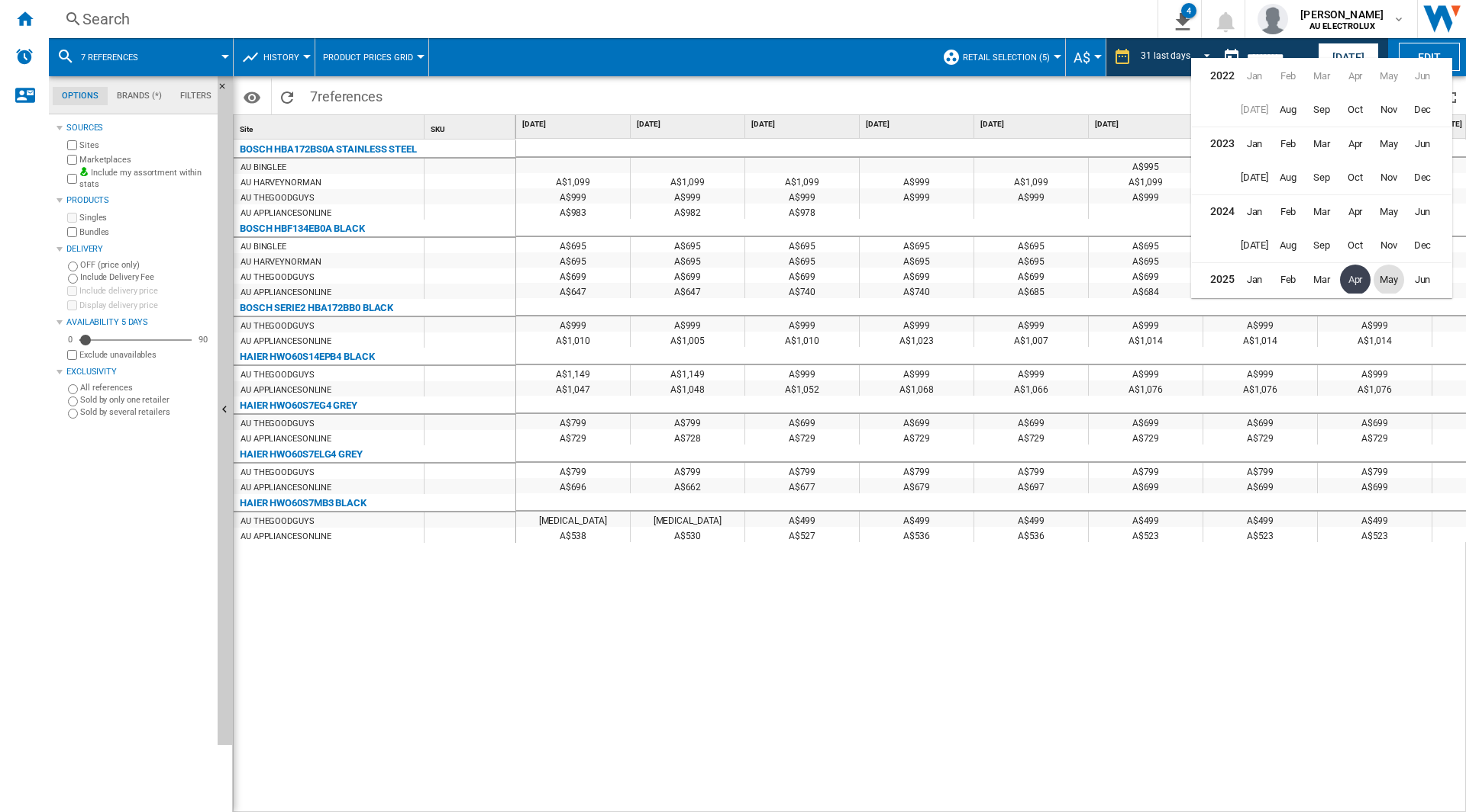
scroll to position [33, 0]
click at [1316, 252] on span "Mar" at bounding box center [1321, 246] width 31 height 30
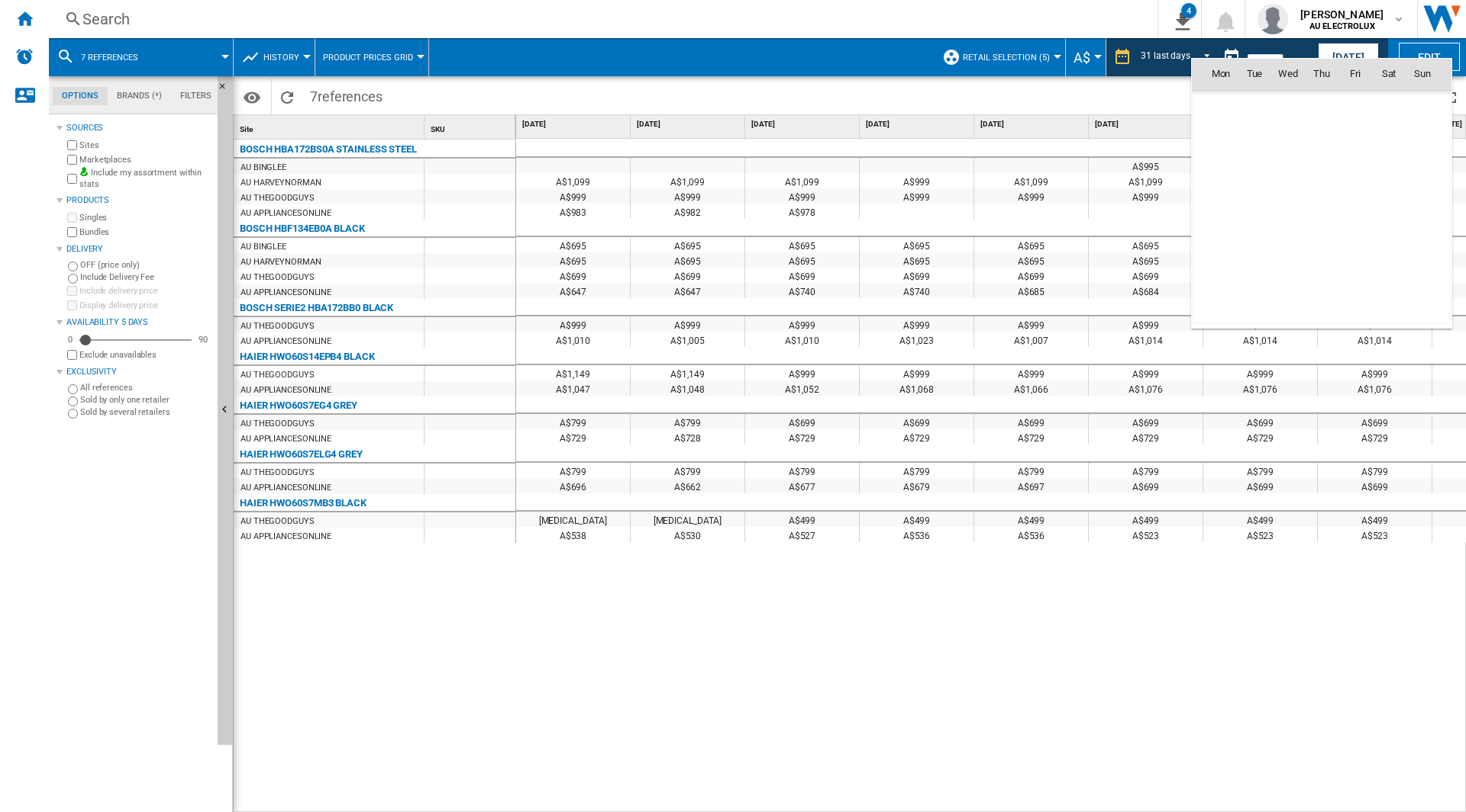
scroll to position [6267, 0]
click at [1223, 273] on span "31" at bounding box center [1220, 274] width 31 height 30
type input "**********"
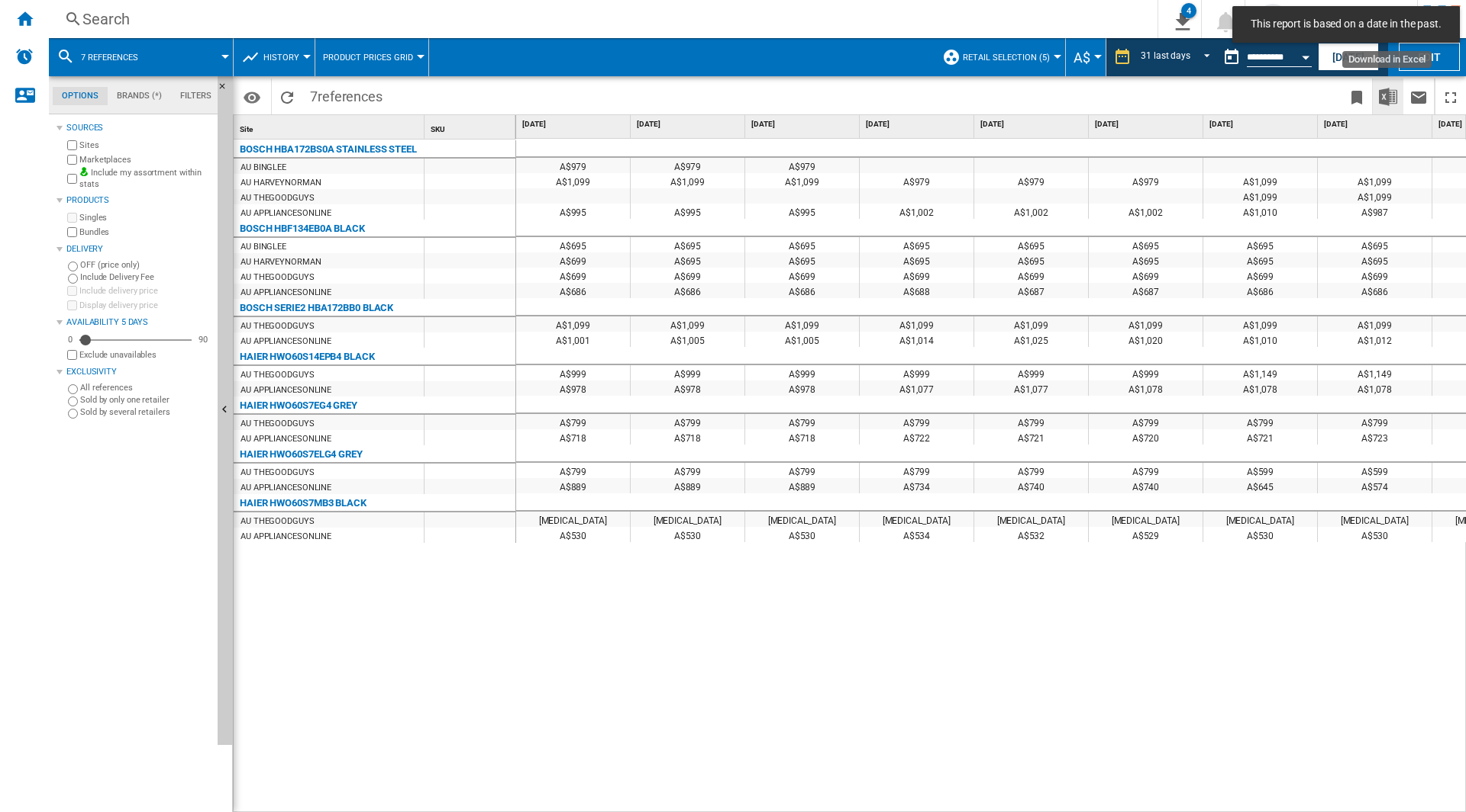
click at [1387, 102] on img "Download in Excel" at bounding box center [1387, 97] width 18 height 18
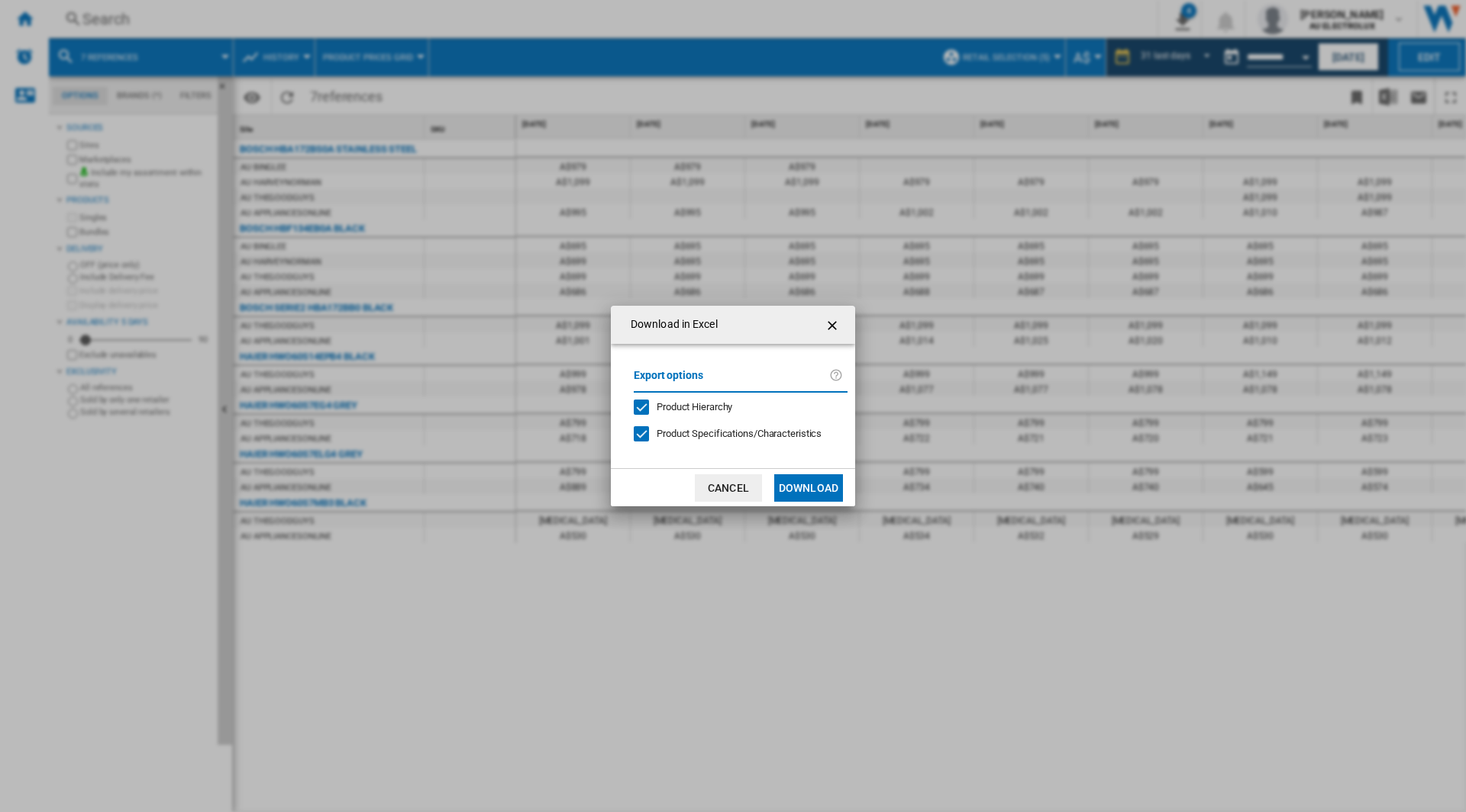
click at [804, 481] on button "Download" at bounding box center [808, 489] width 68 height 28
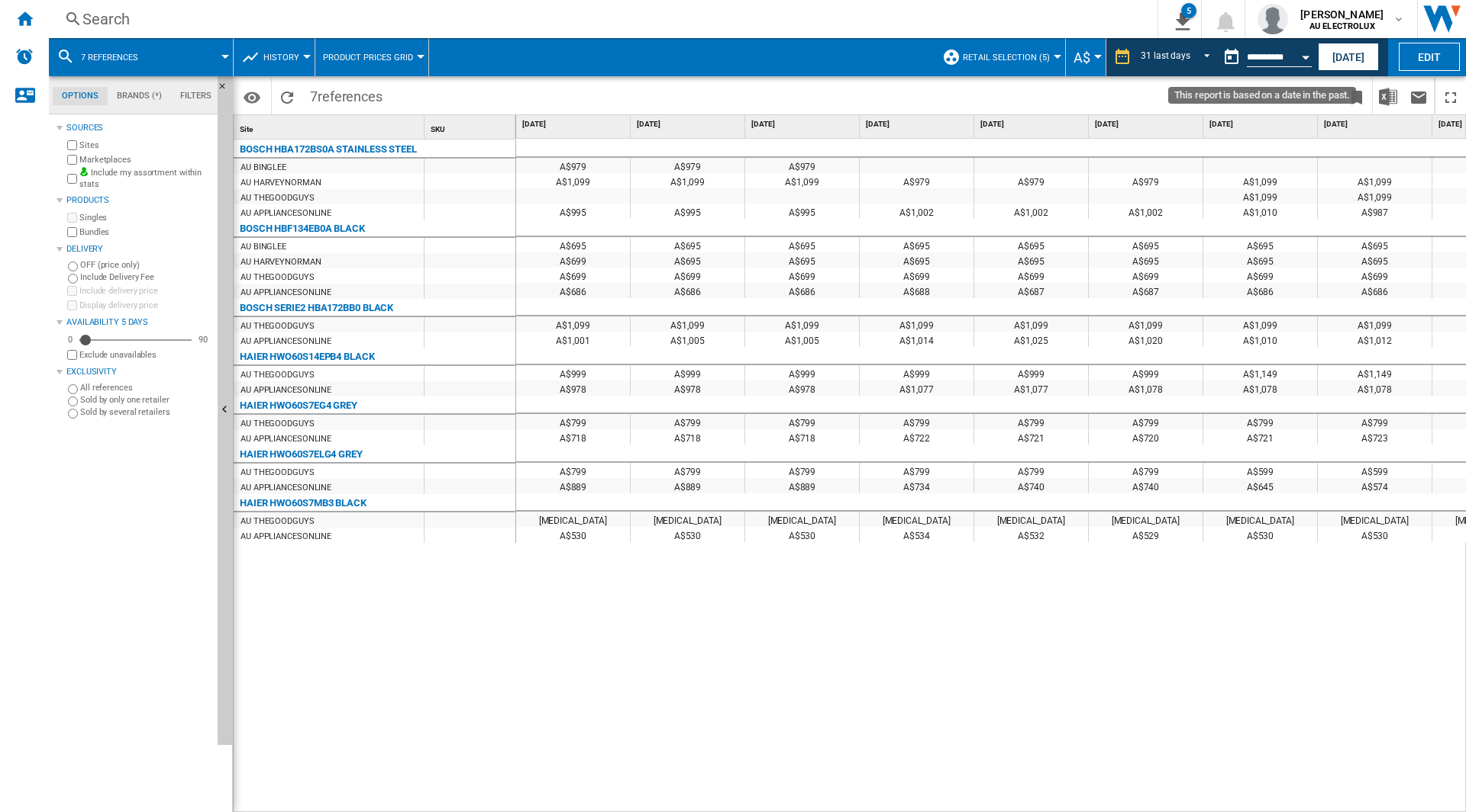
click at [1298, 54] on button "Open calendar" at bounding box center [1305, 55] width 28 height 28
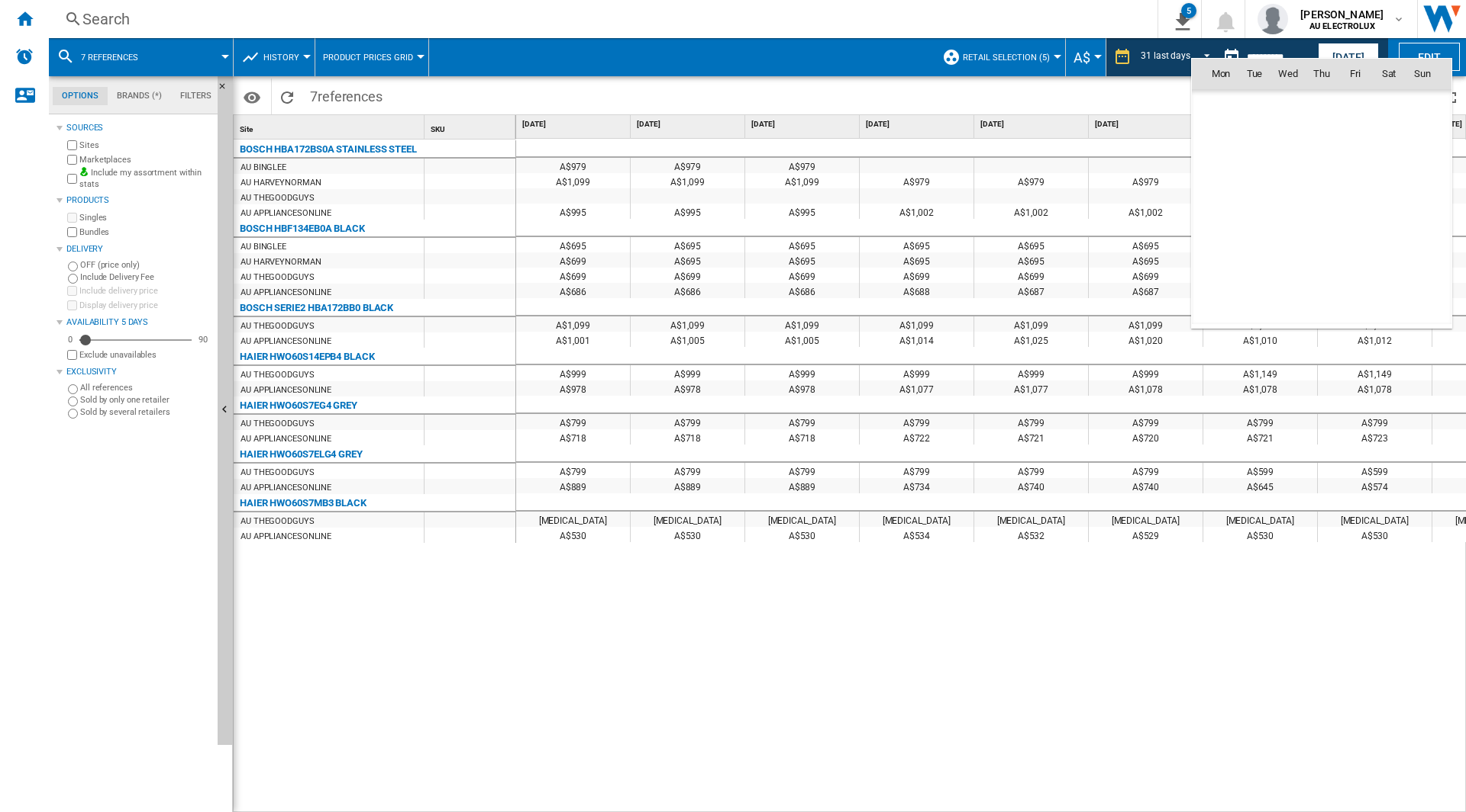
scroll to position [6267, 0]
click at [1238, 104] on span "[DATE]" at bounding box center [1226, 105] width 31 height 12
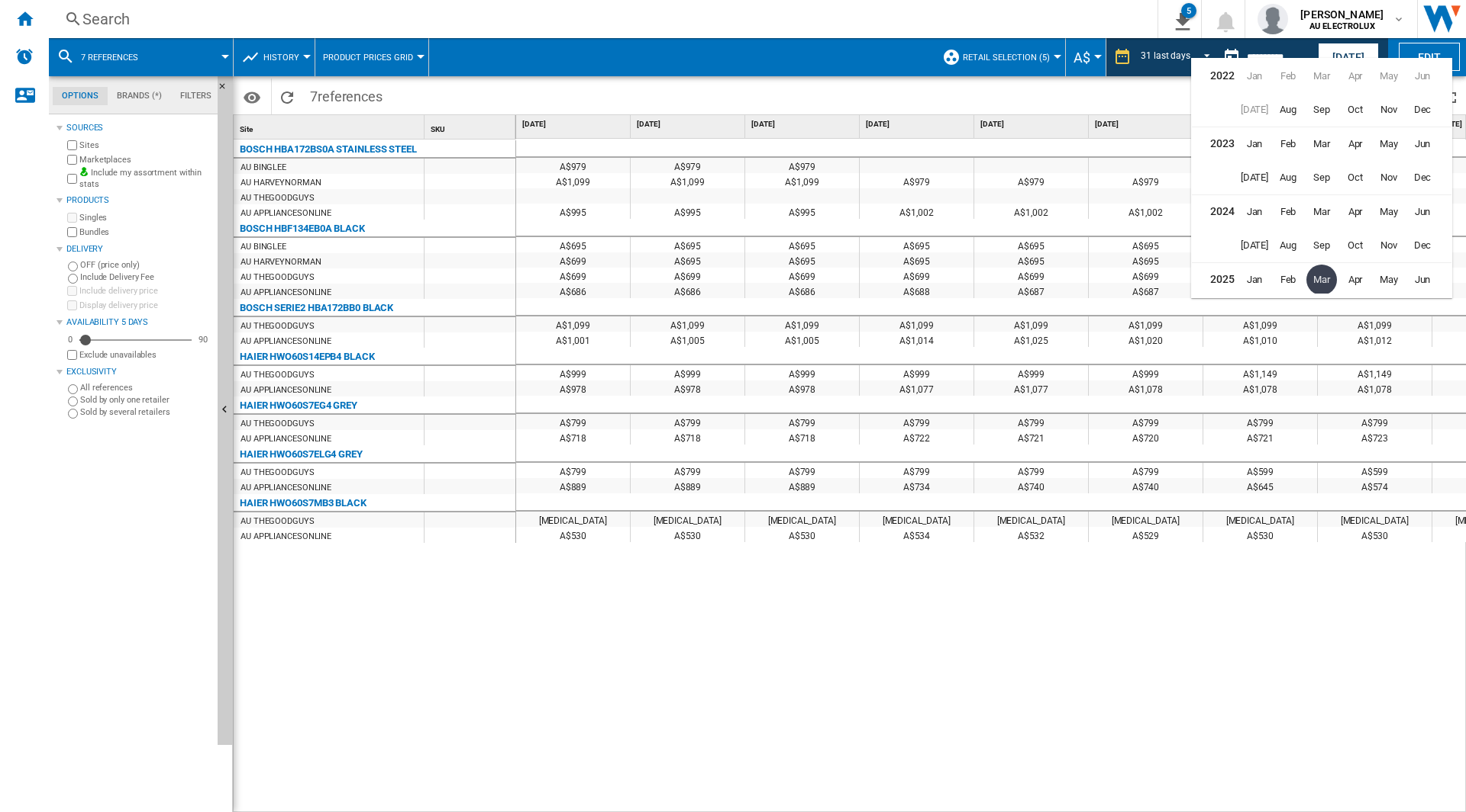
scroll to position [33, 0]
click at [1279, 243] on span "Feb" at bounding box center [1288, 246] width 31 height 30
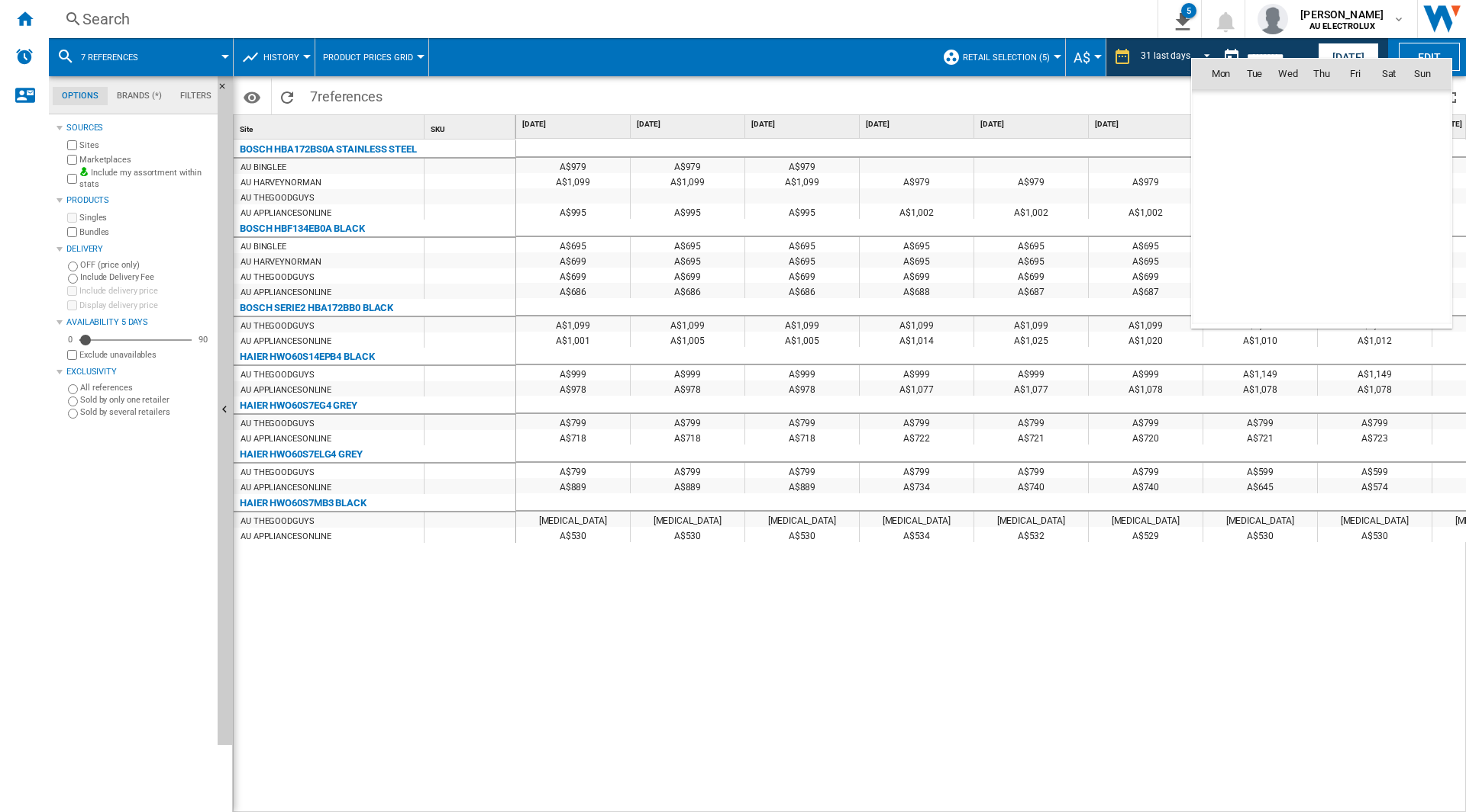
scroll to position [6065, 0]
click at [1367, 246] on span "28" at bounding box center [1354, 240] width 31 height 30
type input "**********"
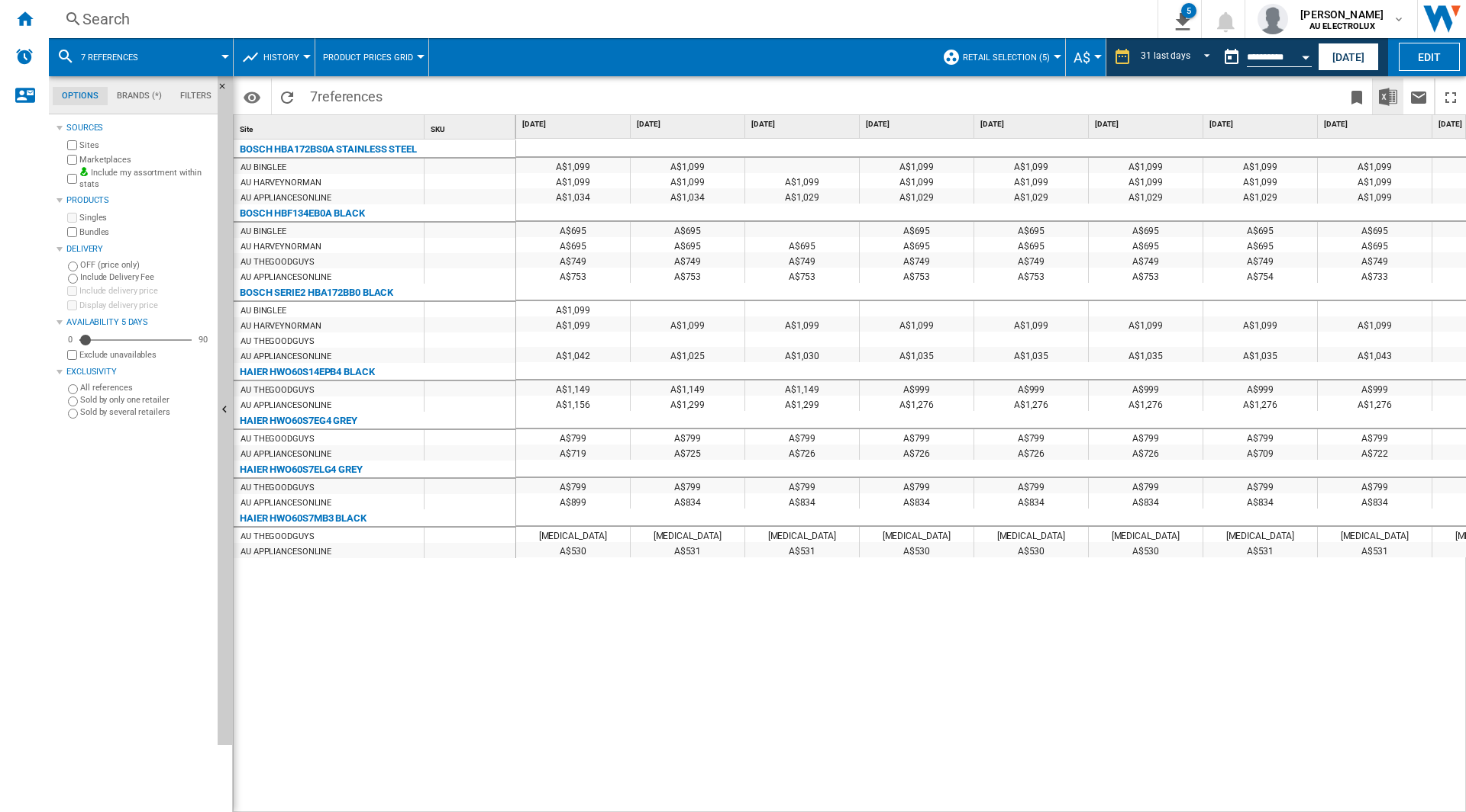
click at [1392, 99] on img "Download in Excel" at bounding box center [1387, 97] width 18 height 18
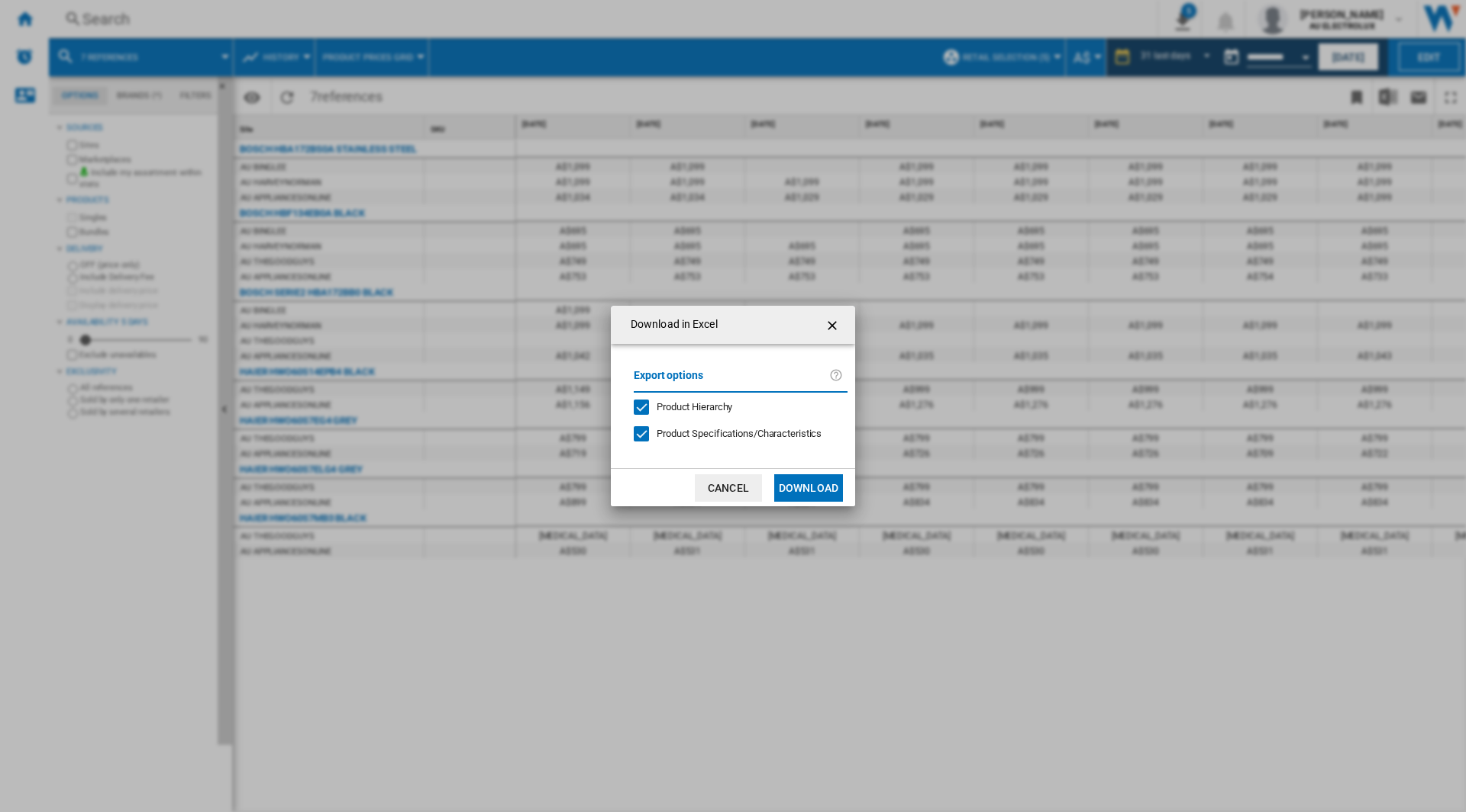
click at [842, 489] on button "Download" at bounding box center [808, 489] width 68 height 28
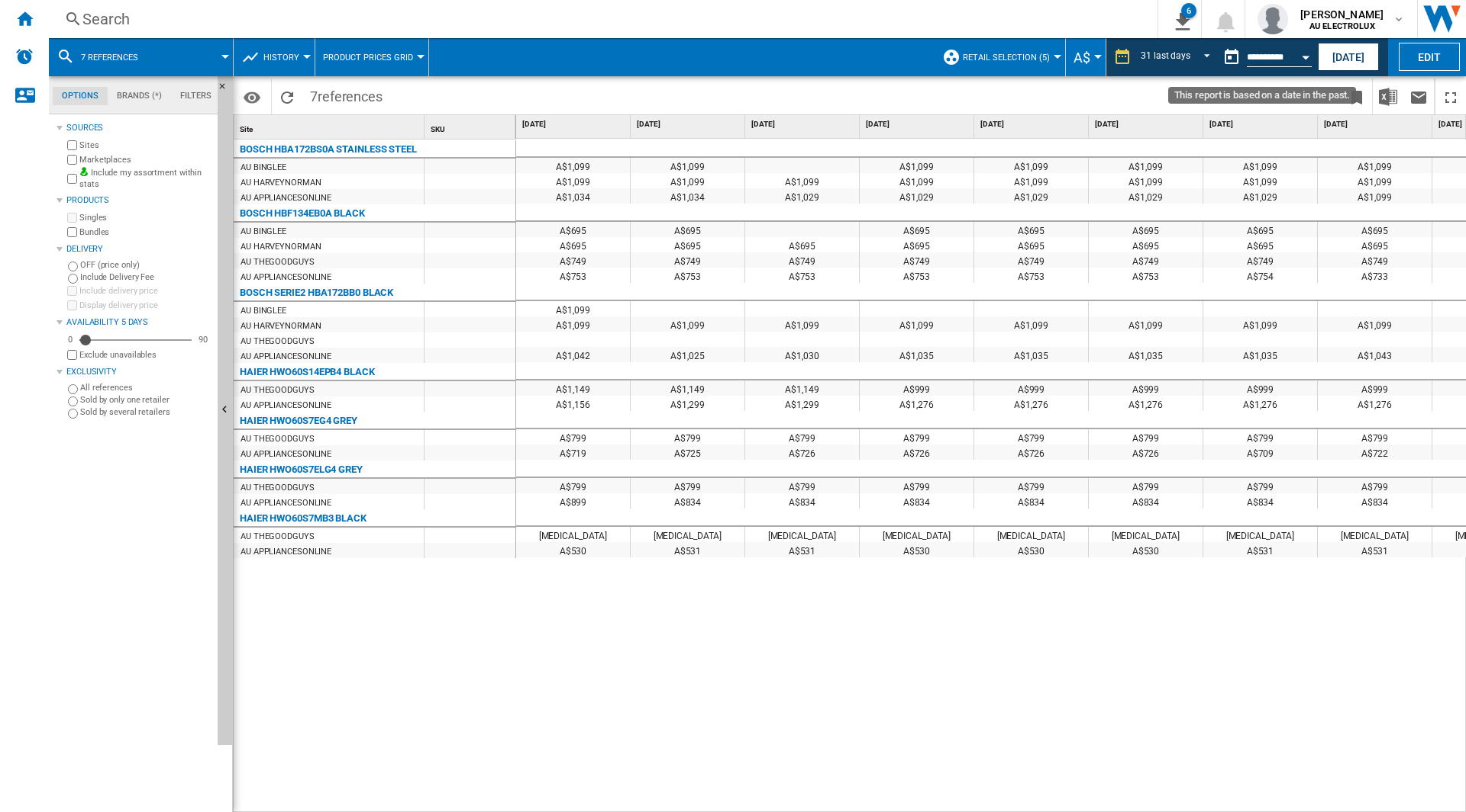
click at [1299, 60] on button "Open calendar" at bounding box center [1305, 55] width 28 height 28
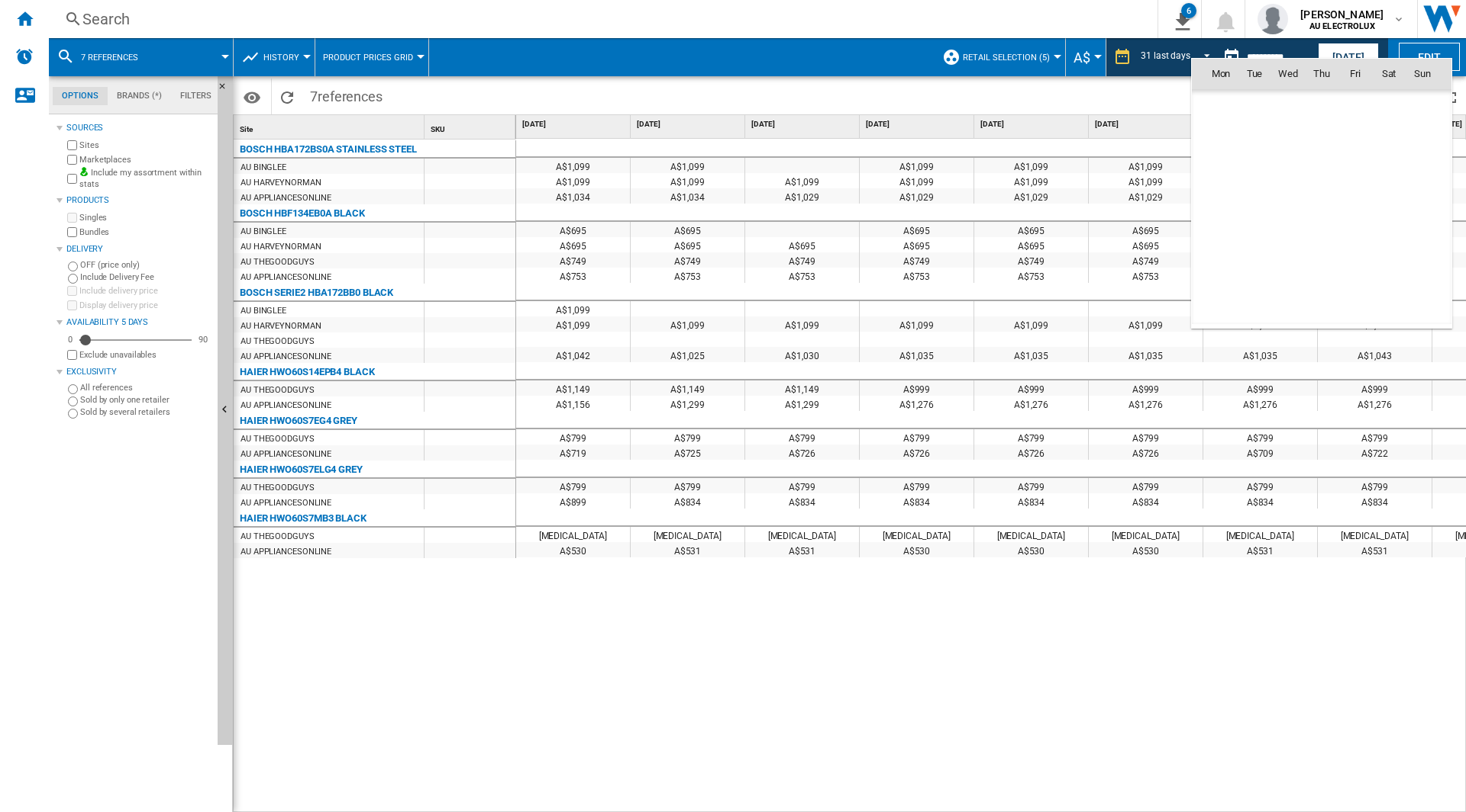
scroll to position [6065, 0]
click at [1243, 109] on md-icon "February 2025" at bounding box center [1251, 107] width 18 height 18
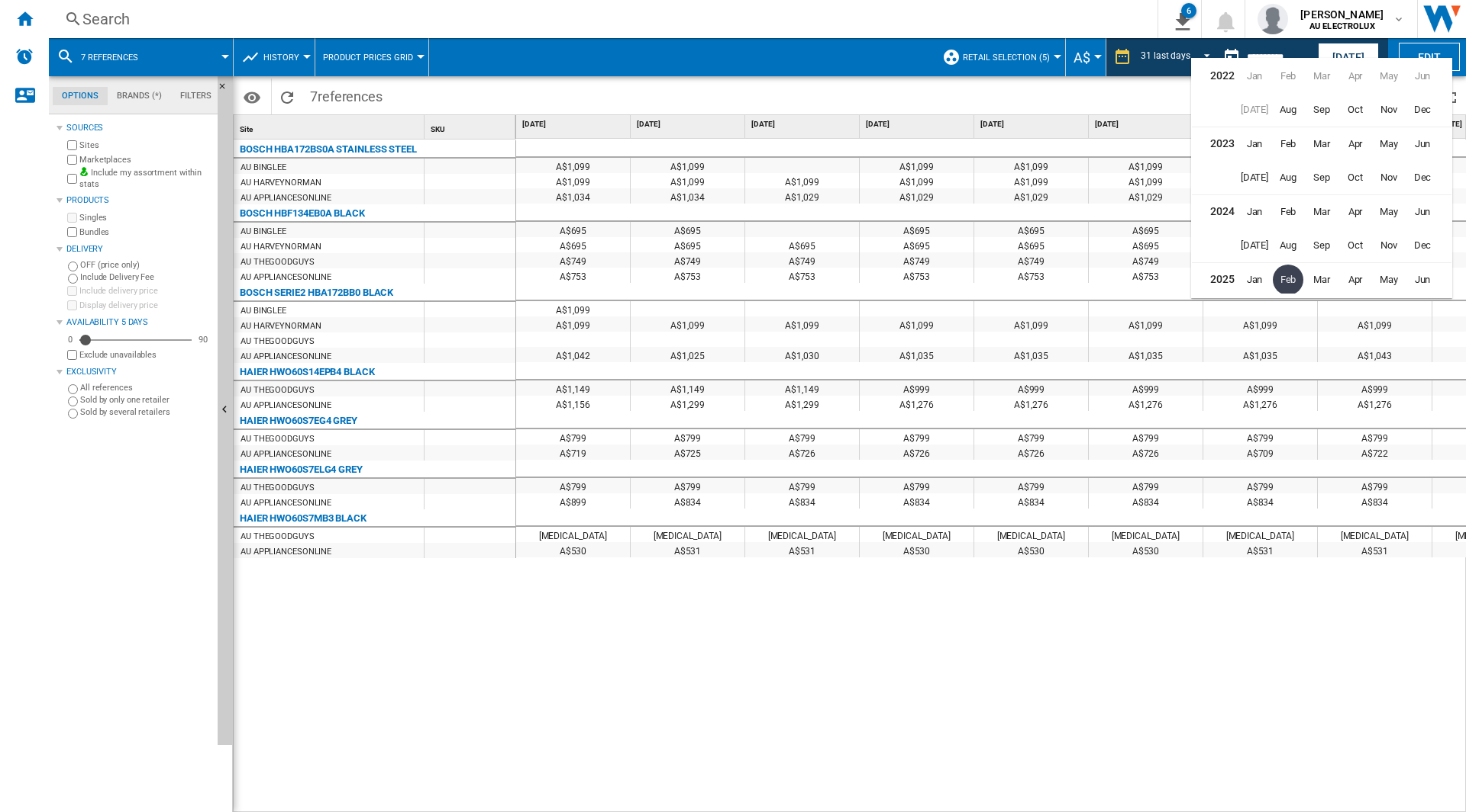
scroll to position [33, 0]
click at [1258, 252] on span "Jan" at bounding box center [1253, 246] width 31 height 30
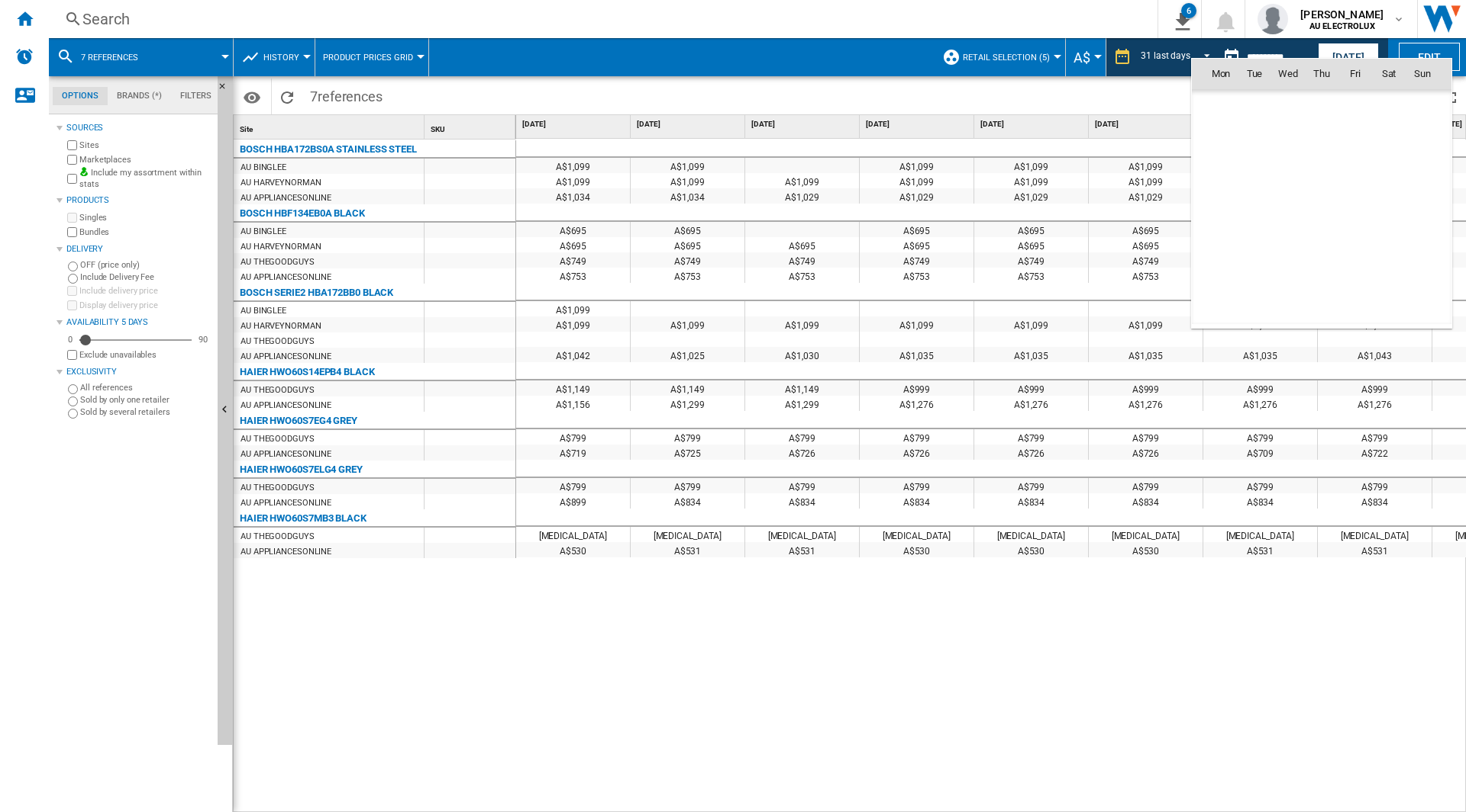
scroll to position [5862, 0]
click at [1361, 265] on span "31" at bounding box center [1354, 274] width 31 height 30
type input "**********"
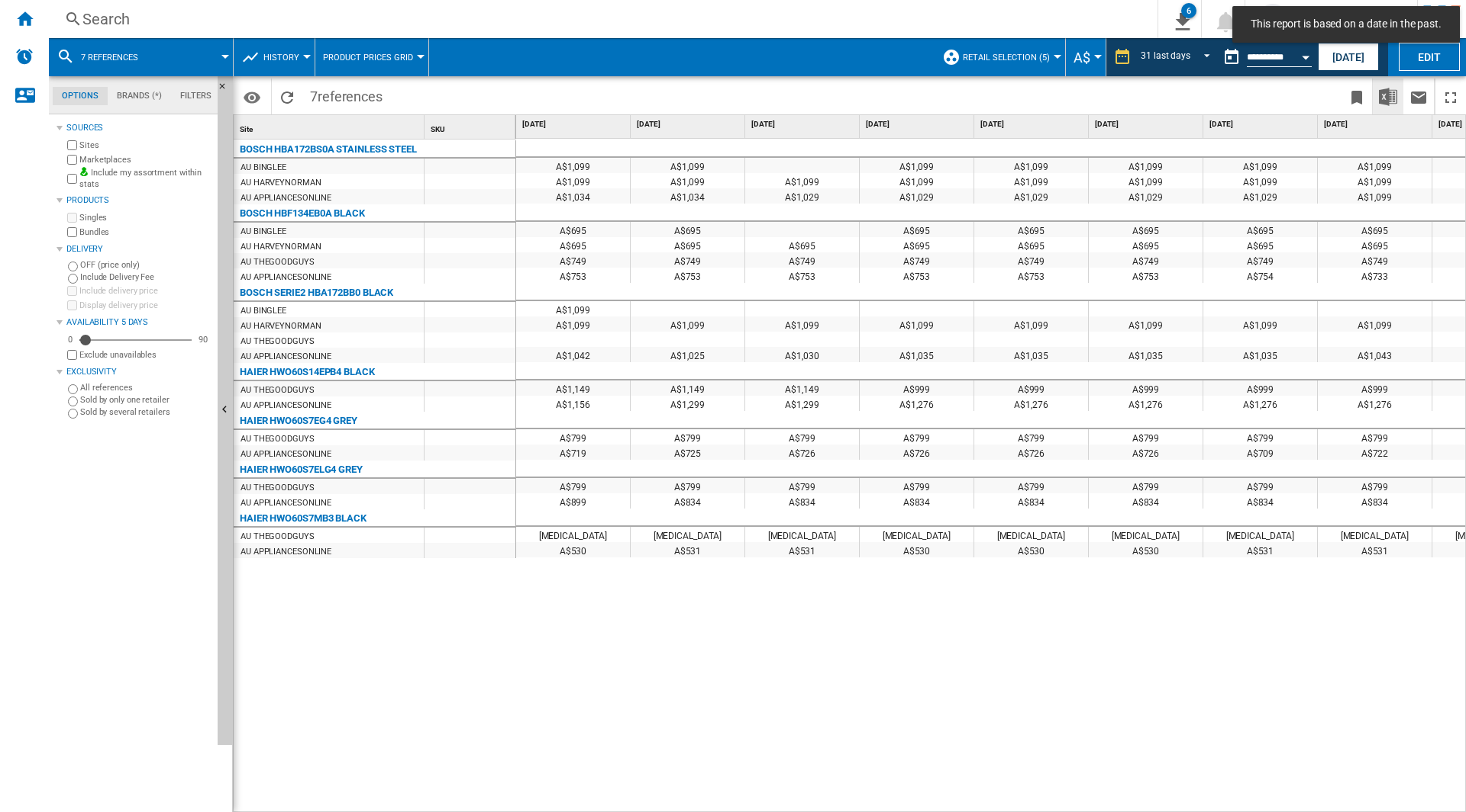
click at [1392, 98] on img "Download in Excel" at bounding box center [1387, 97] width 18 height 18
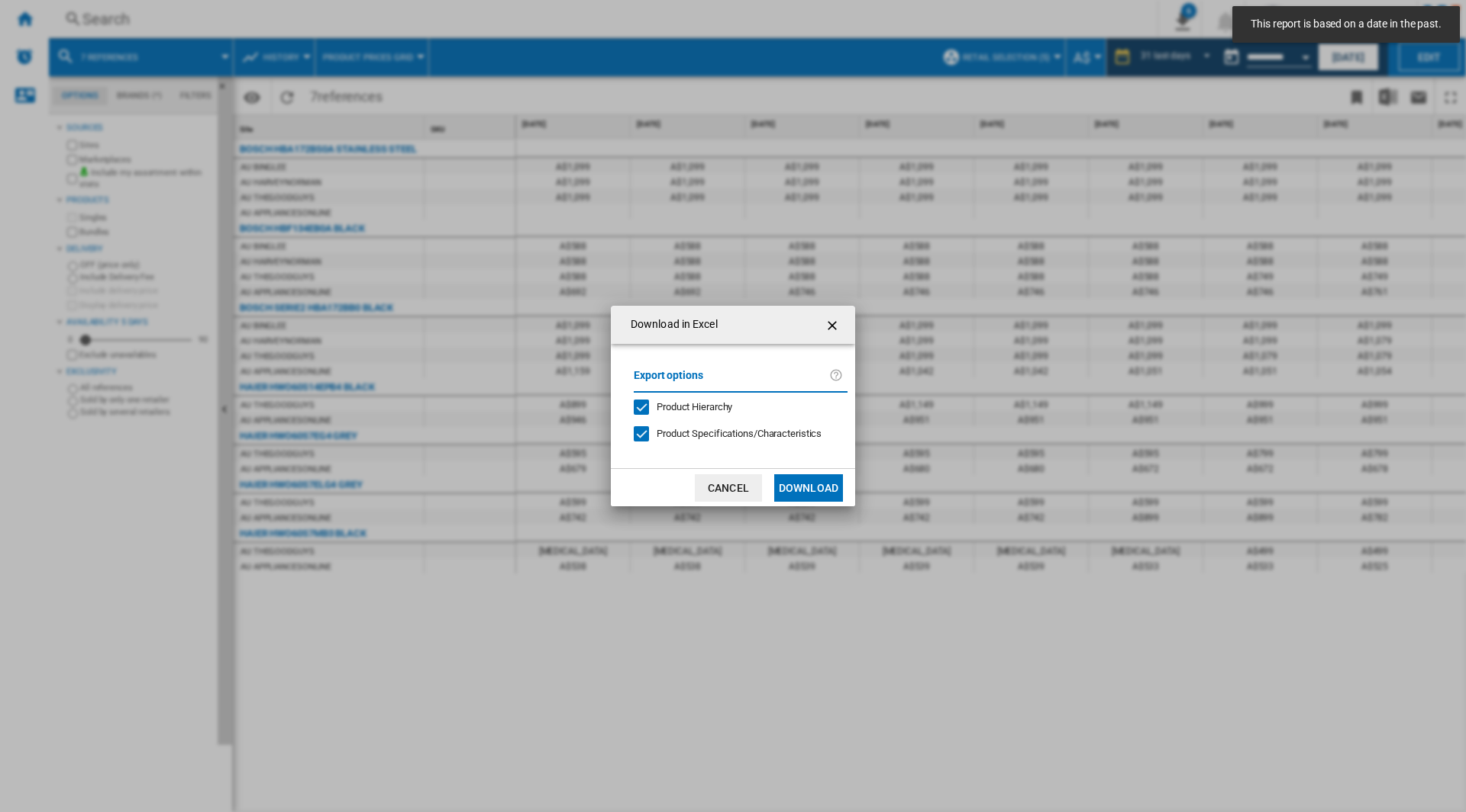
click at [808, 480] on button "Download" at bounding box center [808, 489] width 68 height 28
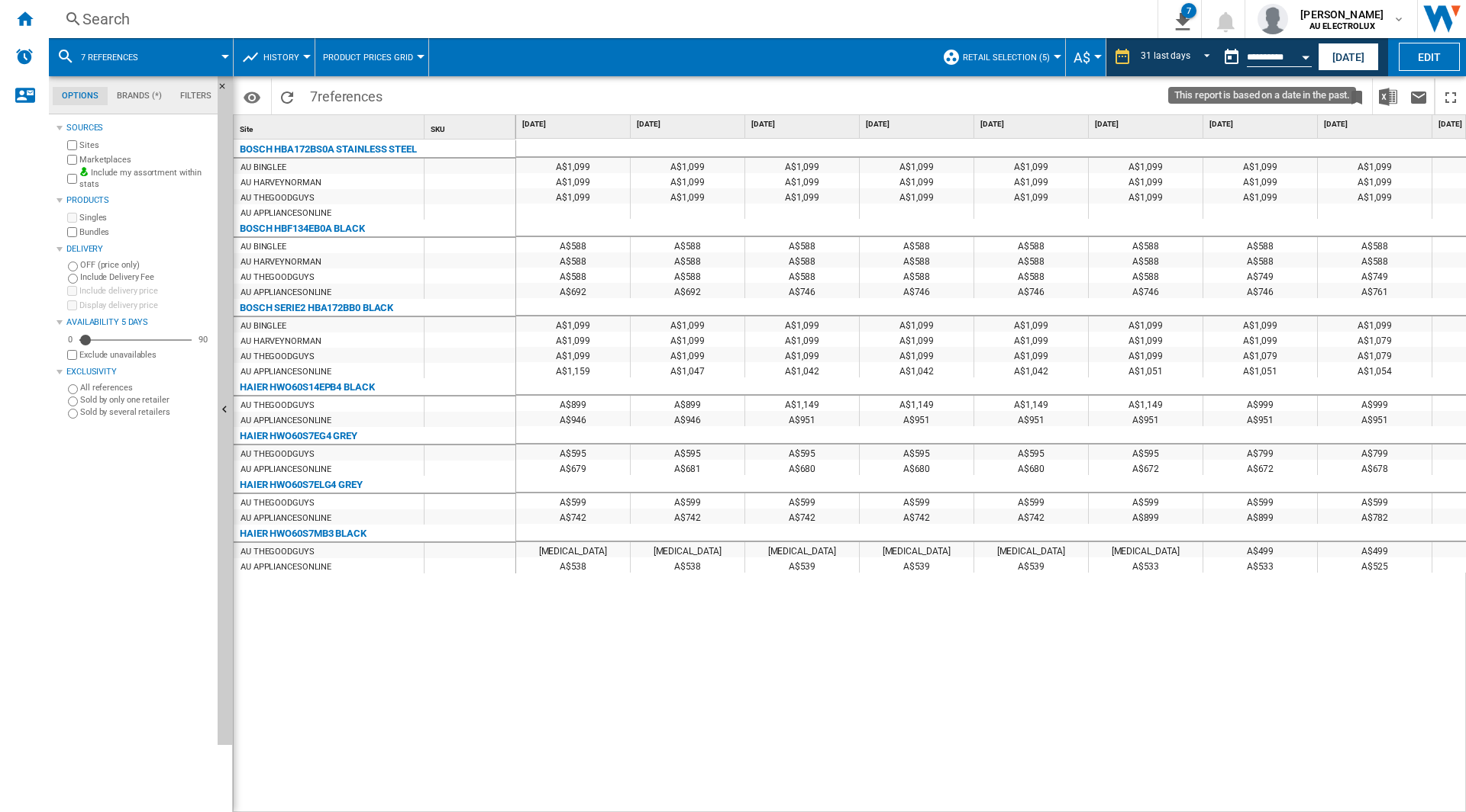
click at [1294, 56] on button "Open calendar" at bounding box center [1305, 55] width 28 height 28
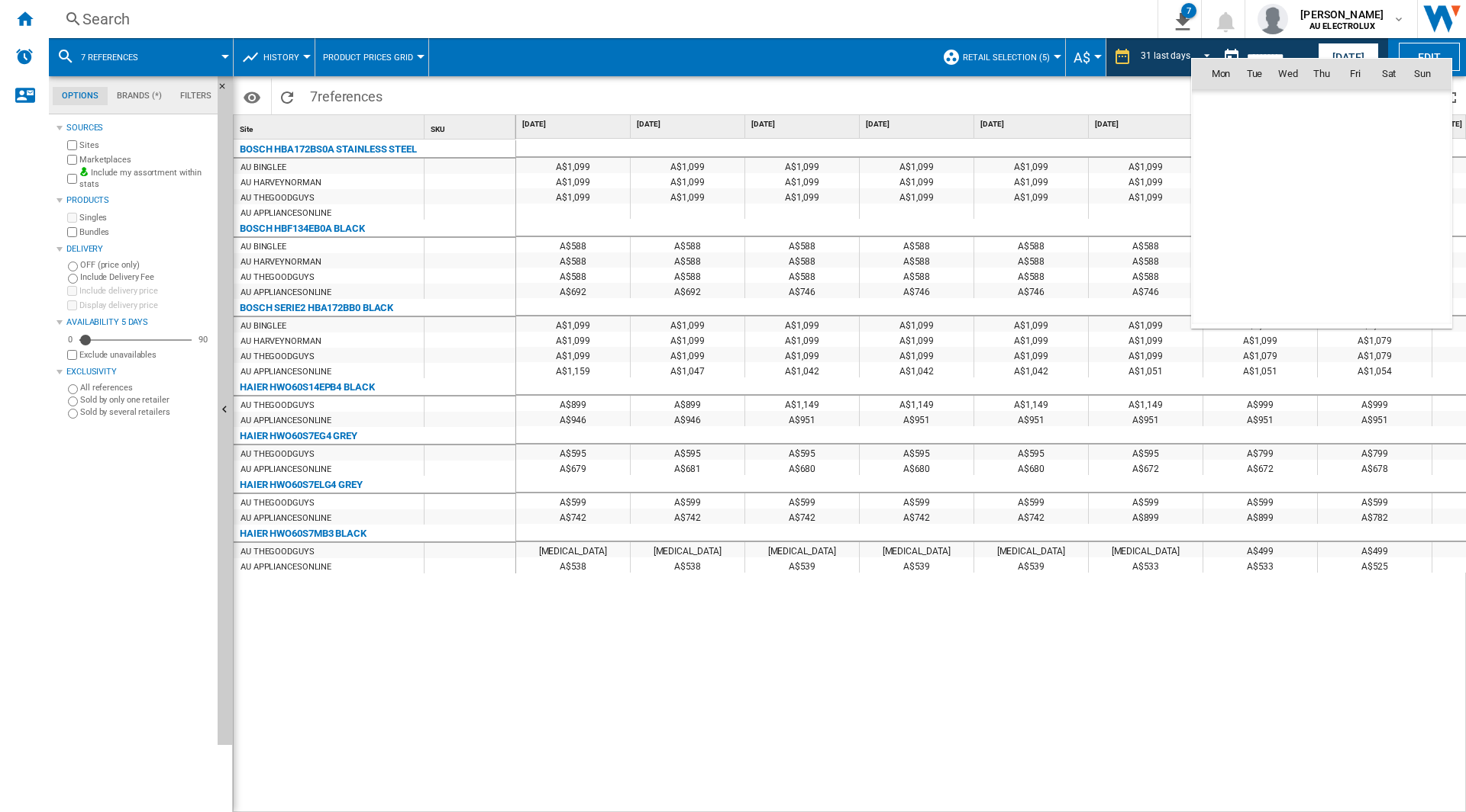
scroll to position [5862, 0]
click at [1228, 109] on span "[DATE]" at bounding box center [1226, 105] width 31 height 12
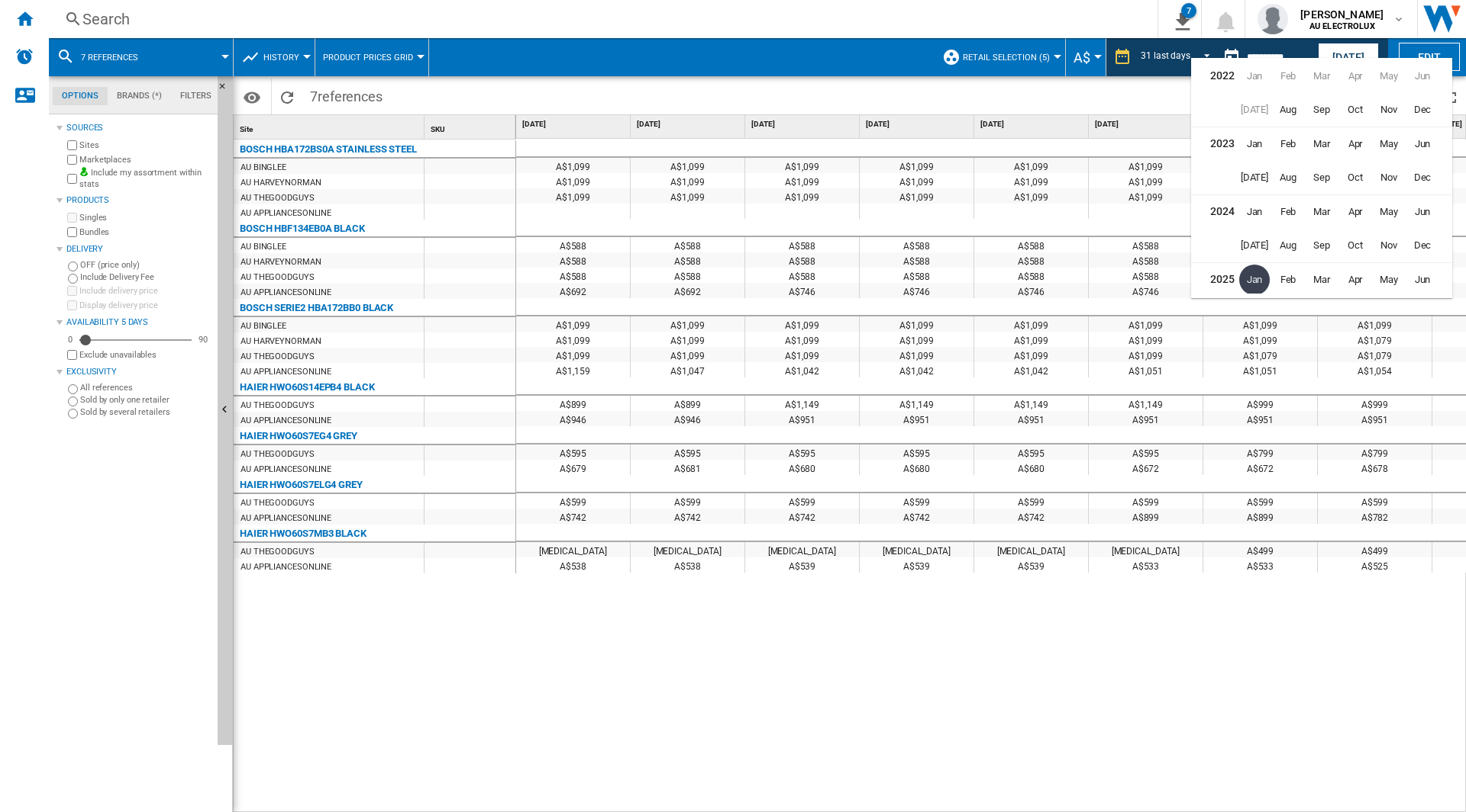
scroll to position [33, 0]
click at [1422, 212] on span "Dec" at bounding box center [1422, 212] width 31 height 30
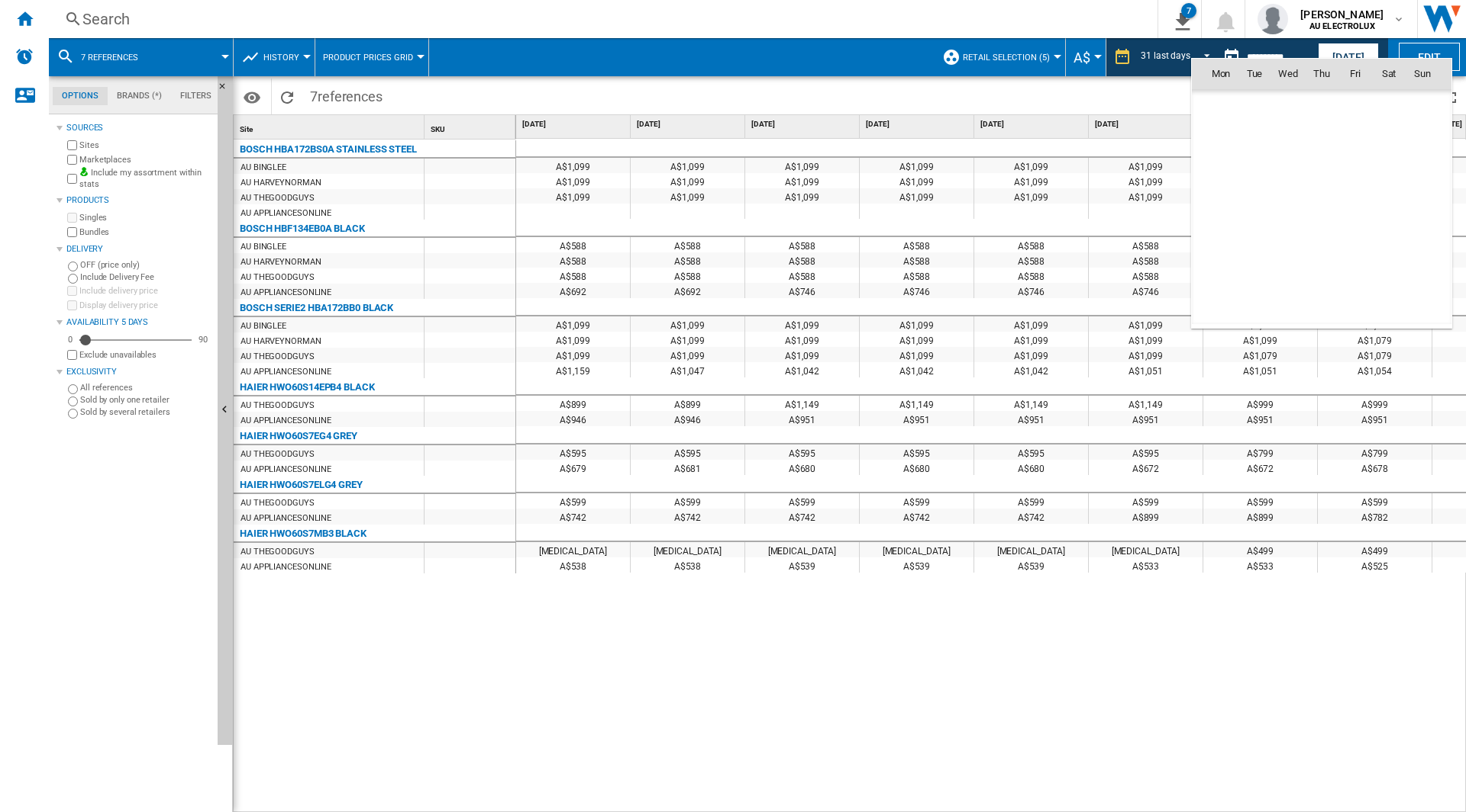
scroll to position [5661, 0]
click at [1255, 273] on span "31" at bounding box center [1253, 274] width 31 height 30
type input "**********"
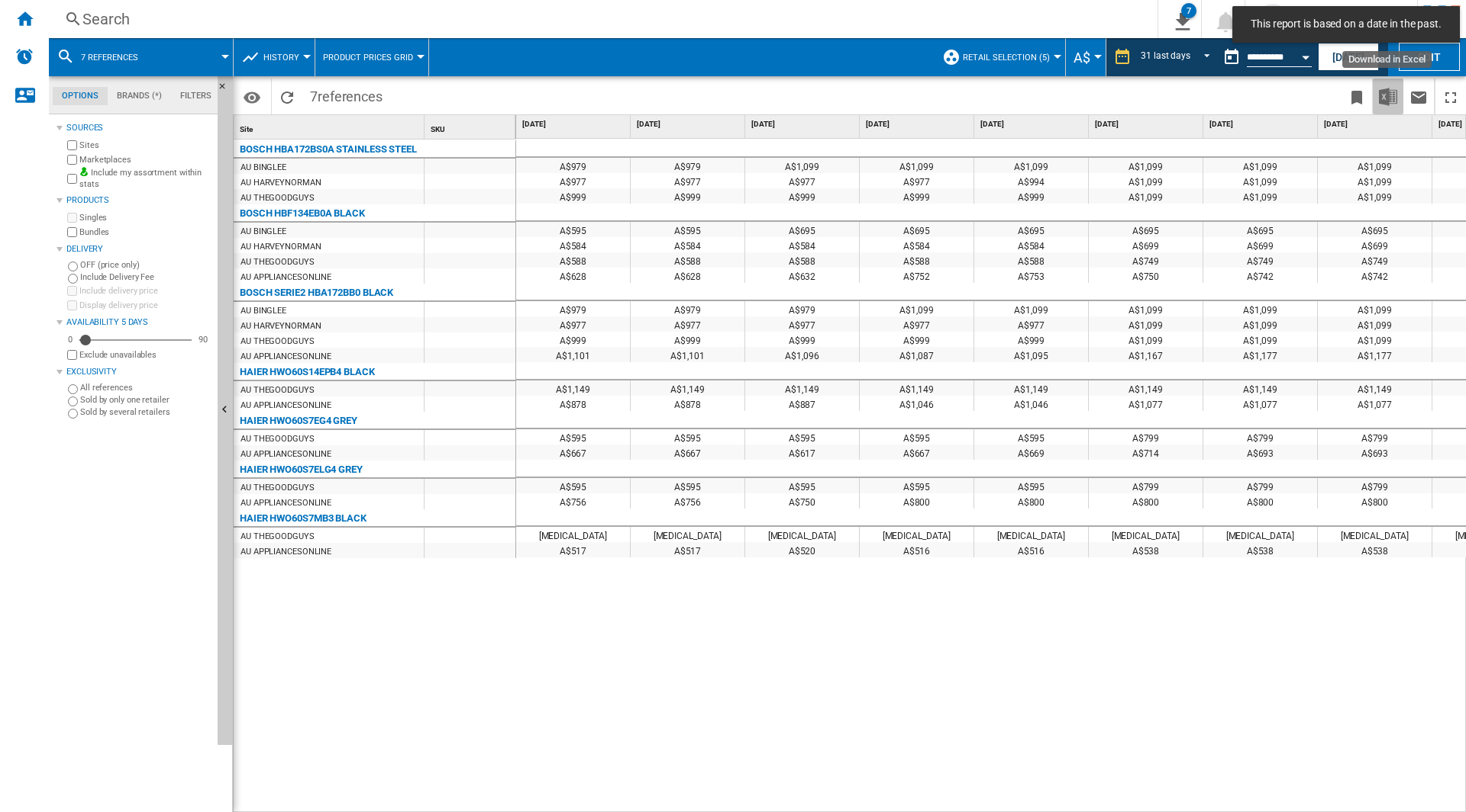
click at [1393, 98] on img "Download in Excel" at bounding box center [1387, 97] width 18 height 18
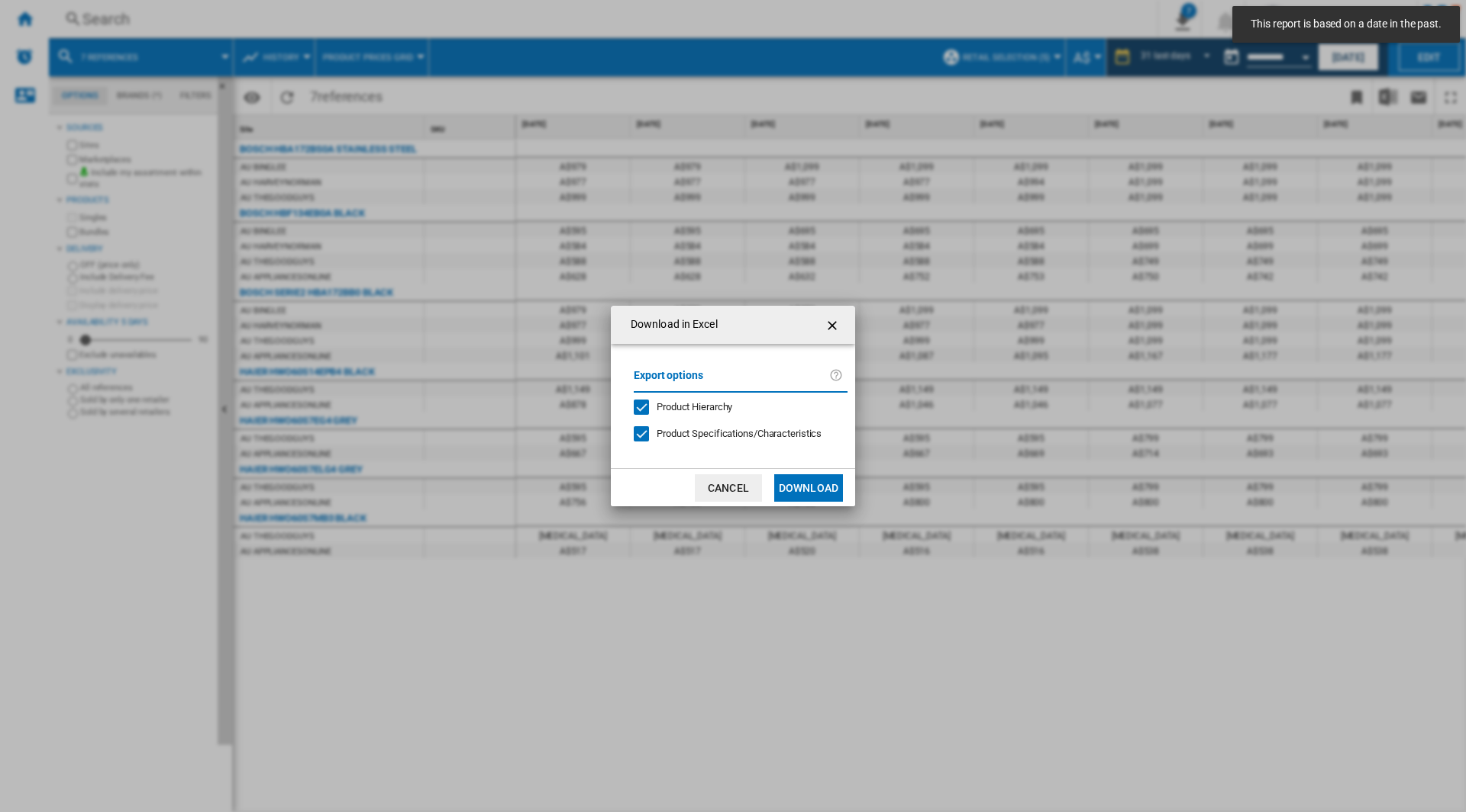
click at [822, 493] on button "Download" at bounding box center [808, 489] width 68 height 28
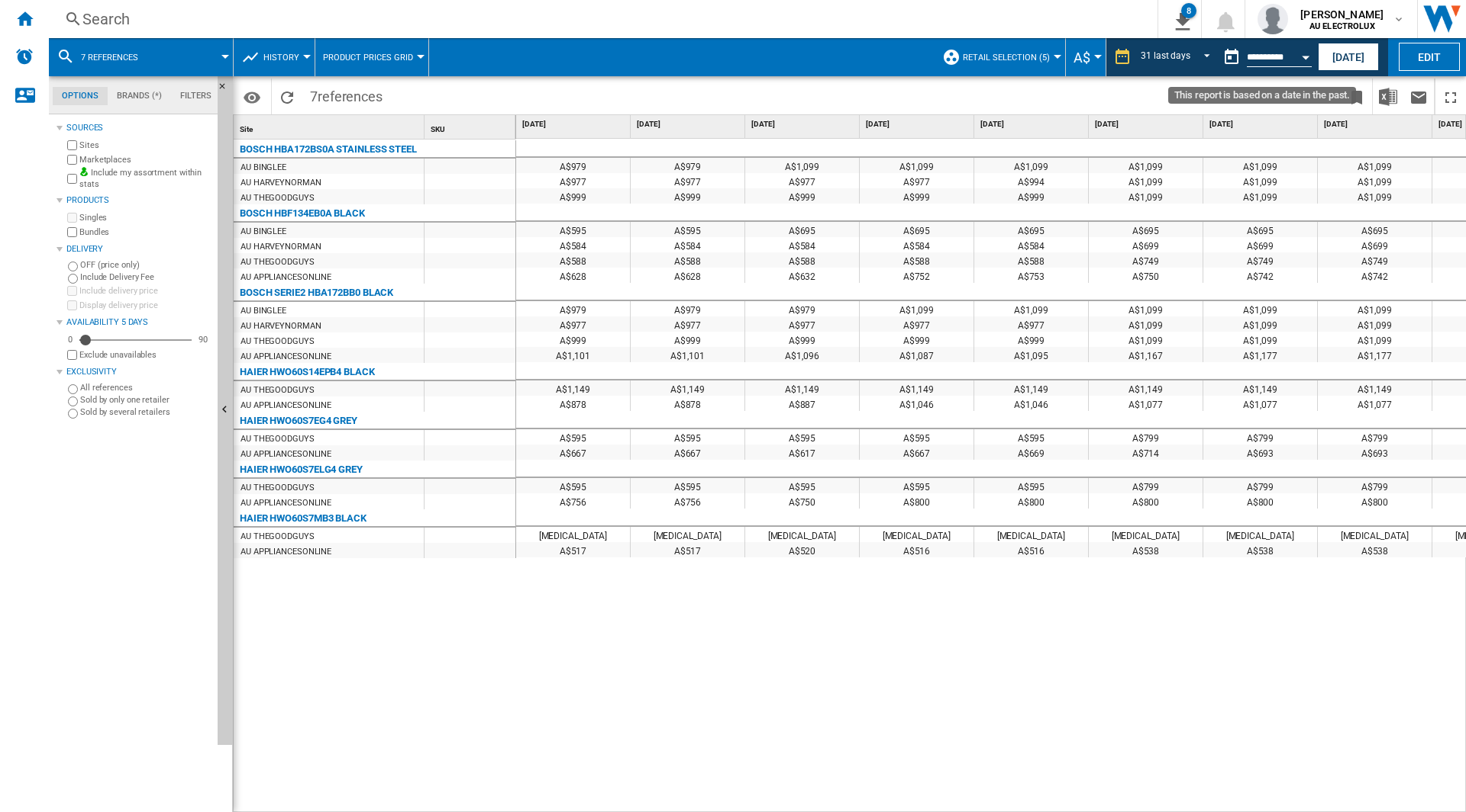
click at [1304, 59] on button "Open calendar" at bounding box center [1305, 55] width 28 height 28
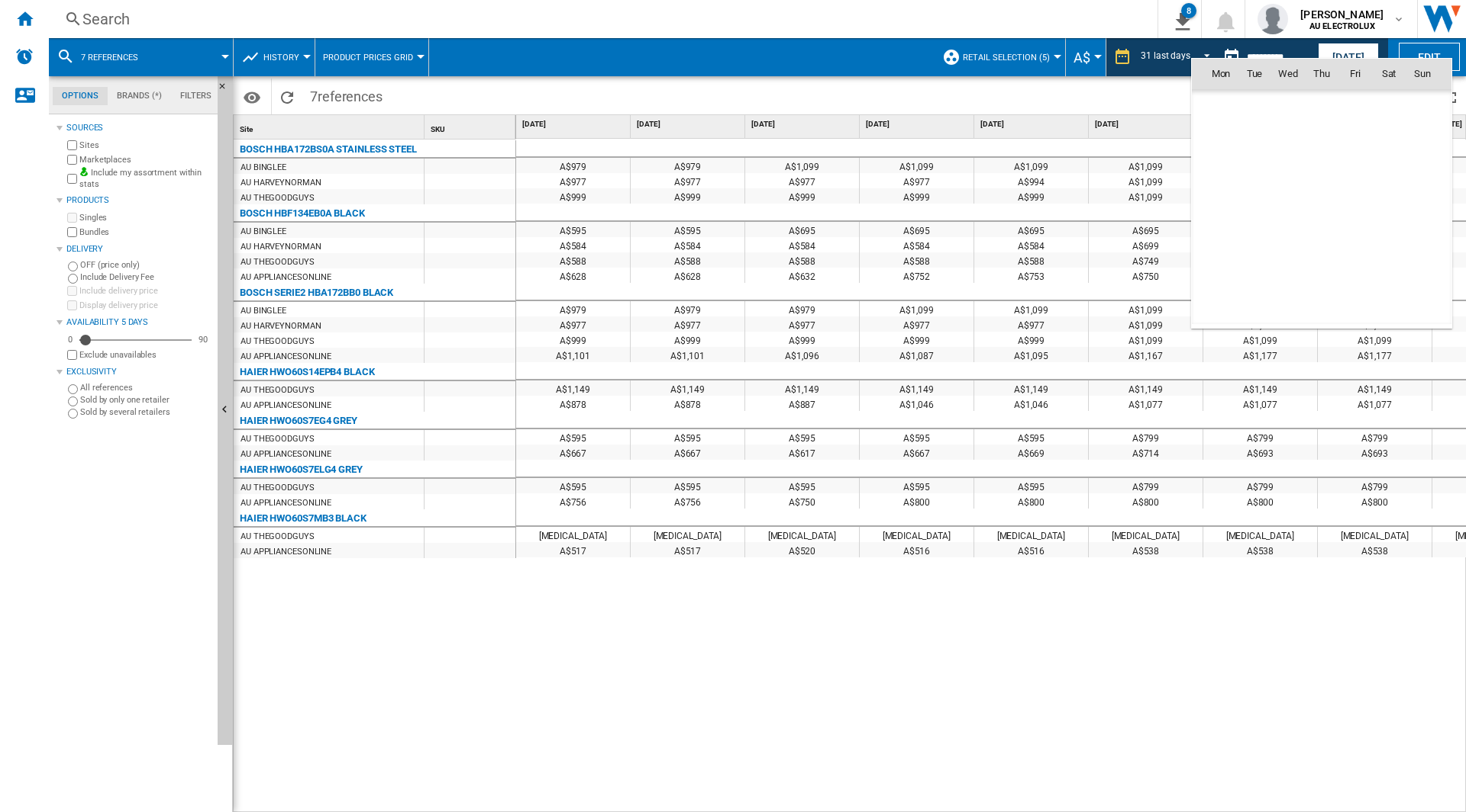
scroll to position [5661, 0]
click at [1235, 107] on span "[DATE]" at bounding box center [1226, 105] width 31 height 12
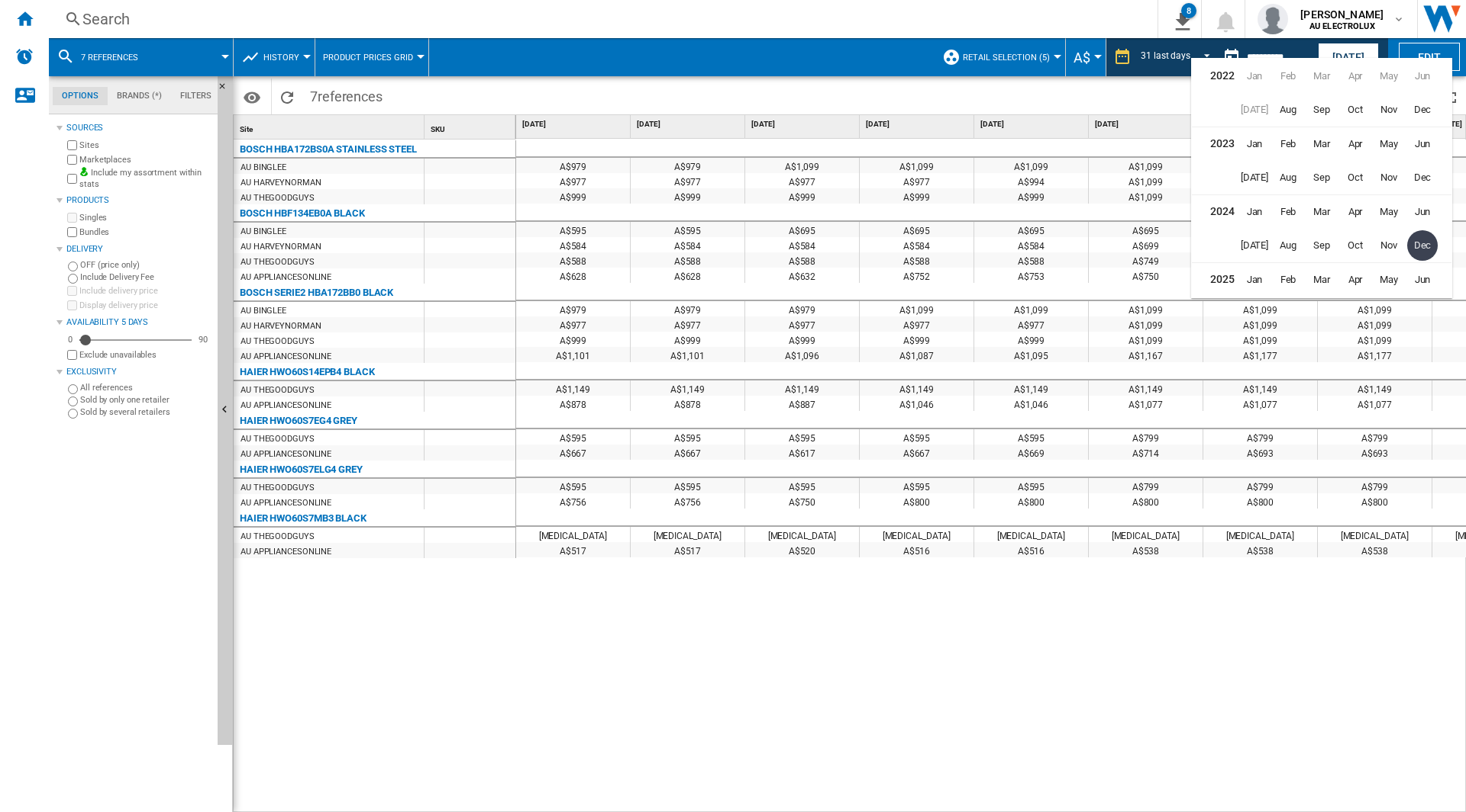
scroll to position [33, 0]
click at [1381, 212] on span "Nov" at bounding box center [1388, 212] width 31 height 30
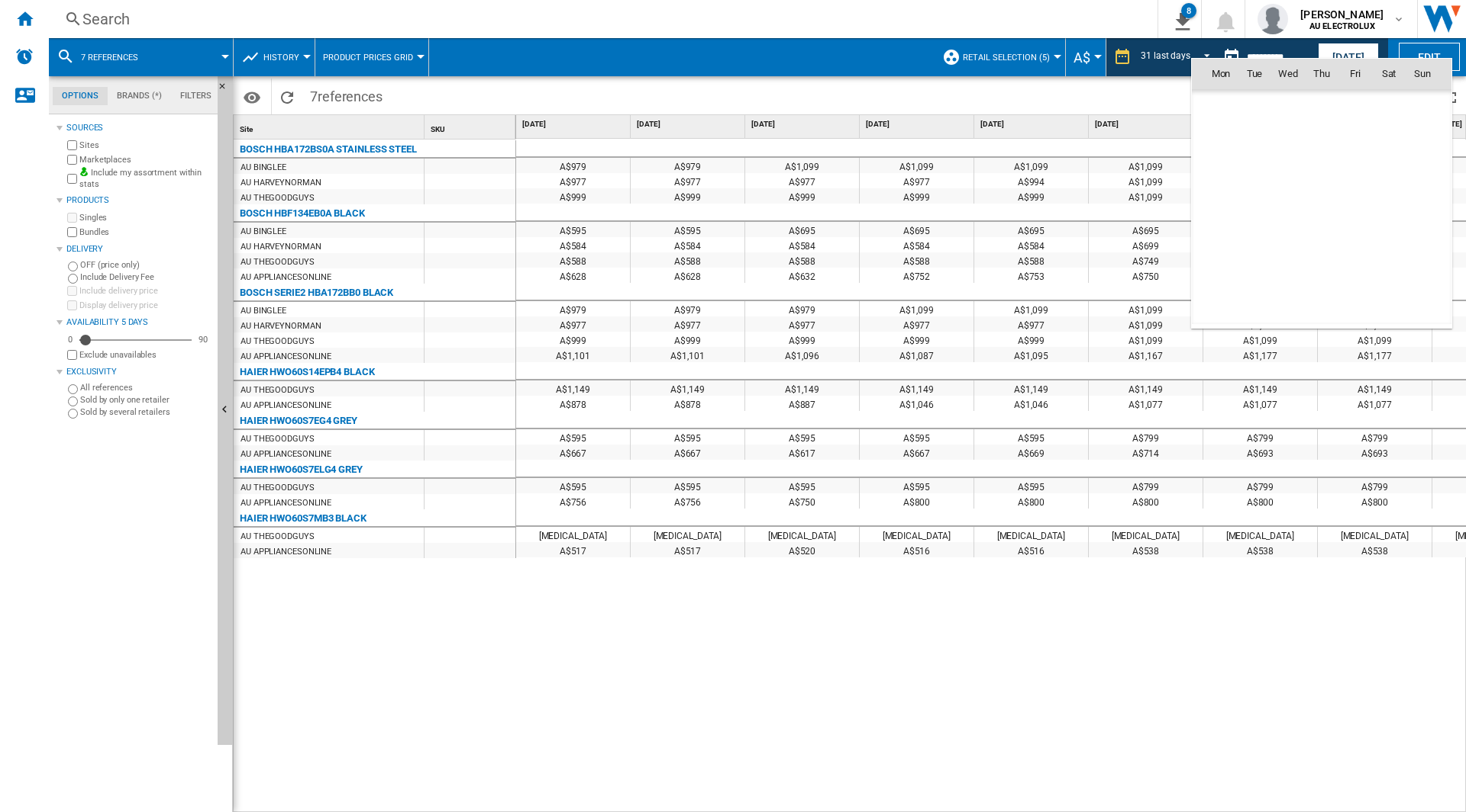
scroll to position [5459, 0]
click at [1384, 233] on span "30" at bounding box center [1388, 240] width 31 height 30
type input "**********"
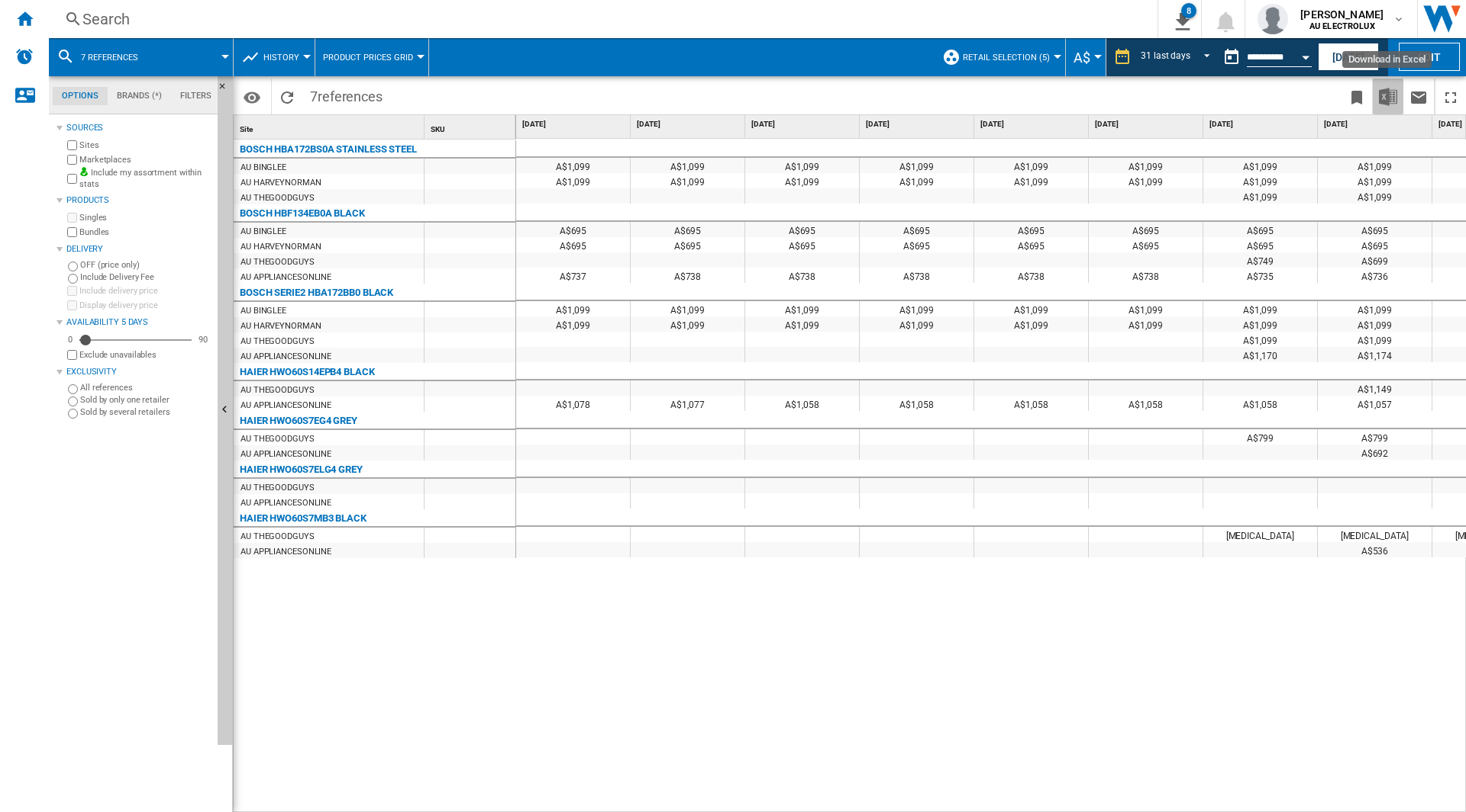
click at [1378, 103] on img "Download in Excel" at bounding box center [1387, 97] width 18 height 18
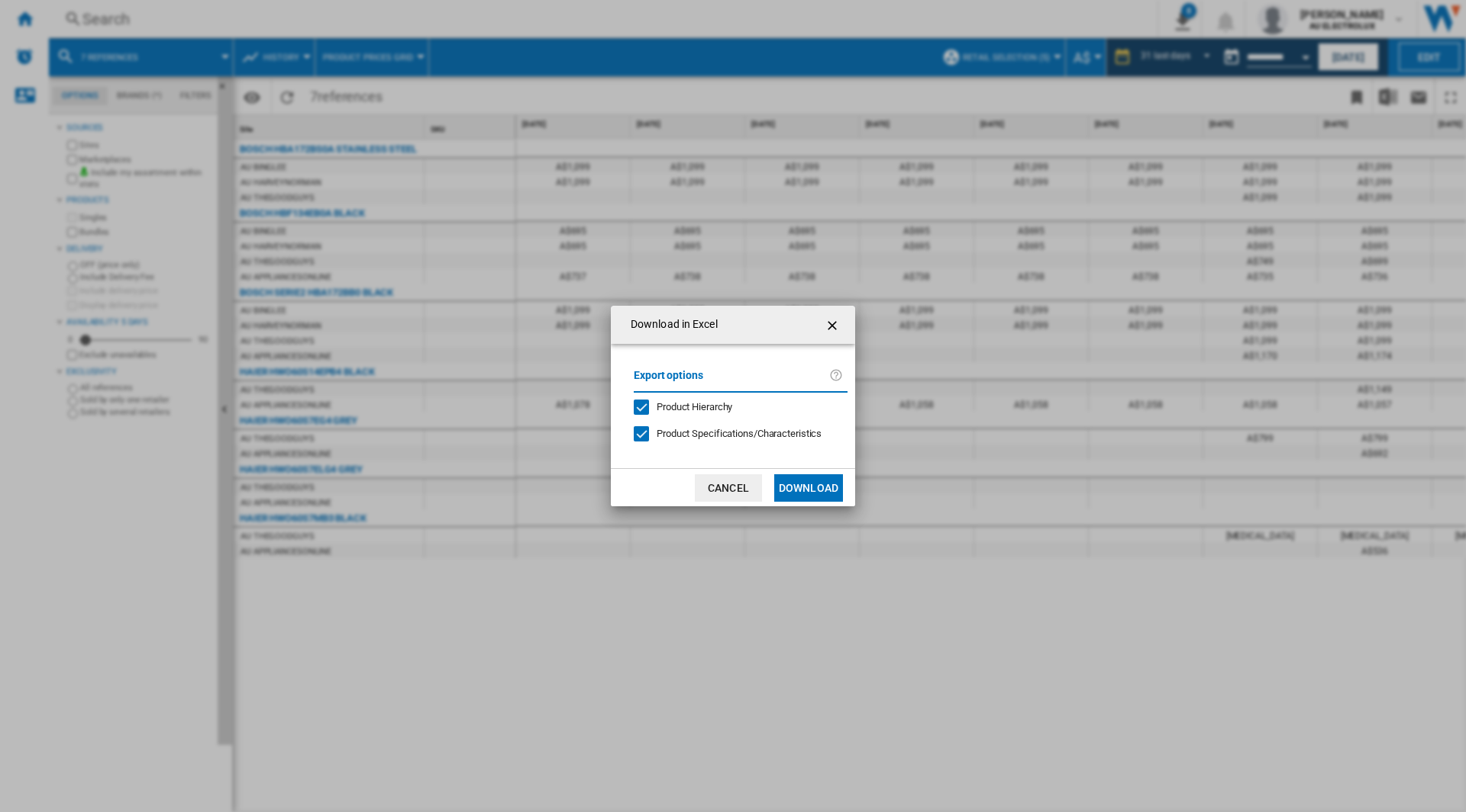
click at [829, 486] on button "Download" at bounding box center [808, 489] width 68 height 28
